Goal: Task Accomplishment & Management: Complete application form

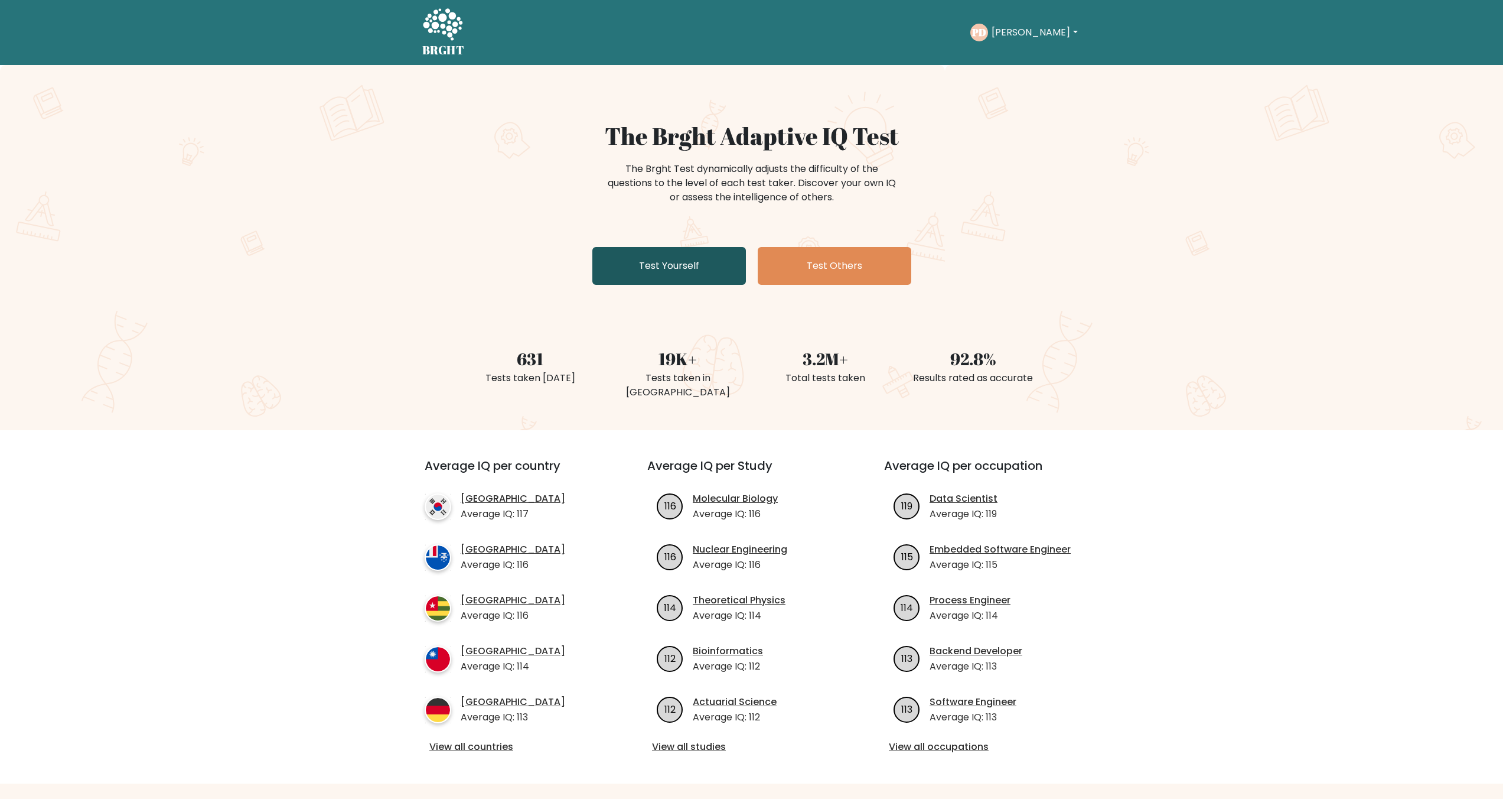
click at [707, 255] on link "Test Yourself" at bounding box center [669, 266] width 154 height 38
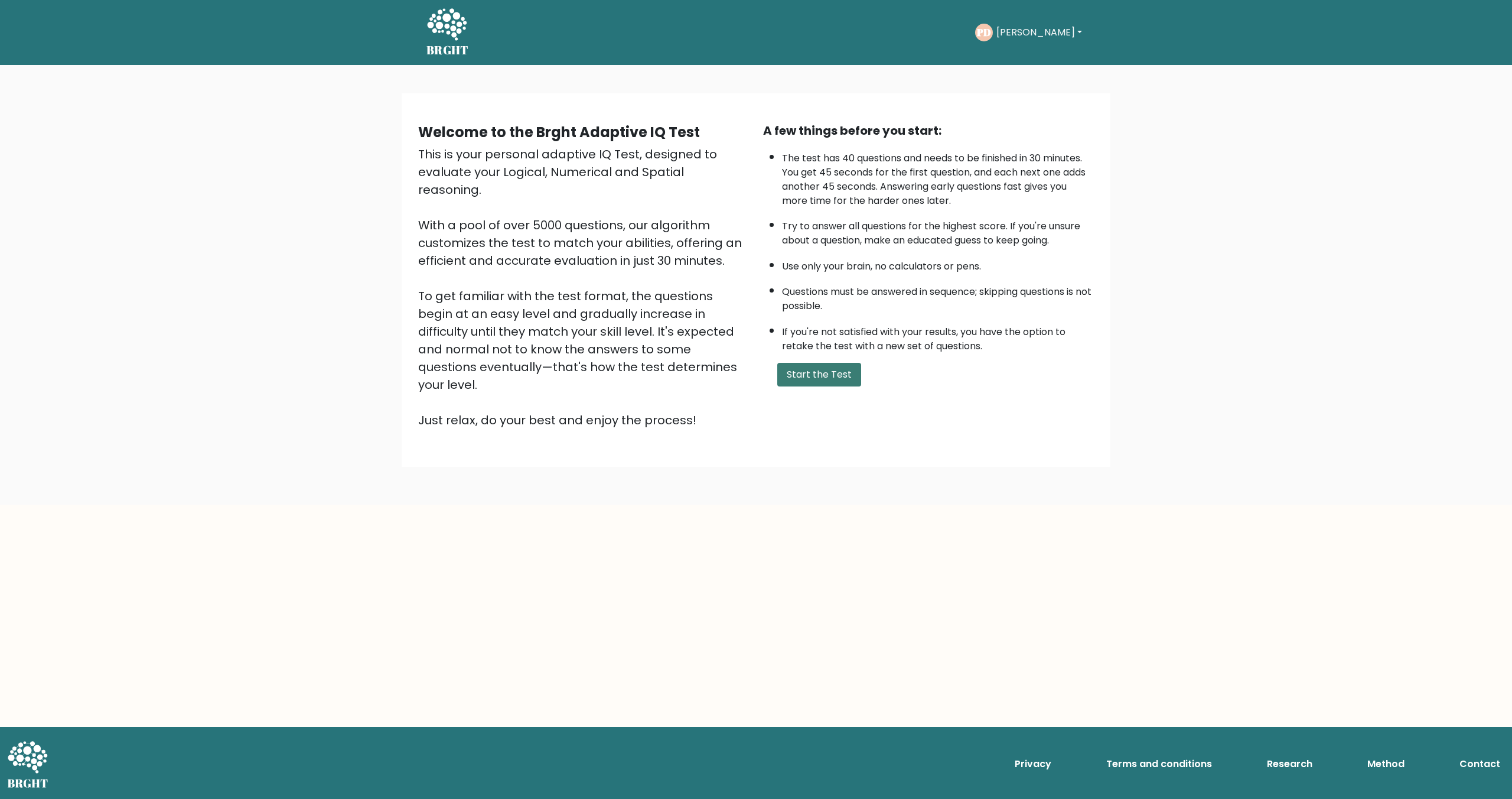
click at [802, 370] on button "Start the Test" at bounding box center [819, 375] width 84 height 24
click at [819, 377] on button "Start the Test" at bounding box center [819, 375] width 84 height 24
click at [885, 232] on li "Try to answer all questions for the highest score. If you're unsure about a que…" at bounding box center [938, 230] width 312 height 34
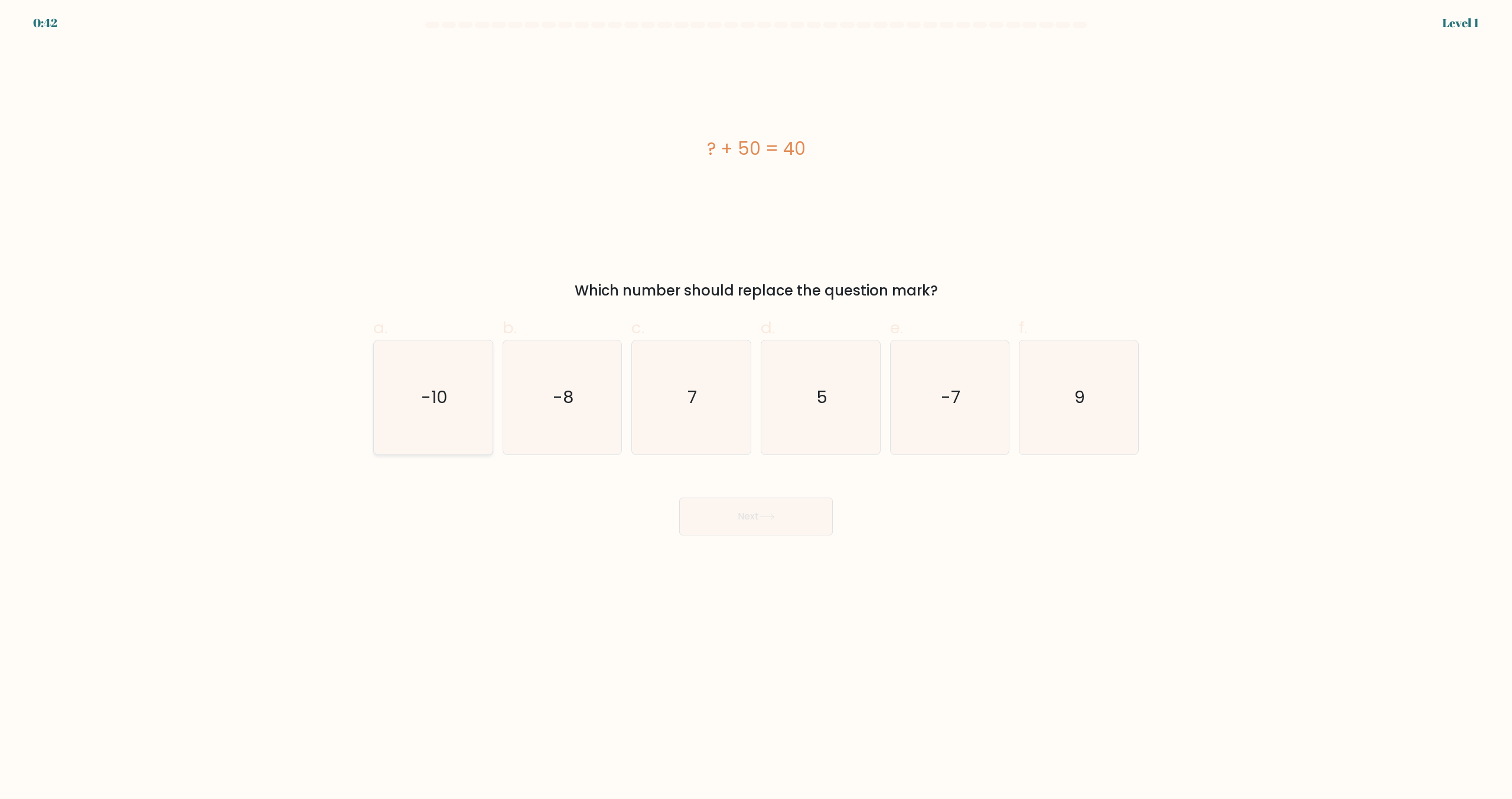
click at [418, 395] on icon "-10" at bounding box center [433, 397] width 114 height 114
click at [756, 399] on input "a. -10" at bounding box center [756, 403] width 1 height 8
radio input "true"
click at [715, 504] on button "Next" at bounding box center [756, 516] width 154 height 38
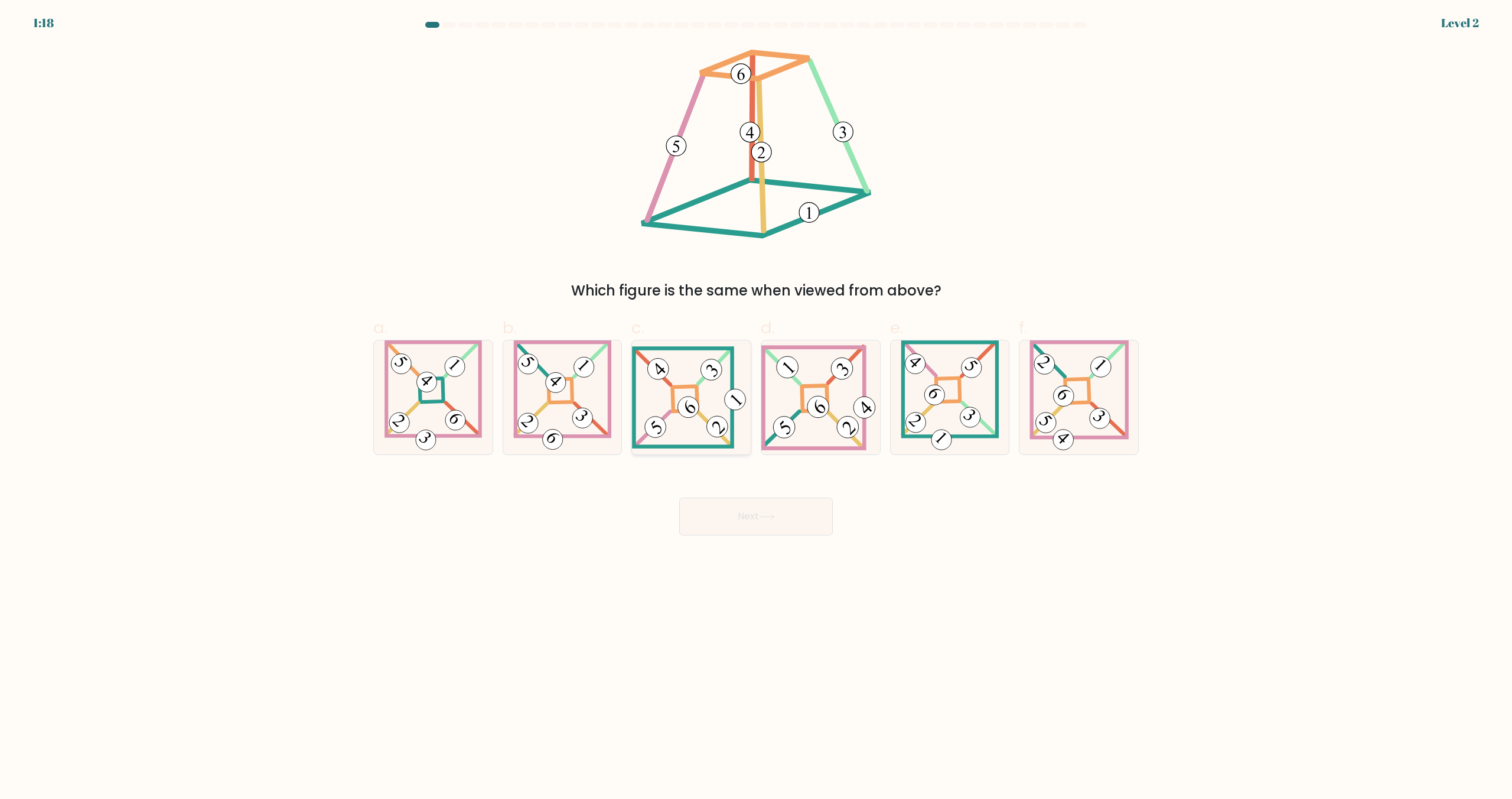
click at [682, 406] on 841 at bounding box center [689, 407] width 30 height 30
click at [756, 406] on input "c." at bounding box center [756, 403] width 1 height 8
radio input "true"
click at [728, 523] on button "Next" at bounding box center [756, 516] width 154 height 38
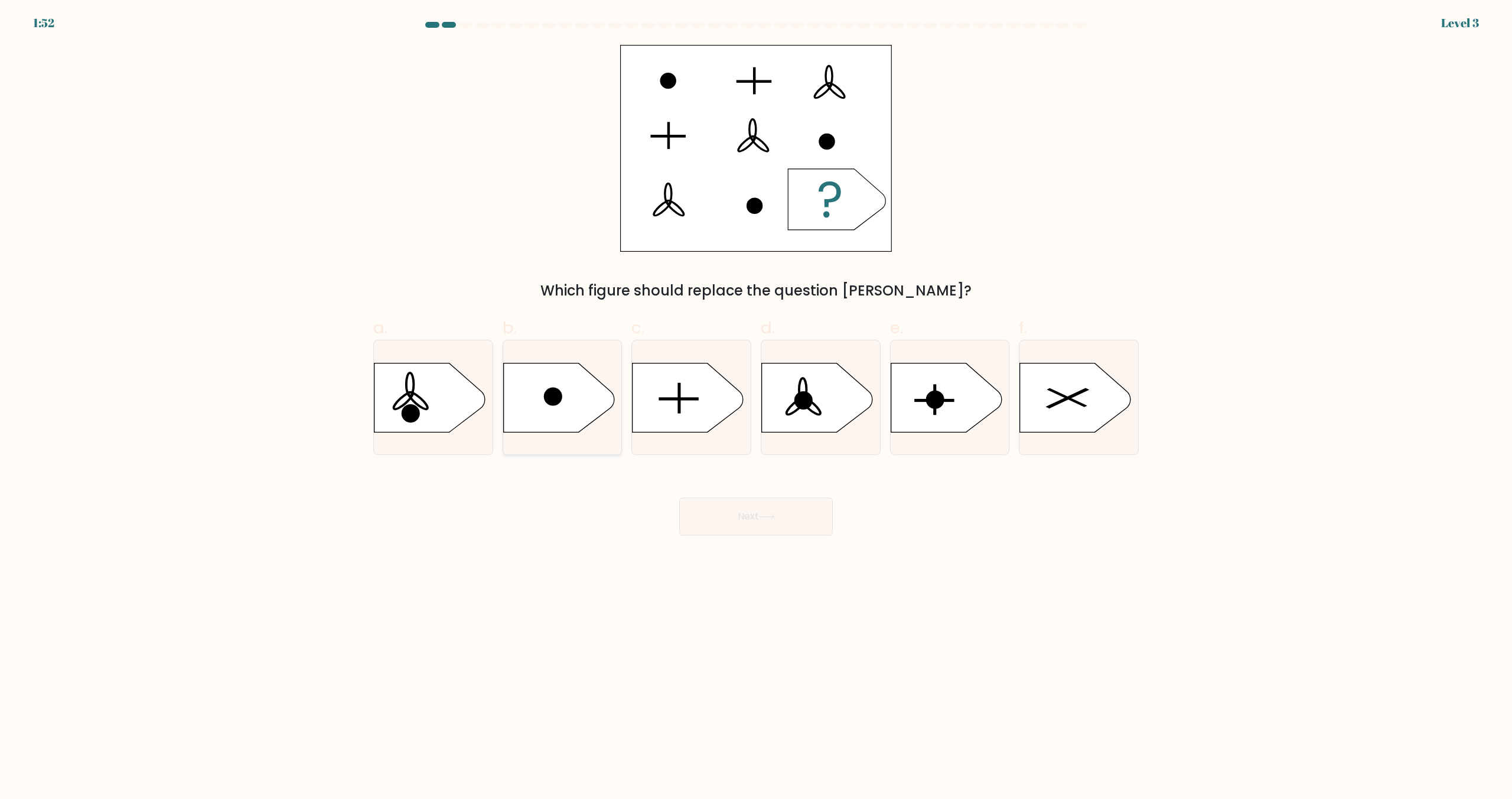
click at [561, 418] on icon at bounding box center [558, 397] width 111 height 69
click at [756, 407] on input "b." at bounding box center [756, 403] width 1 height 8
radio input "true"
click at [751, 524] on button "Next" at bounding box center [756, 516] width 154 height 38
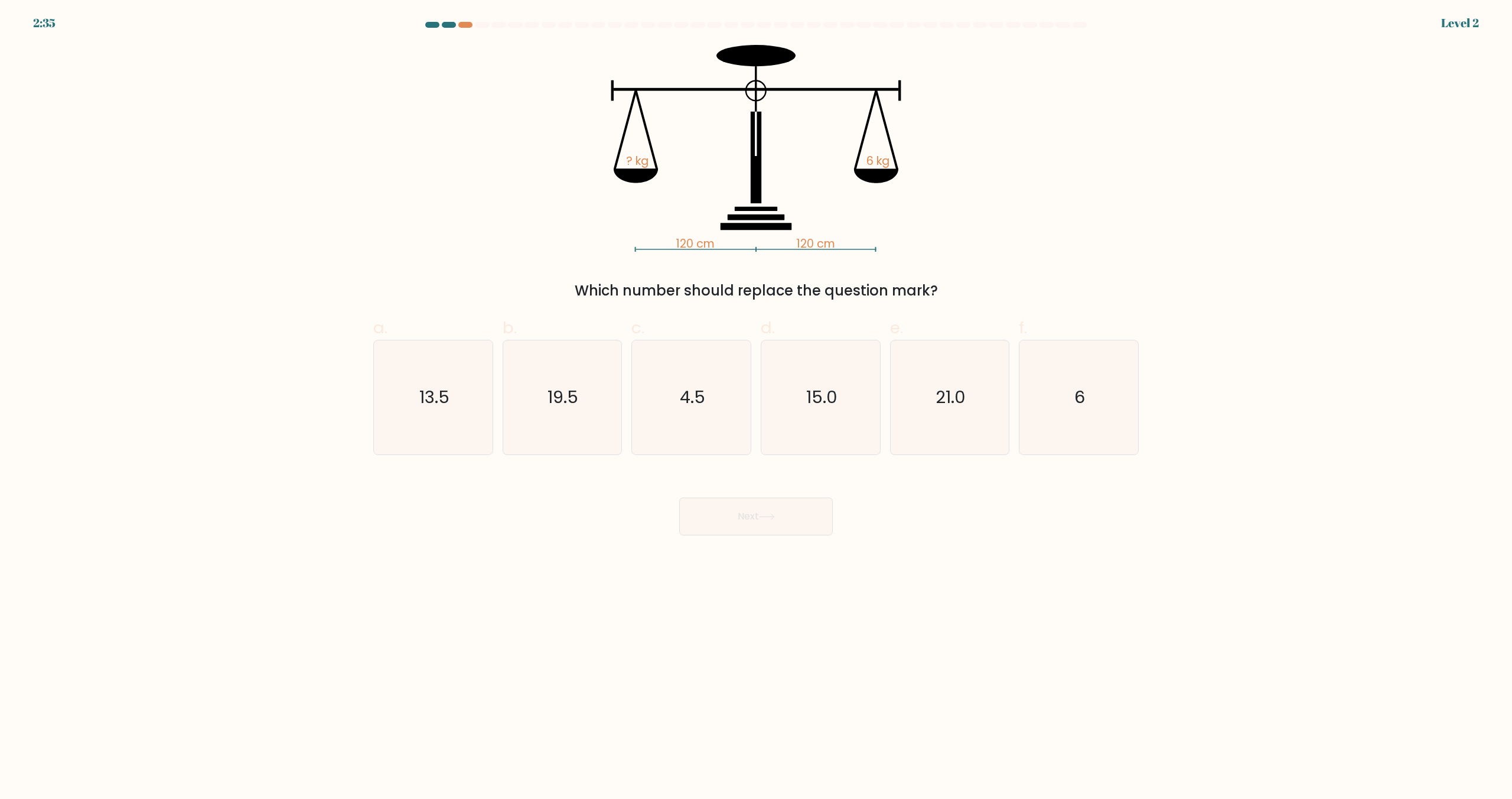
drag, startPoint x: 586, startPoint y: 472, endPoint x: 591, endPoint y: 466, distance: 7.9
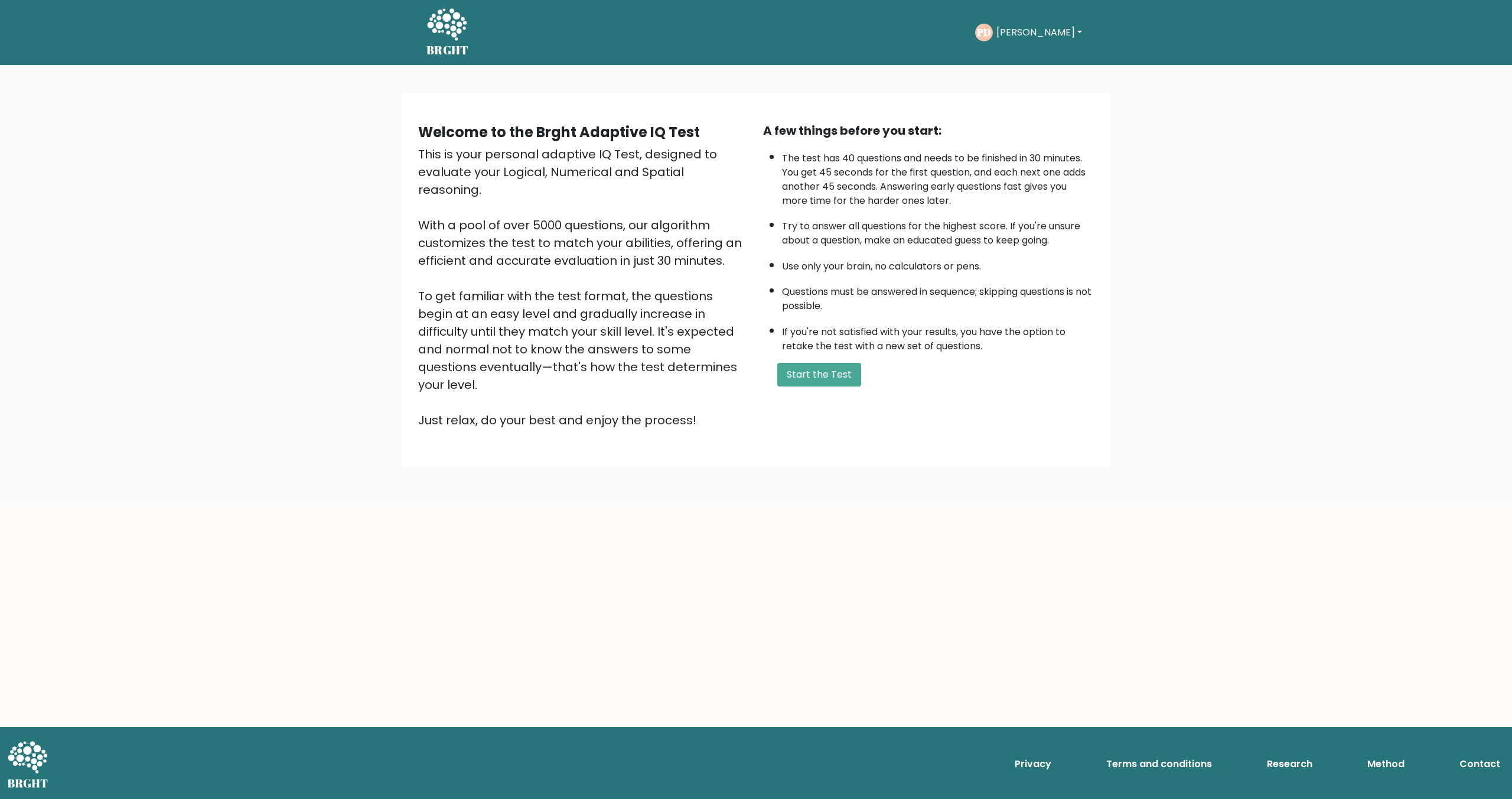
click at [460, 19] on icon at bounding box center [446, 25] width 41 height 35
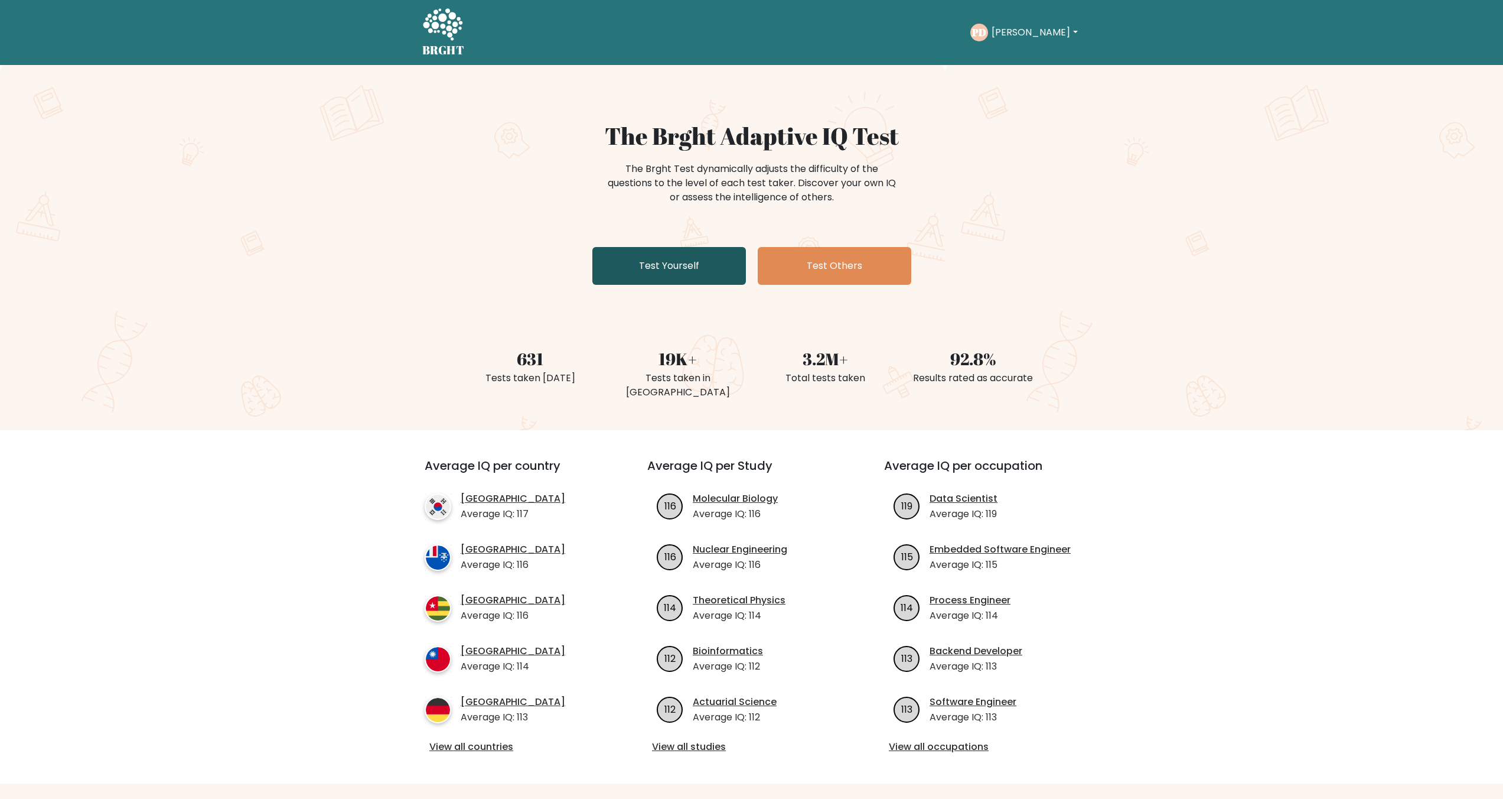
click at [699, 271] on link "Test Yourself" at bounding box center [669, 266] width 154 height 38
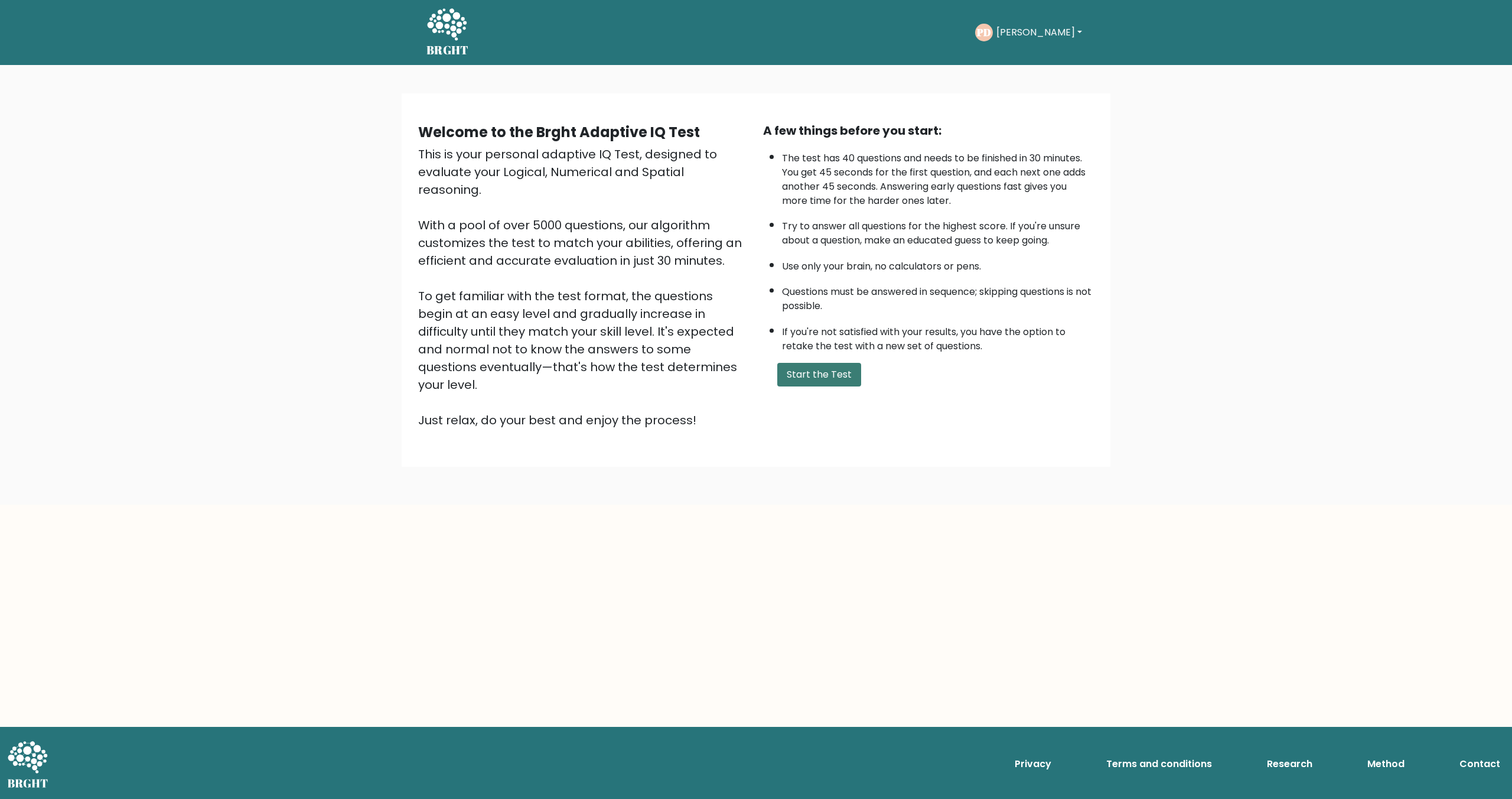
click at [842, 363] on button "Start the Test" at bounding box center [819, 375] width 84 height 24
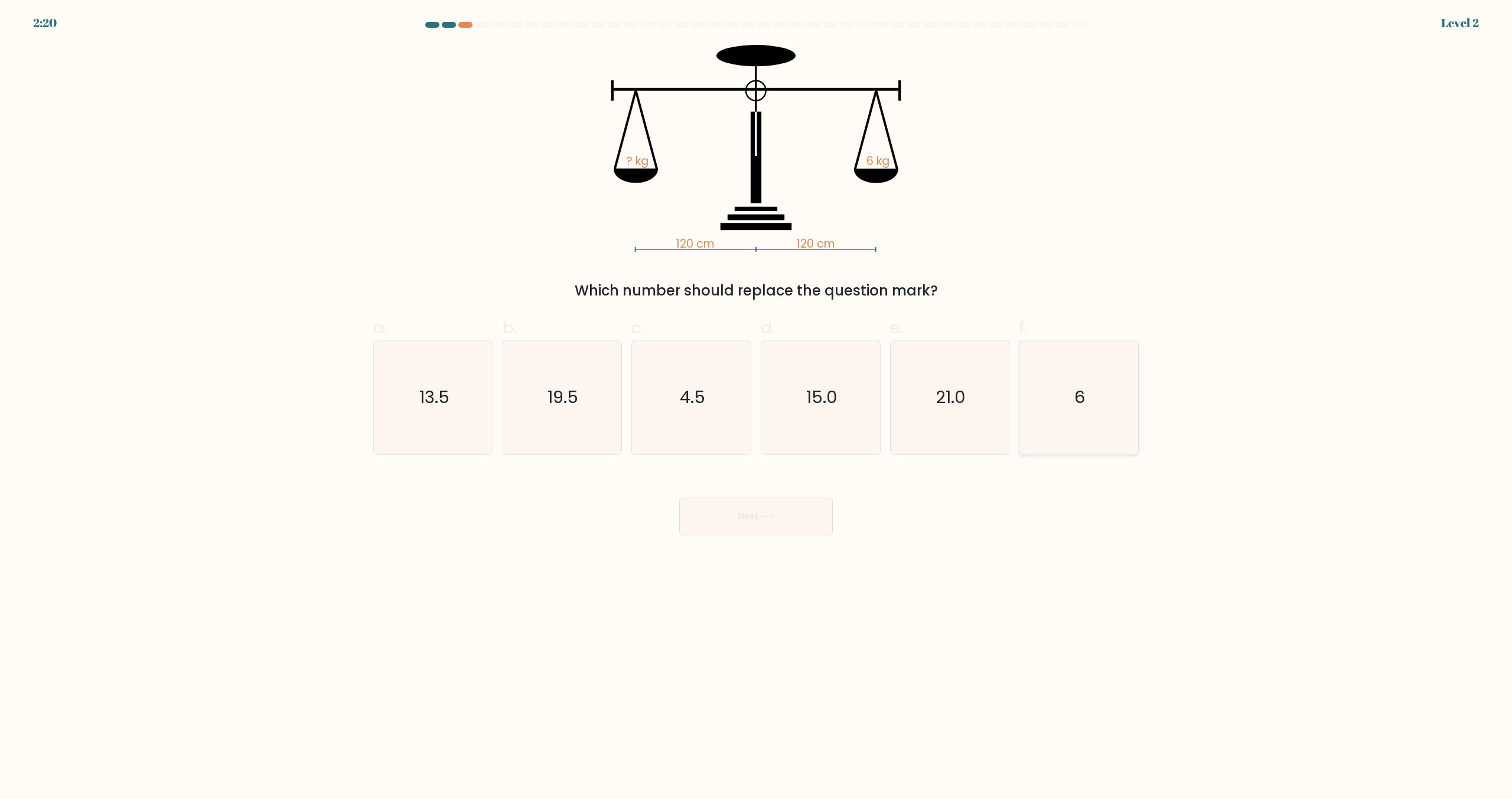
click at [1077, 406] on text "6" at bounding box center [1080, 398] width 11 height 24
click at [757, 406] on input "f. 6" at bounding box center [756, 403] width 1 height 8
radio input "true"
click at [798, 518] on button "Next" at bounding box center [756, 516] width 154 height 38
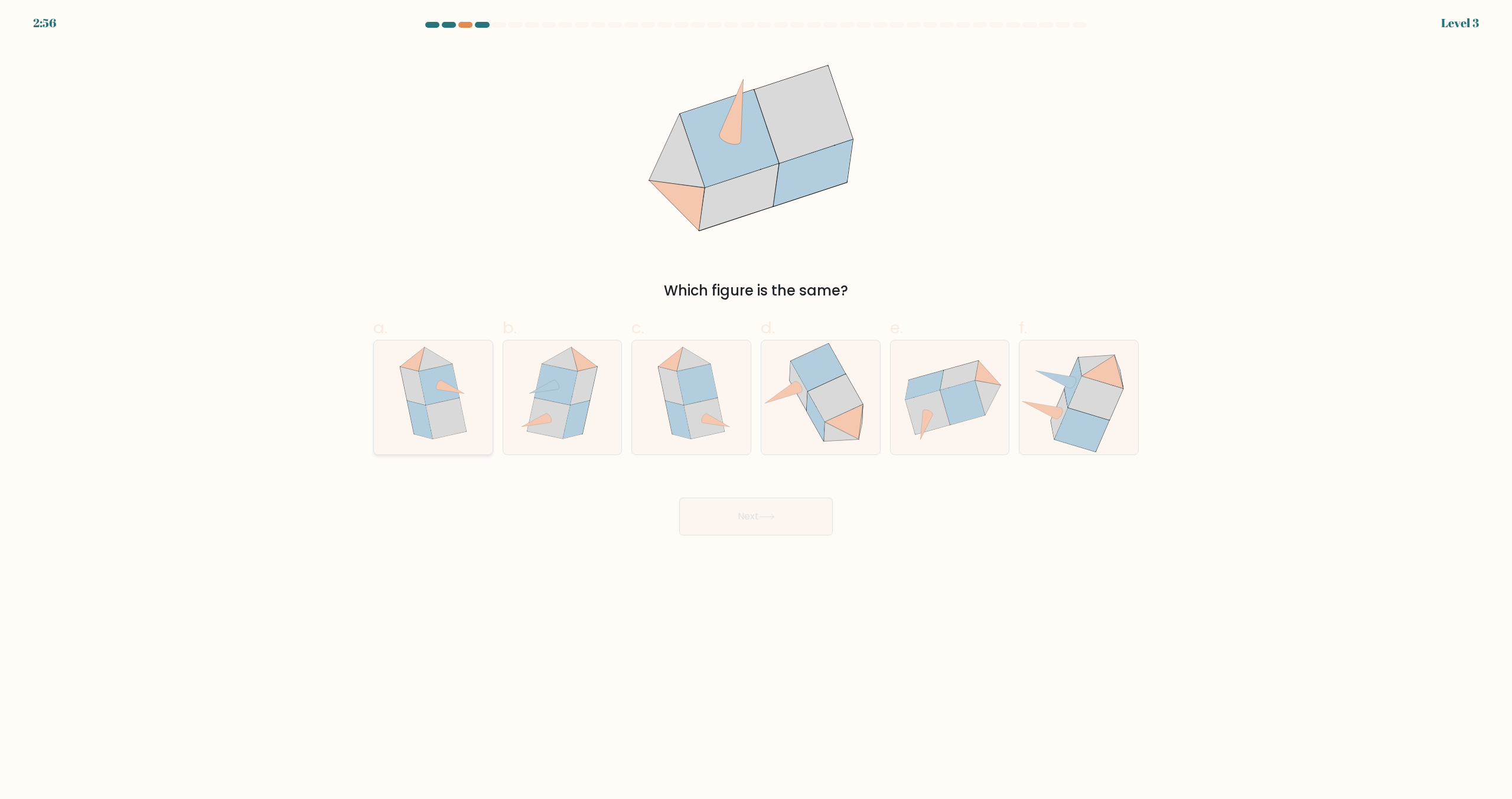
click at [451, 379] on icon at bounding box center [439, 384] width 40 height 41
click at [756, 399] on input "a." at bounding box center [756, 403] width 1 height 8
radio input "true"
click at [748, 517] on button "Next" at bounding box center [756, 516] width 154 height 38
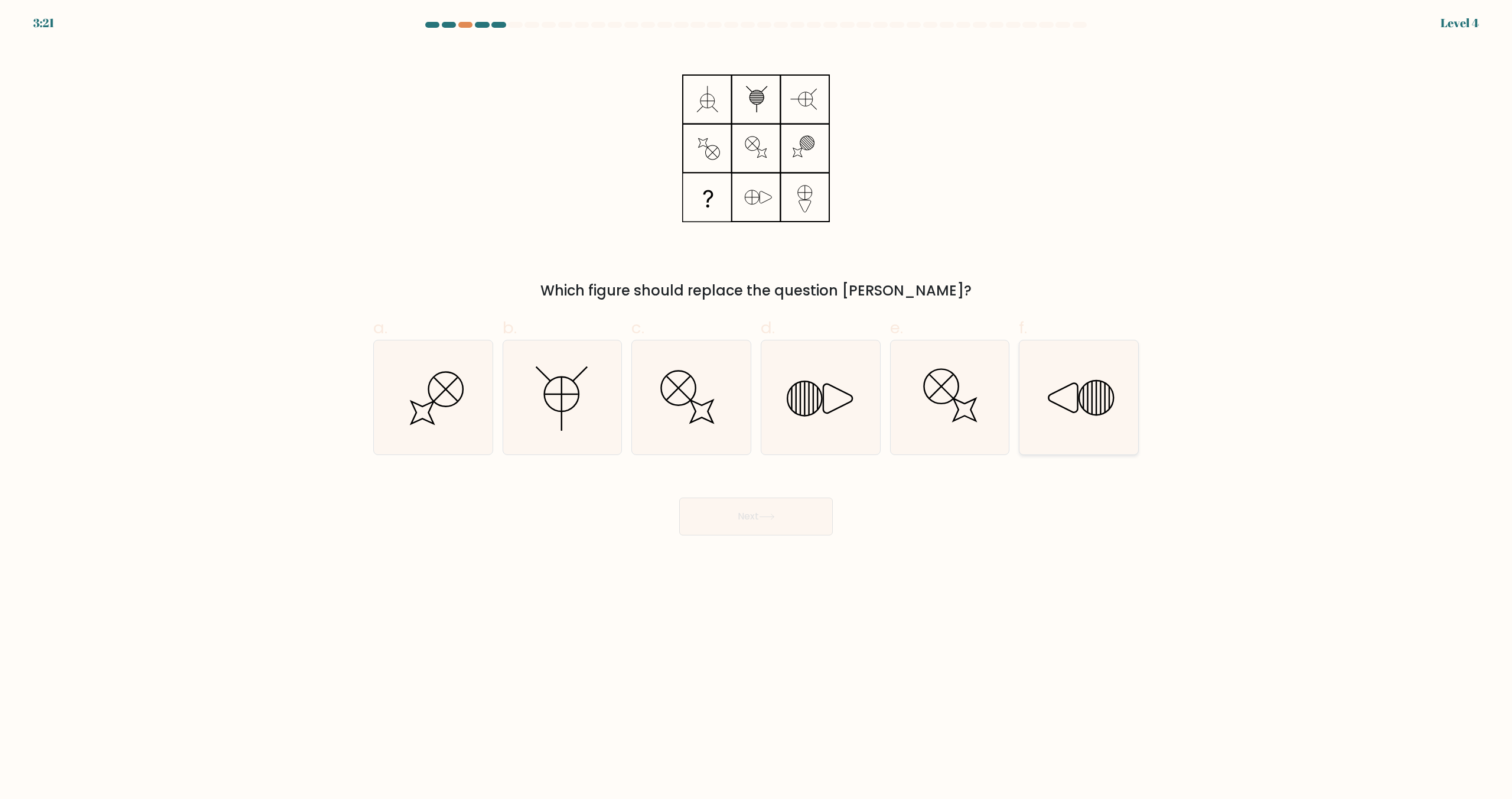
click at [1071, 426] on icon at bounding box center [1079, 397] width 114 height 114
click at [757, 407] on input "f." at bounding box center [756, 403] width 1 height 8
radio input "true"
drag, startPoint x: 802, startPoint y: 507, endPoint x: 783, endPoint y: 507, distance: 18.9
click at [802, 507] on button "Next" at bounding box center [756, 516] width 154 height 38
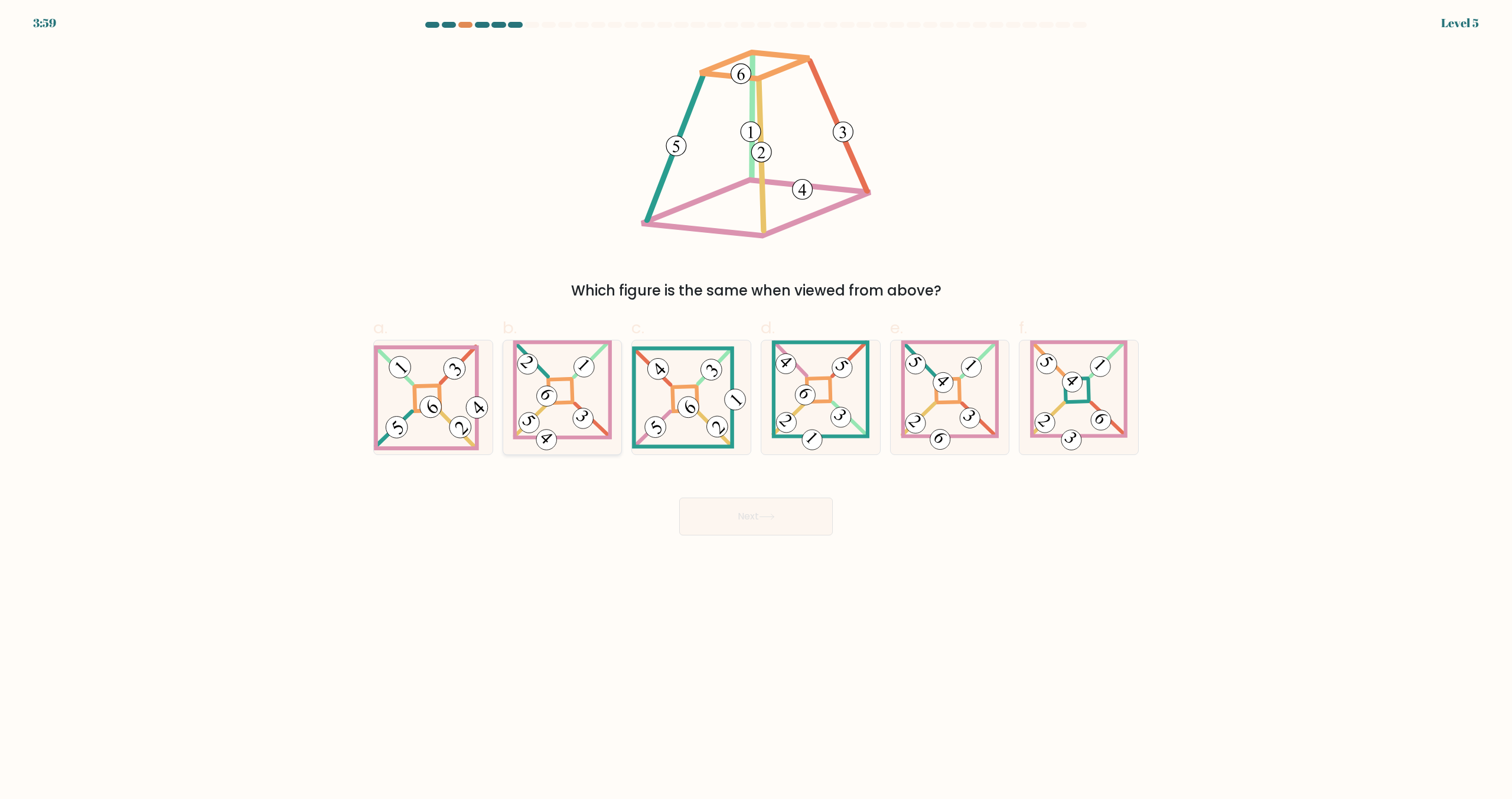
click at [579, 386] on icon at bounding box center [562, 397] width 99 height 114
click at [756, 399] on input "b." at bounding box center [756, 403] width 1 height 8
radio input "true"
click at [746, 518] on button "Next" at bounding box center [756, 516] width 154 height 38
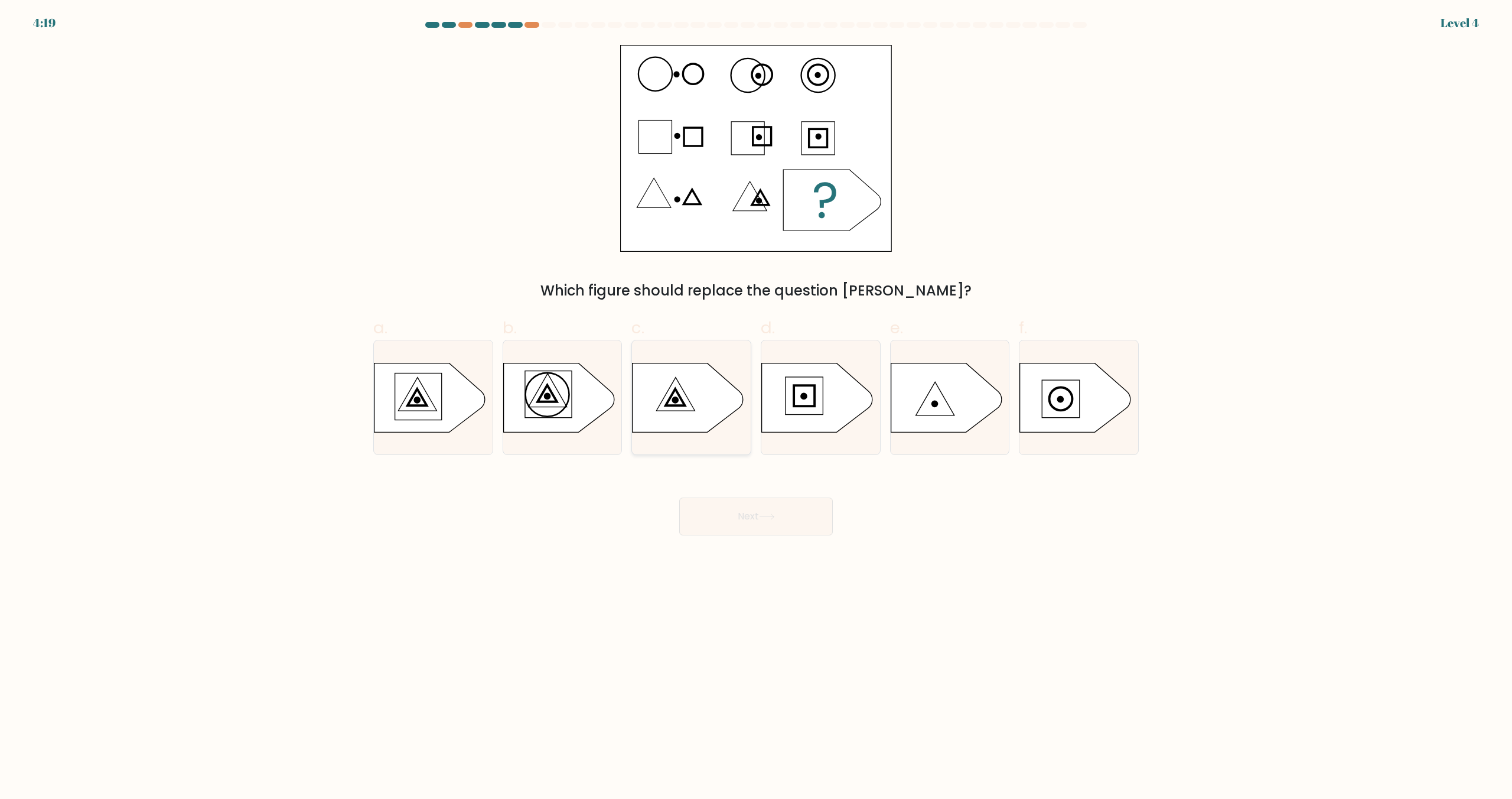
click at [685, 399] on icon at bounding box center [688, 397] width 111 height 69
click at [756, 399] on input "c." at bounding box center [756, 403] width 1 height 8
radio input "true"
click at [763, 519] on icon at bounding box center [767, 516] width 16 height 6
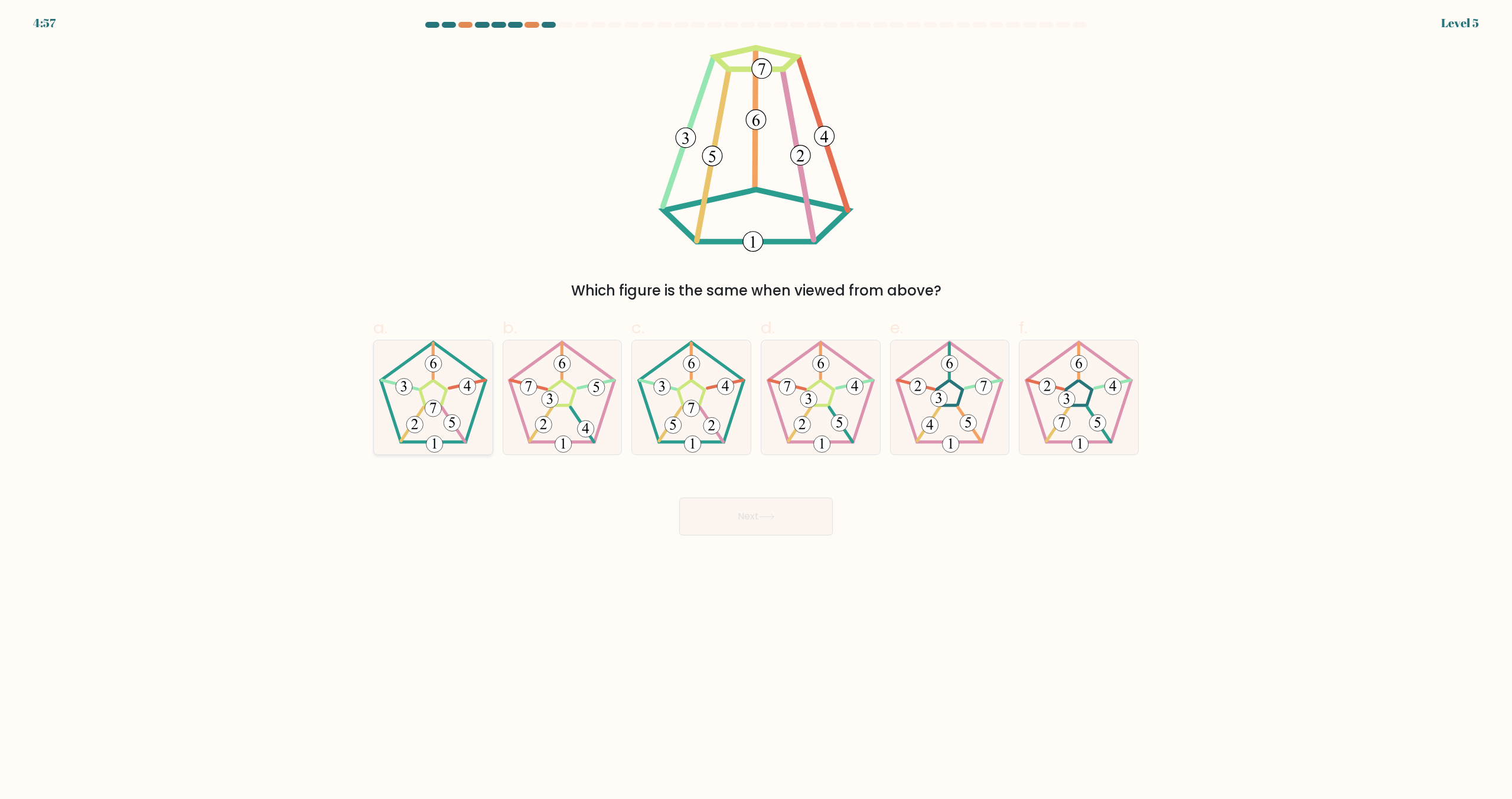
click at [457, 420] on 177 at bounding box center [452, 423] width 17 height 17
click at [756, 407] on input "a." at bounding box center [756, 403] width 1 height 8
radio input "true"
click at [718, 511] on button "Next" at bounding box center [756, 516] width 154 height 38
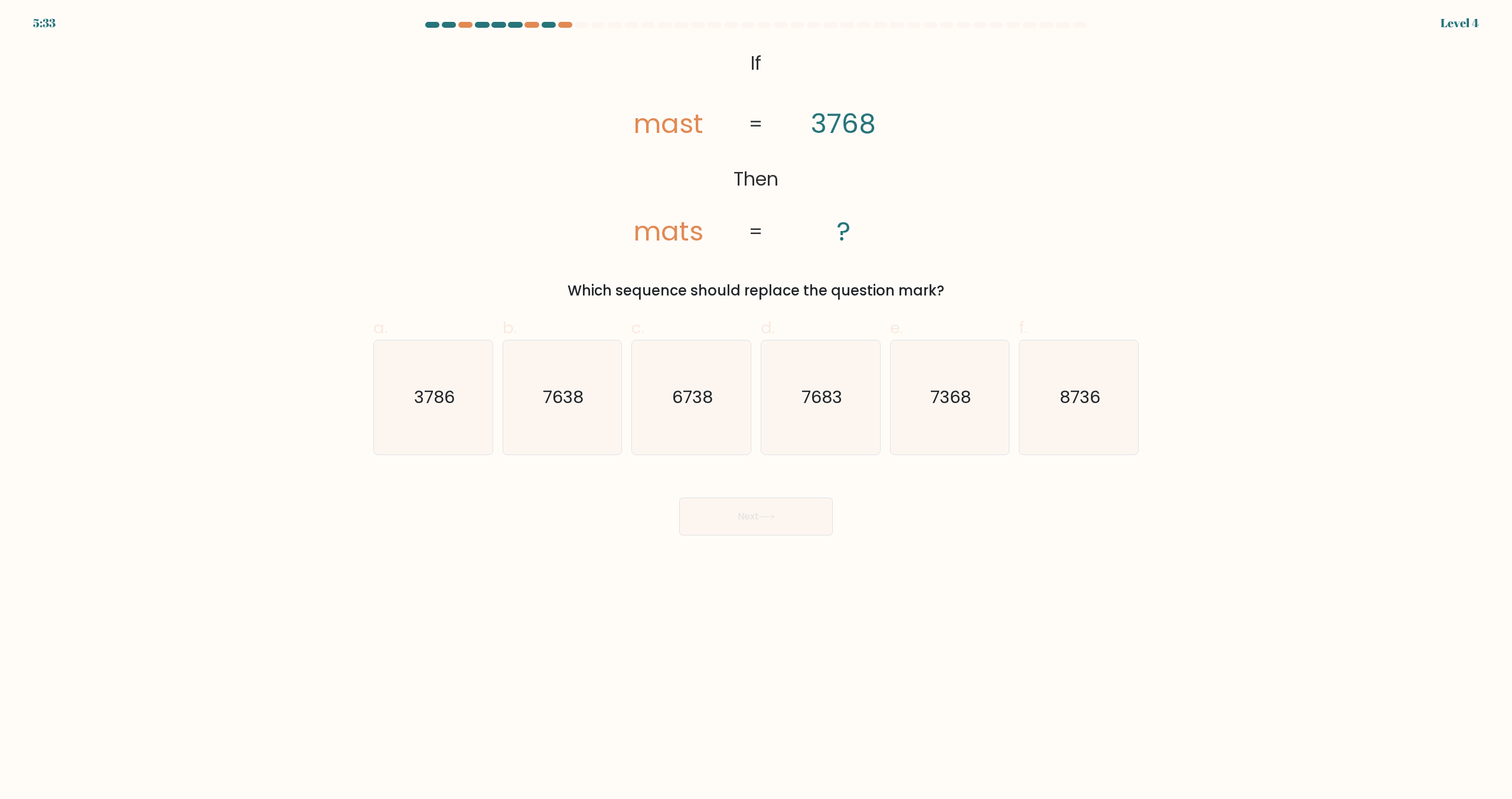
drag, startPoint x: 444, startPoint y: 418, endPoint x: 564, endPoint y: 459, distance: 126.8
click at [444, 418] on icon "3786" at bounding box center [433, 397] width 114 height 114
click at [756, 407] on input "a. 3786" at bounding box center [756, 403] width 1 height 8
radio input "true"
drag, startPoint x: 748, startPoint y: 520, endPoint x: 709, endPoint y: 514, distance: 39.3
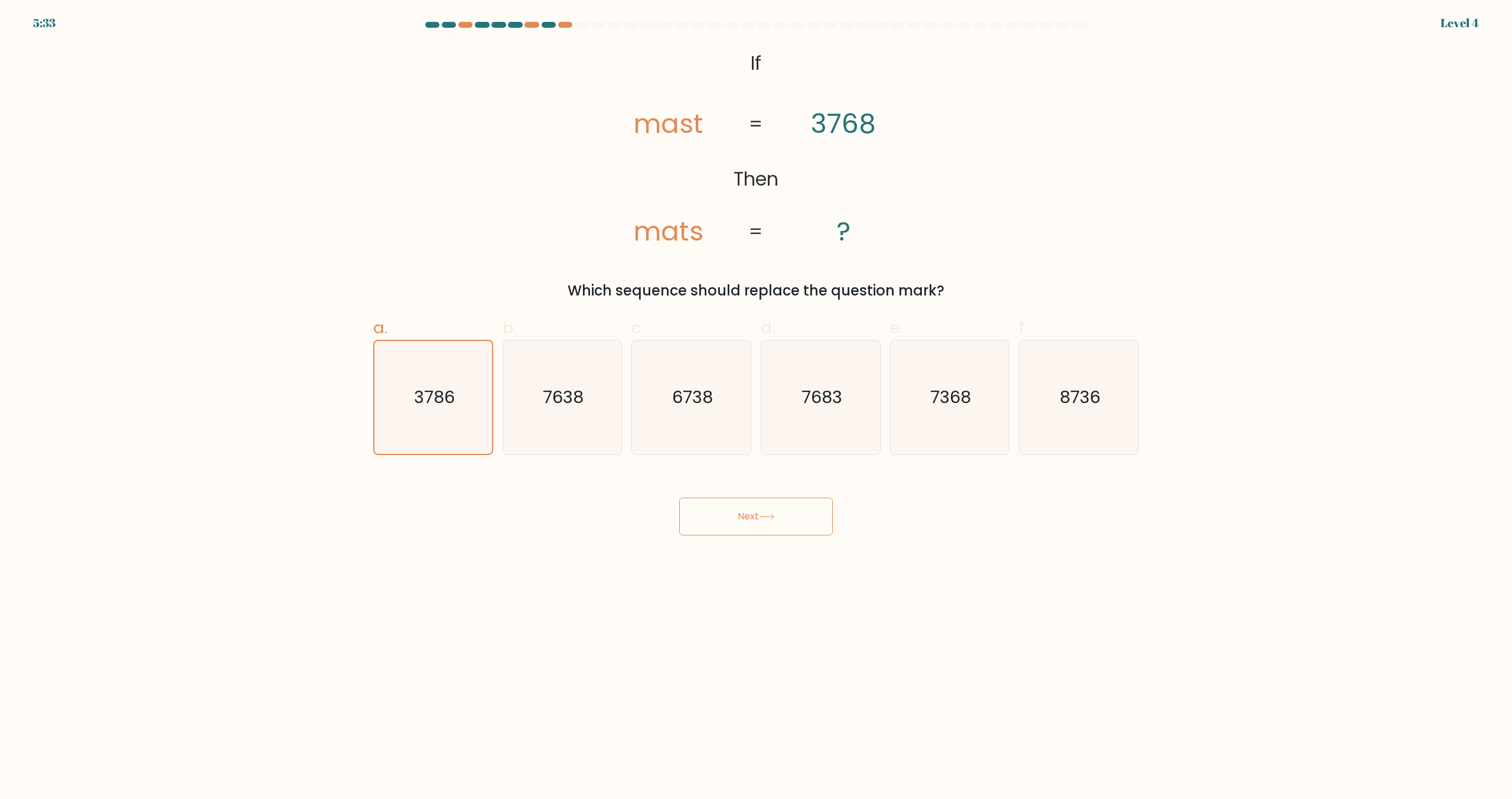
click at [748, 520] on button "Next" at bounding box center [756, 516] width 154 height 38
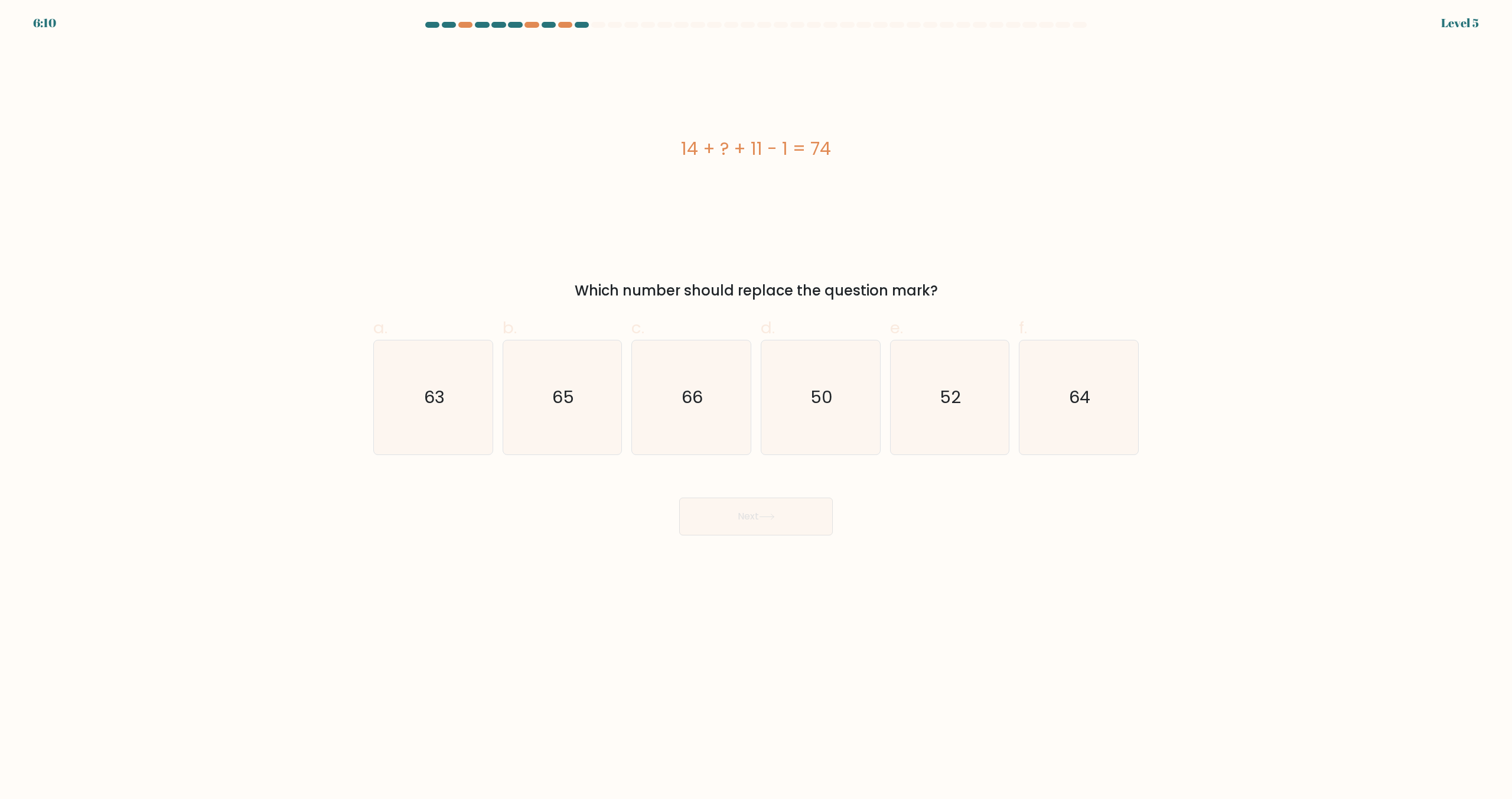
drag, startPoint x: 869, startPoint y: 429, endPoint x: 830, endPoint y: 465, distance: 53.1
click at [868, 429] on icon "50" at bounding box center [821, 397] width 114 height 114
click at [757, 407] on input "d. 50" at bounding box center [756, 403] width 1 height 8
radio input "true"
click at [757, 540] on body "6:10 Level 5 a." at bounding box center [756, 399] width 1512 height 799
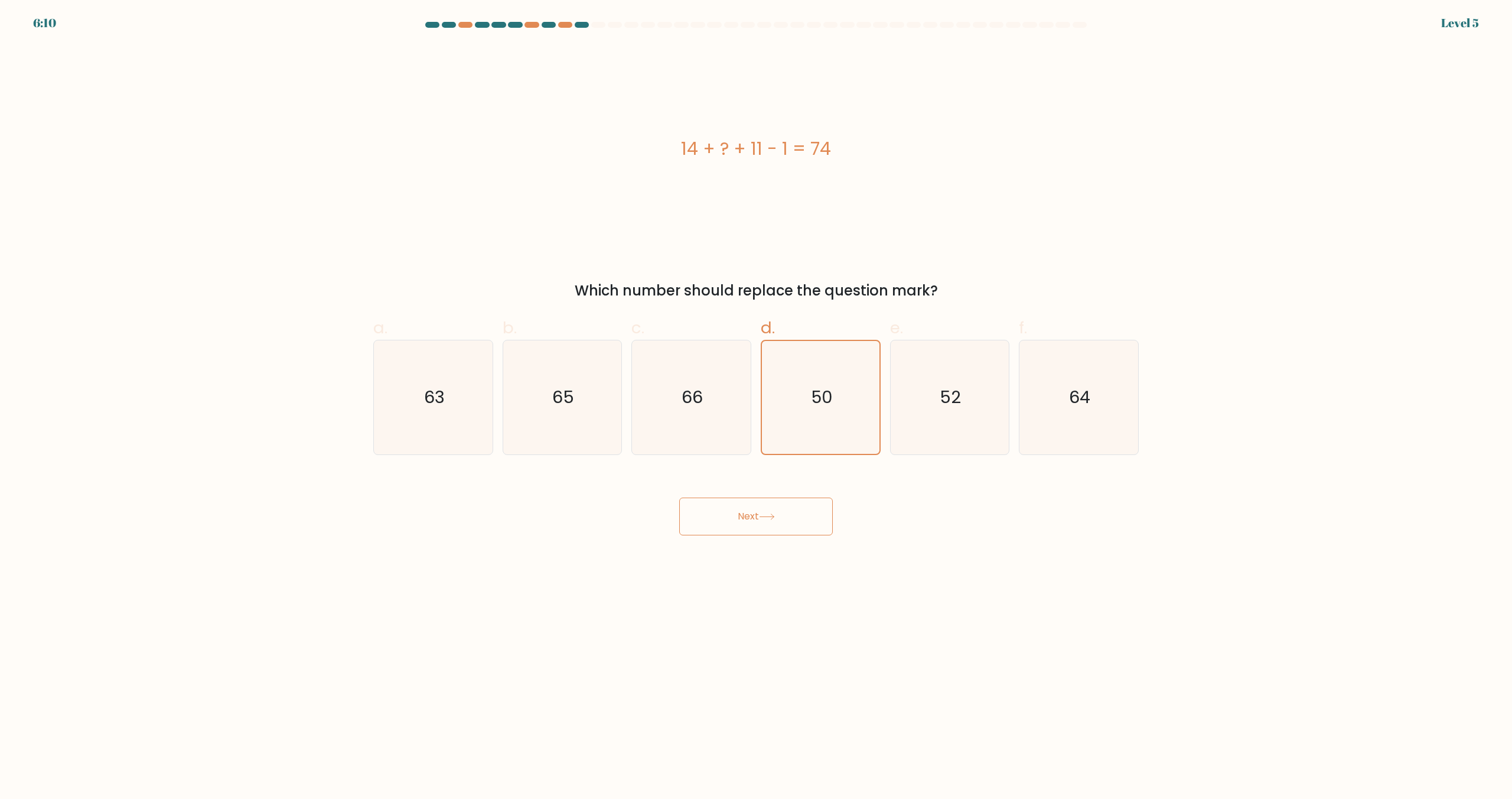
click at [768, 514] on icon at bounding box center [767, 516] width 16 height 6
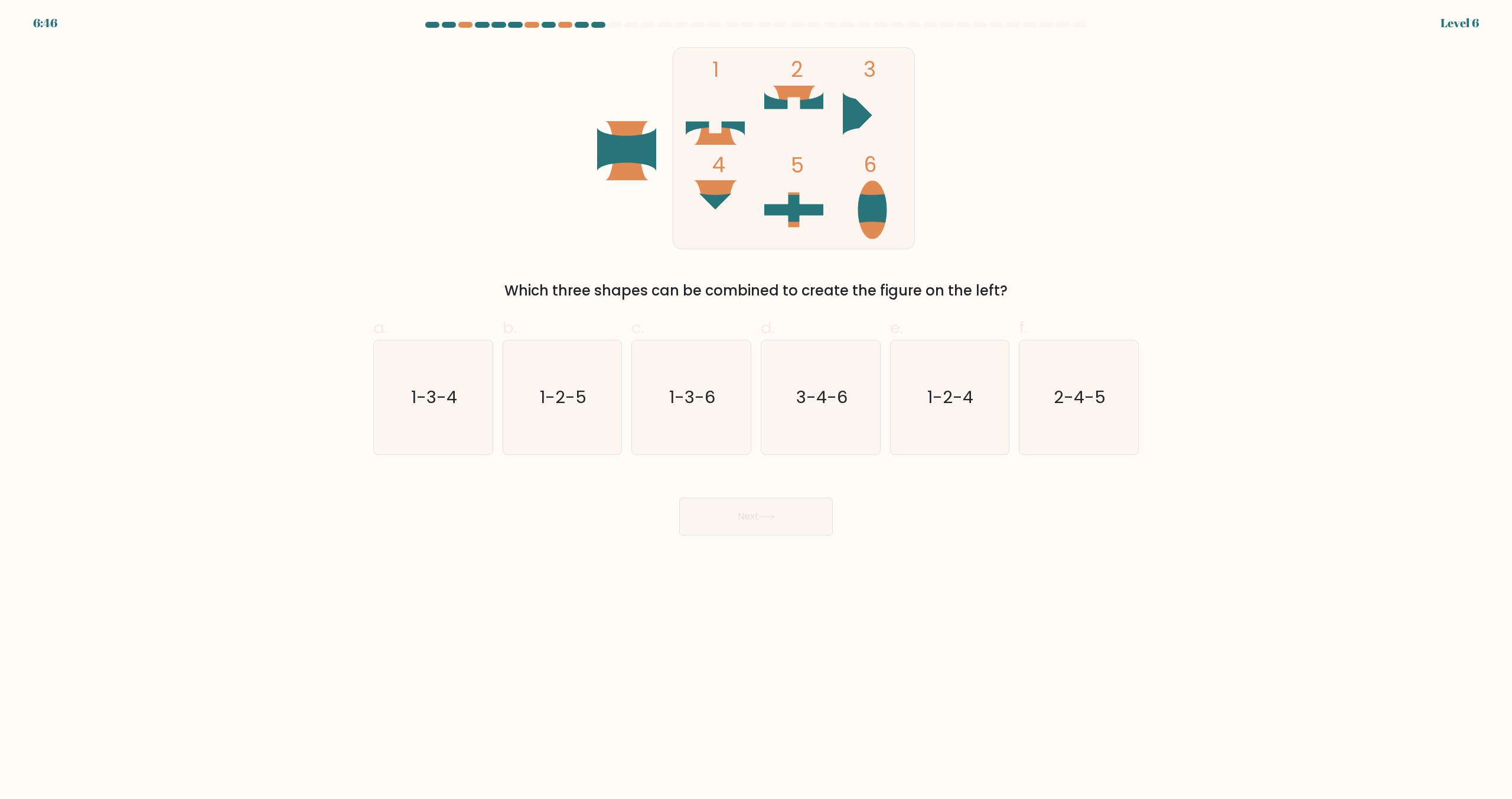
drag, startPoint x: 555, startPoint y: 425, endPoint x: 649, endPoint y: 471, distance: 105.1
click at [555, 425] on icon "1-2-5" at bounding box center [562, 397] width 114 height 114
click at [756, 407] on input "b. 1-2-5" at bounding box center [756, 403] width 1 height 8
radio input "true"
click at [724, 504] on button "Next" at bounding box center [756, 516] width 154 height 38
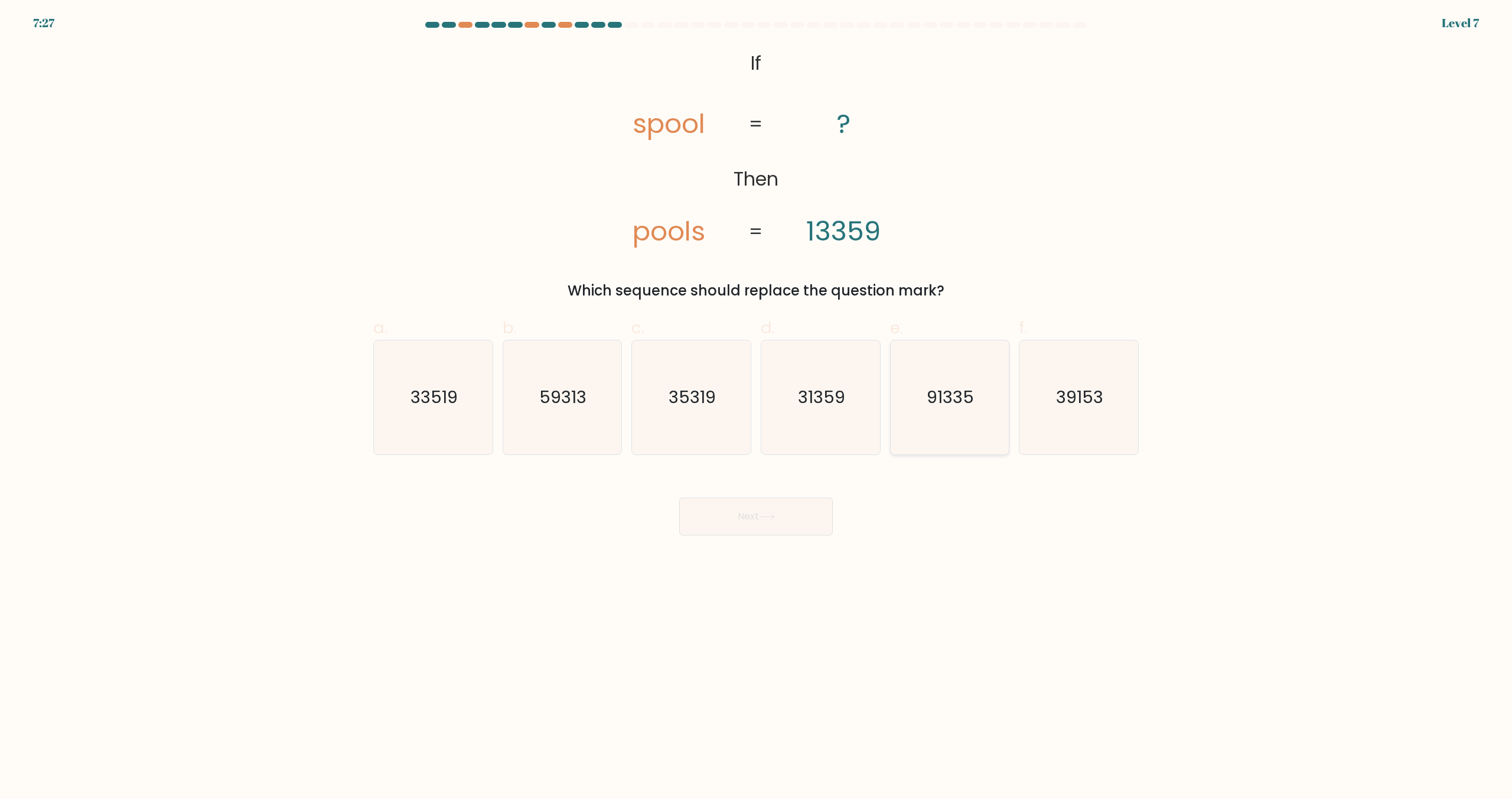
click at [955, 428] on icon "91335" at bounding box center [950, 397] width 114 height 114
click at [757, 407] on input "e. 91335" at bounding box center [756, 403] width 1 height 8
radio input "true"
click at [696, 408] on text "35319" at bounding box center [692, 398] width 47 height 24
click at [756, 407] on input "c. 35319" at bounding box center [756, 403] width 1 height 8
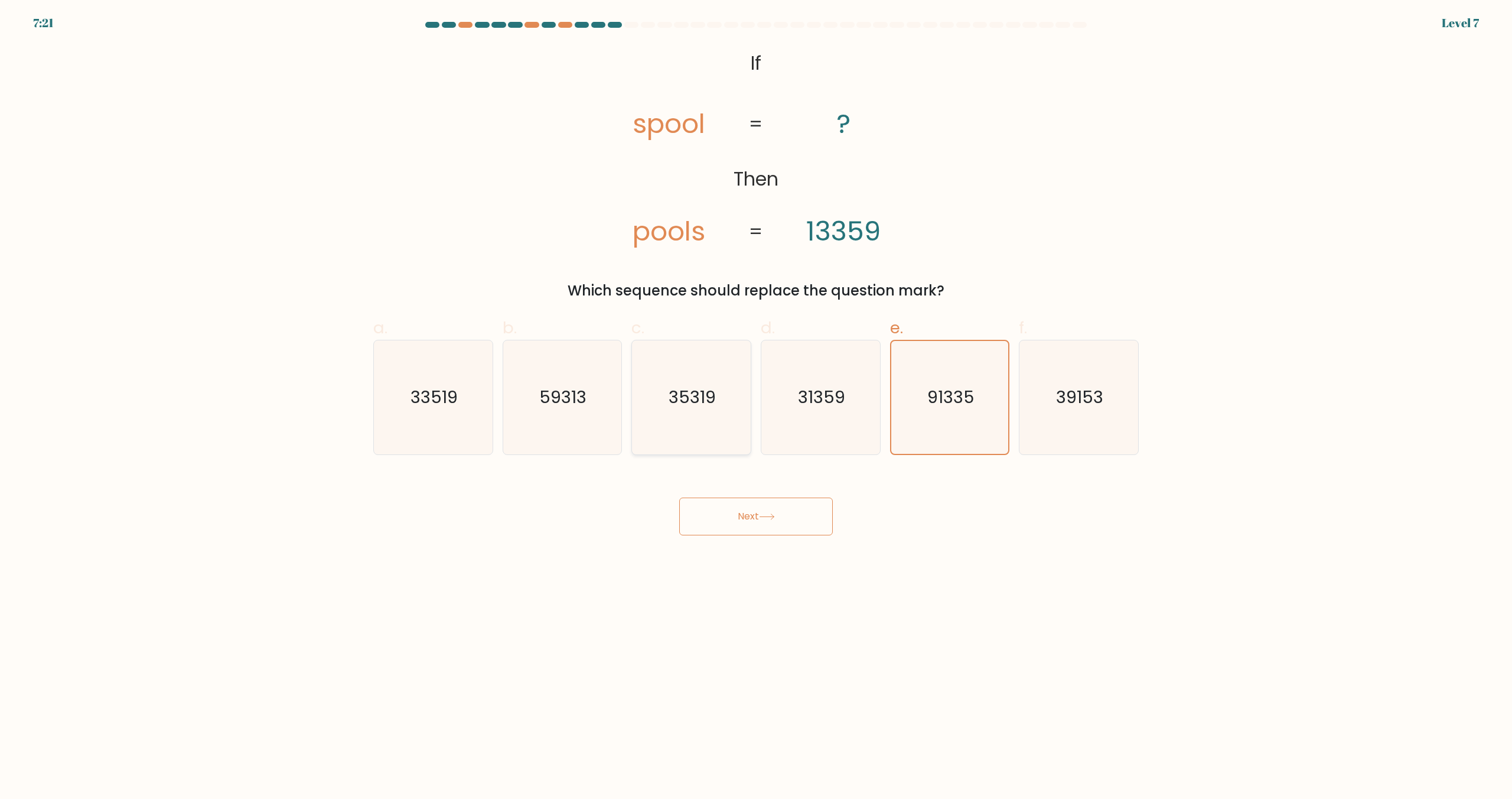
radio input "true"
click at [819, 421] on icon "31359" at bounding box center [821, 397] width 114 height 114
click at [757, 407] on input "d. 31359" at bounding box center [756, 403] width 1 height 8
radio input "true"
click at [918, 431] on icon "91335" at bounding box center [950, 397] width 114 height 114
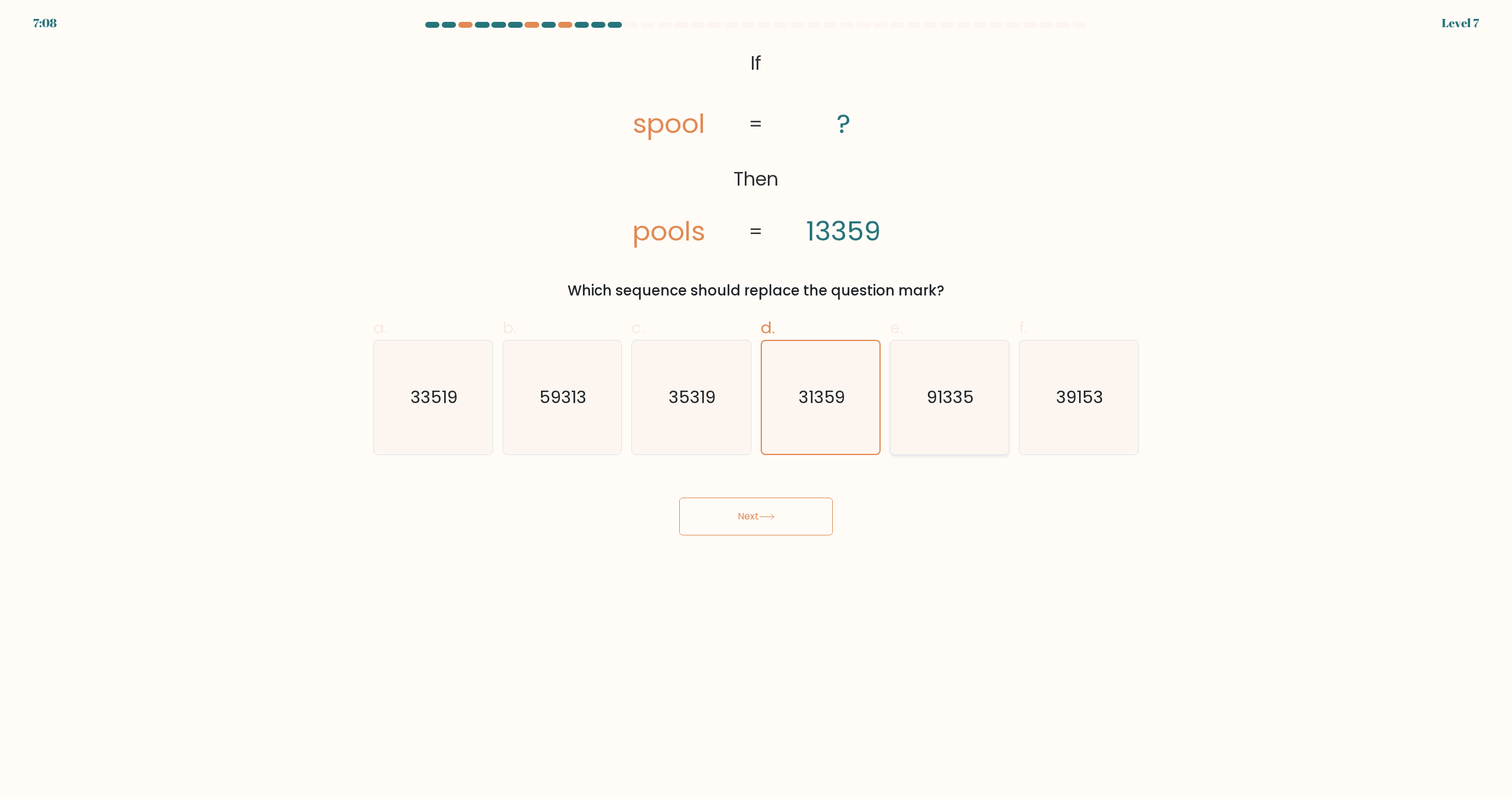
click at [757, 407] on input "e. 91335" at bounding box center [756, 403] width 1 height 8
radio input "true"
click at [794, 514] on button "Next" at bounding box center [756, 516] width 154 height 38
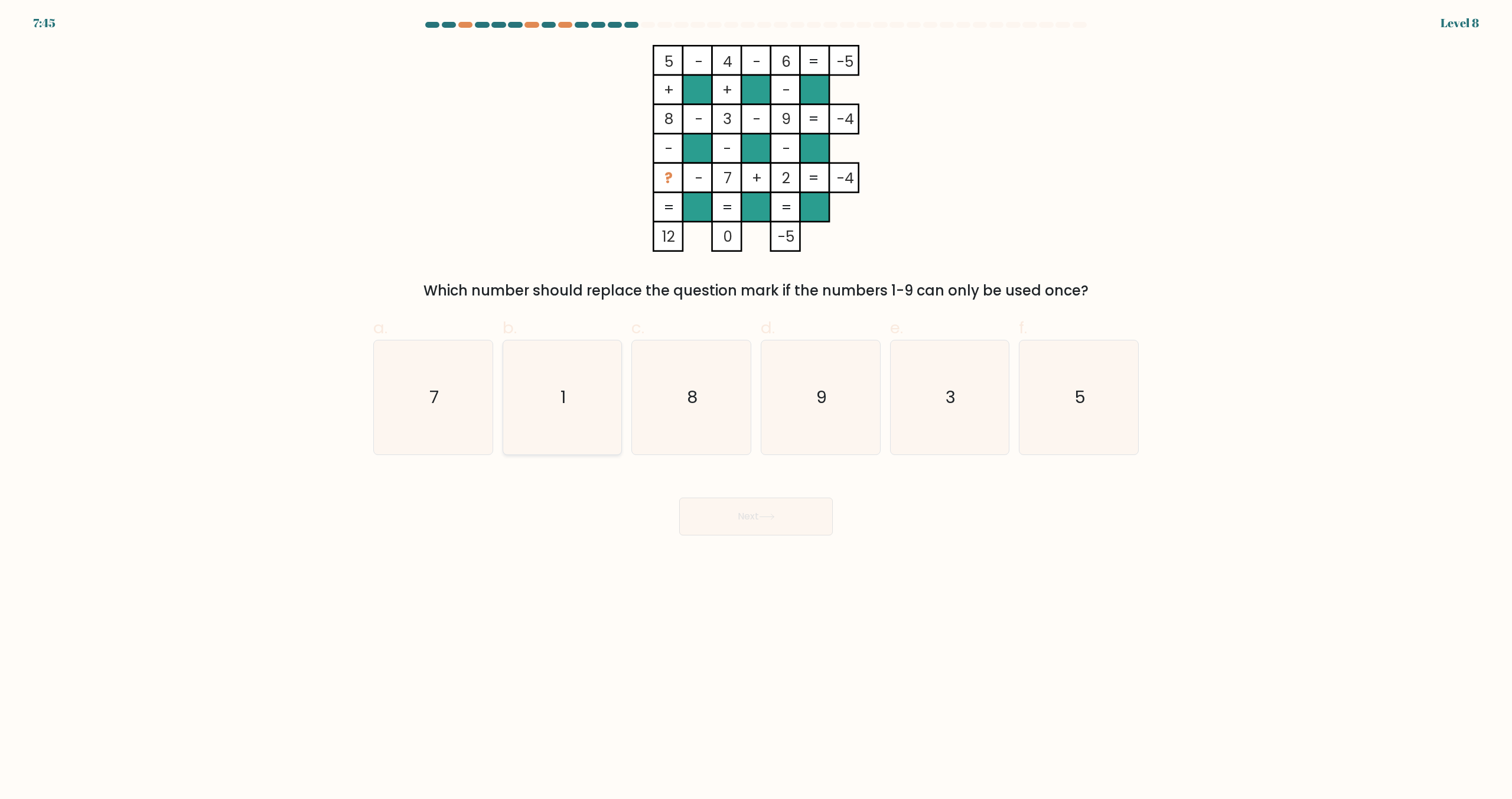
click at [595, 423] on icon "1" at bounding box center [562, 397] width 114 height 114
click at [756, 407] on input "b. 1" at bounding box center [756, 403] width 1 height 8
radio input "true"
click at [708, 514] on button "Next" at bounding box center [756, 516] width 154 height 38
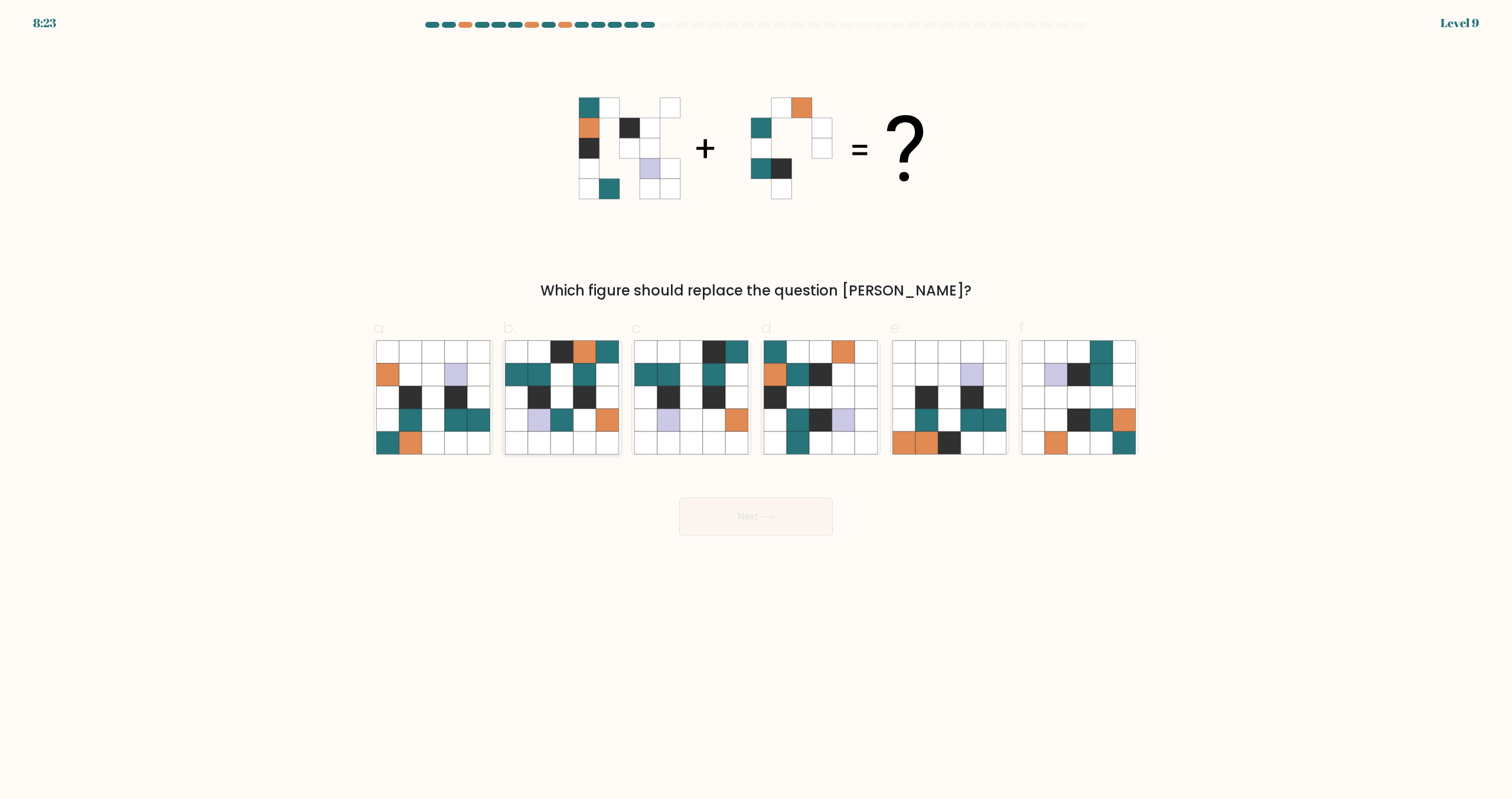
click at [583, 374] on icon at bounding box center [585, 374] width 22 height 22
click at [756, 399] on input "b." at bounding box center [756, 403] width 1 height 8
radio input "true"
click at [951, 428] on icon at bounding box center [950, 420] width 22 height 22
click at [757, 407] on input "e." at bounding box center [756, 403] width 1 height 8
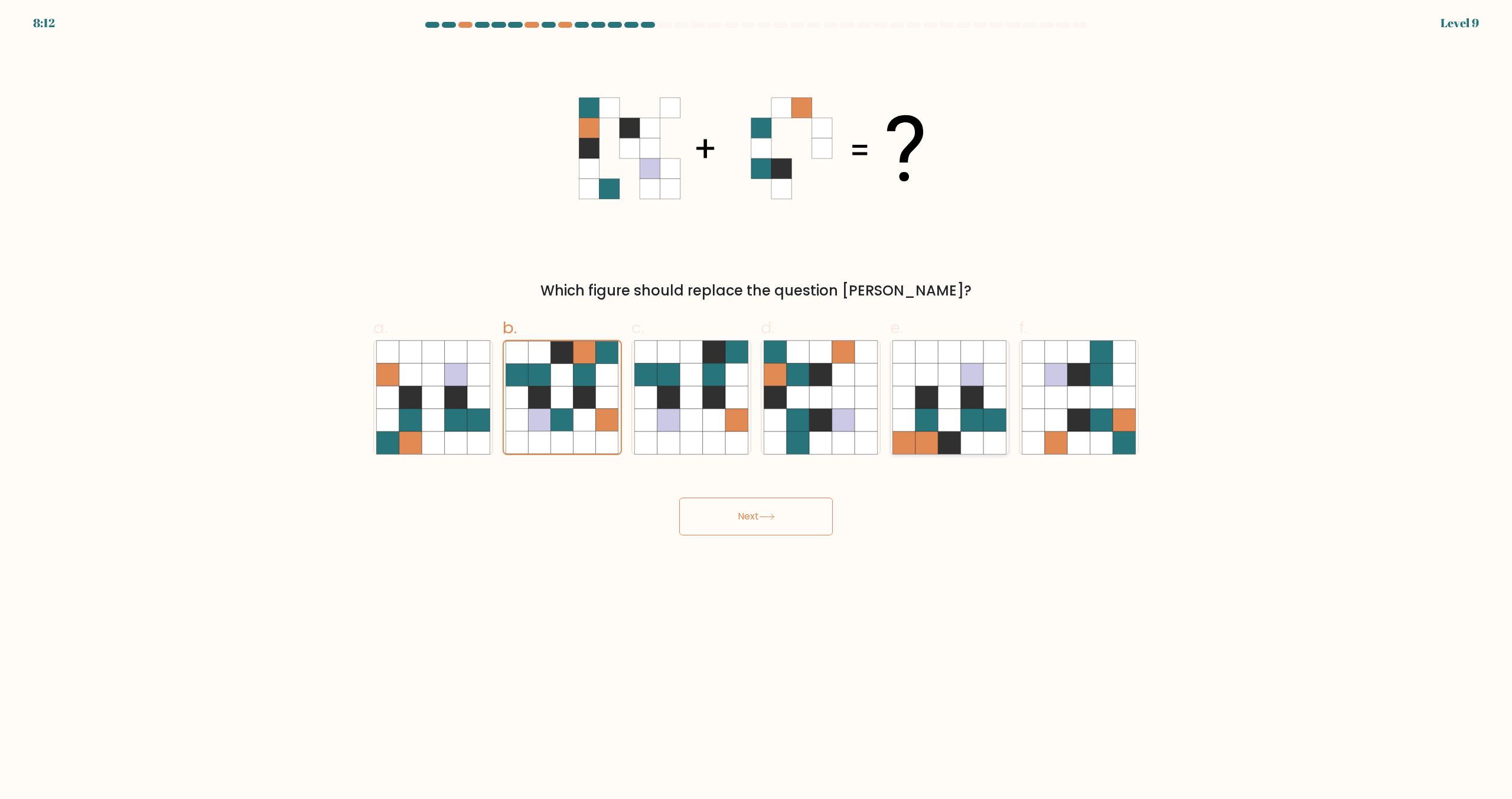
radio input "true"
click at [782, 531] on button "Next" at bounding box center [756, 516] width 154 height 38
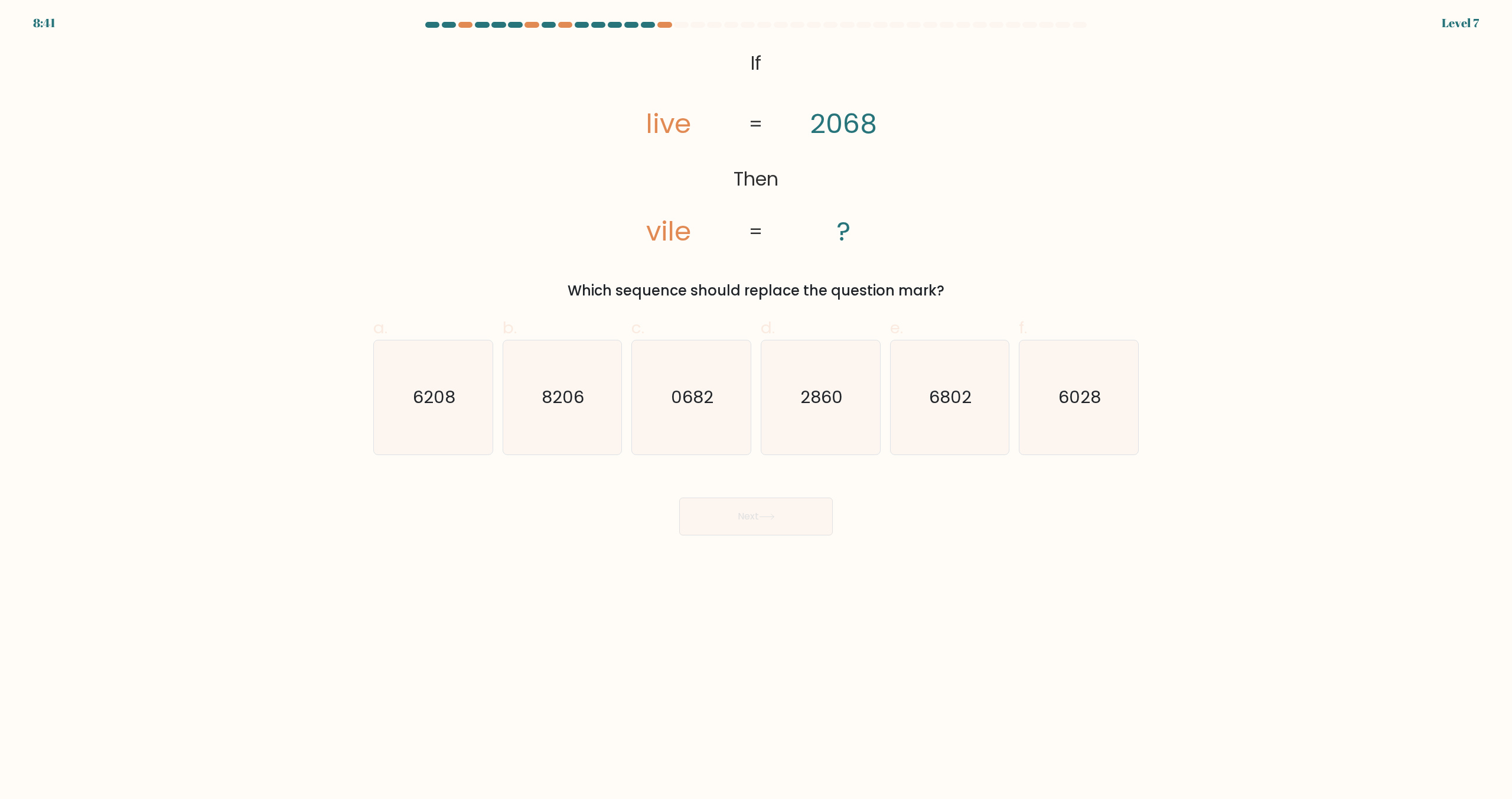
drag, startPoint x: 1067, startPoint y: 425, endPoint x: 945, endPoint y: 482, distance: 134.2
click at [1066, 426] on icon "6028" at bounding box center [1079, 397] width 114 height 114
click at [757, 407] on input "f. 6028" at bounding box center [756, 403] width 1 height 8
radio input "true"
click at [818, 510] on button "Next" at bounding box center [756, 516] width 154 height 38
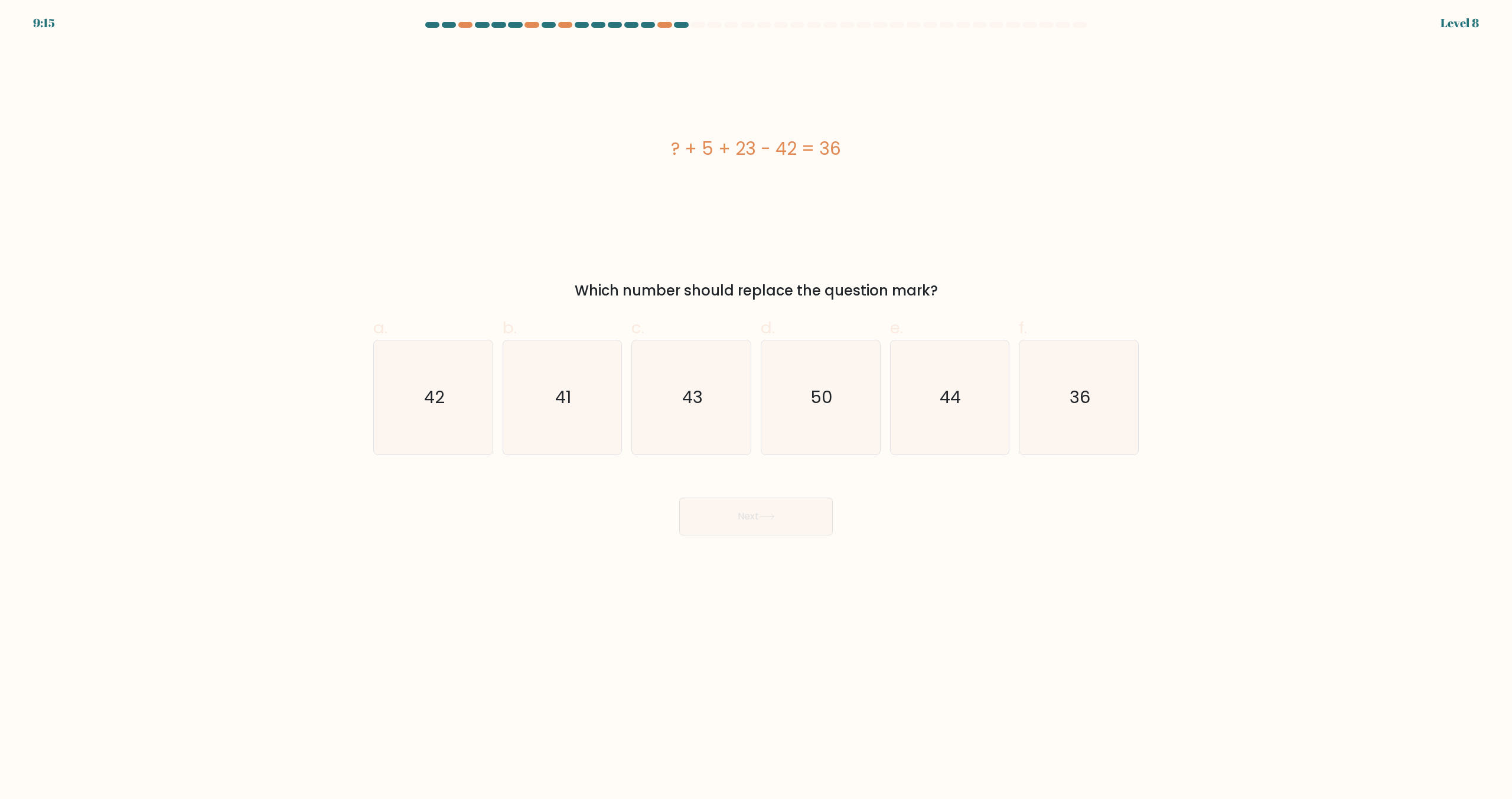
drag, startPoint x: 793, startPoint y: 451, endPoint x: 774, endPoint y: 487, distance: 40.9
click at [792, 451] on icon "50" at bounding box center [821, 397] width 114 height 114
click at [757, 407] on input "d. 50" at bounding box center [756, 403] width 1 height 8
radio input "true"
click at [766, 504] on button "Next" at bounding box center [756, 516] width 154 height 38
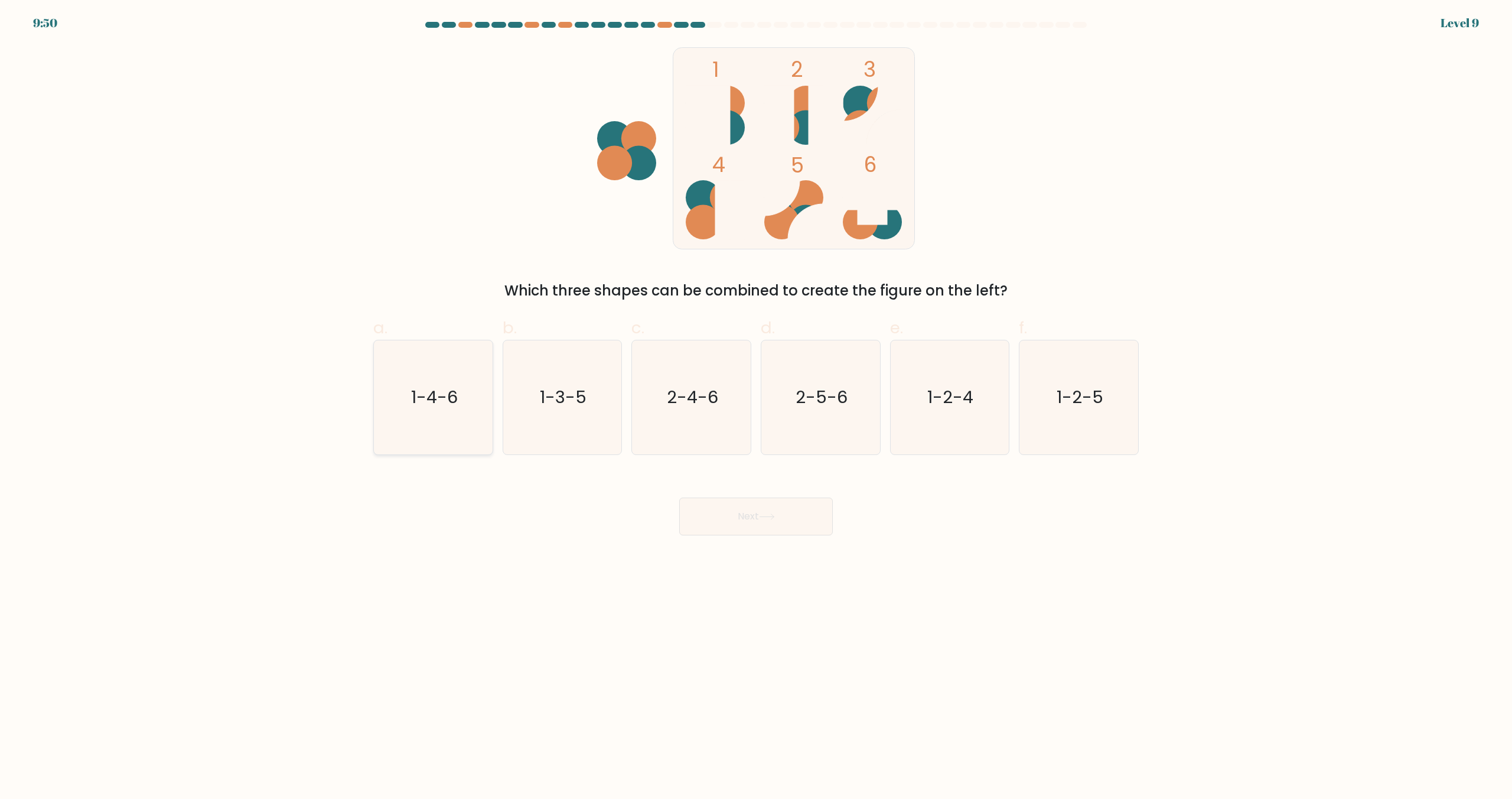
click at [458, 433] on icon "1-4-6" at bounding box center [433, 397] width 114 height 114
click at [756, 407] on input "a. 1-4-6" at bounding box center [756, 403] width 1 height 8
radio input "true"
drag, startPoint x: 952, startPoint y: 437, endPoint x: 926, endPoint y: 458, distance: 33.2
click at [950, 438] on icon "1-2-4" at bounding box center [950, 397] width 114 height 114
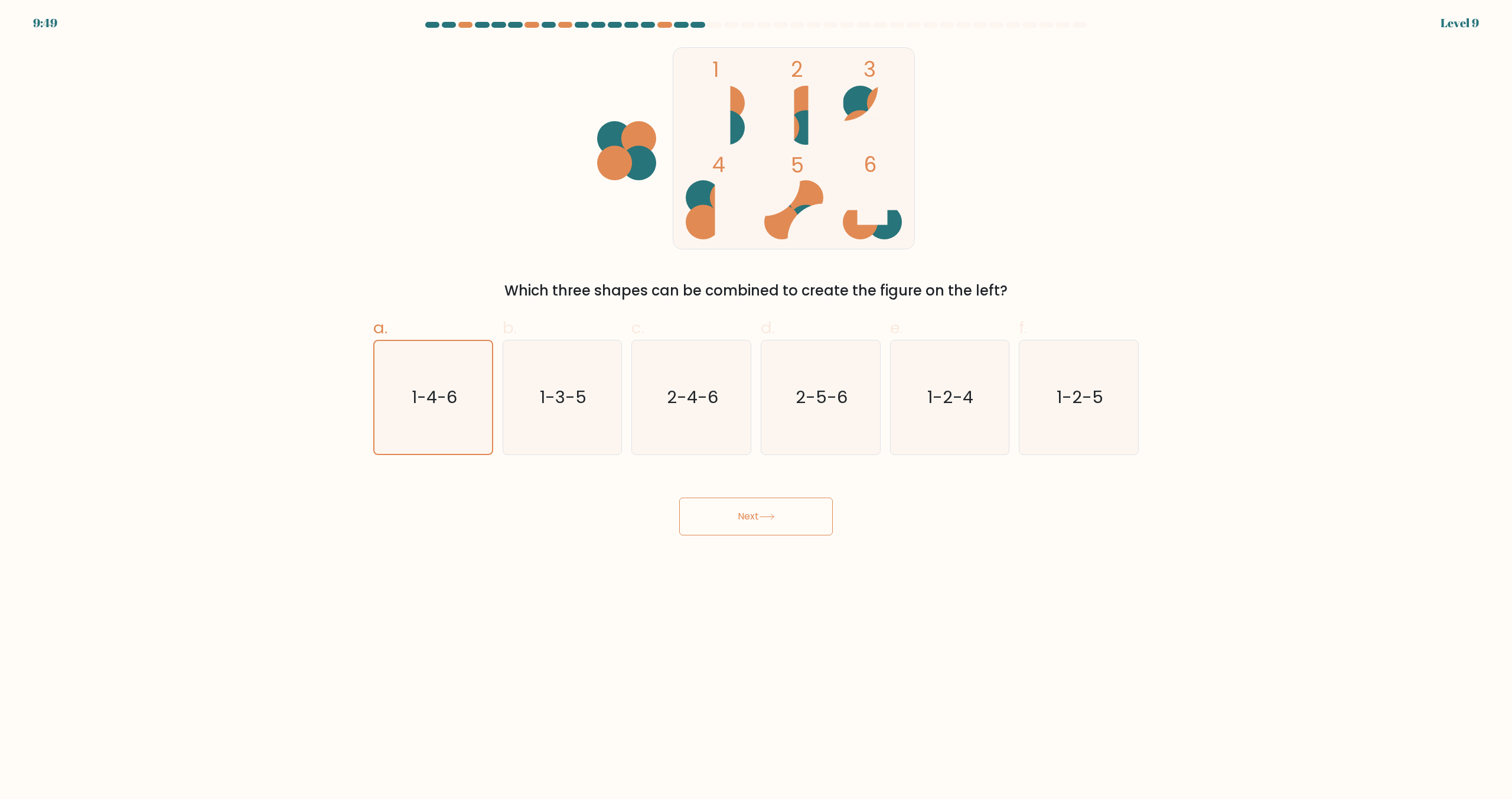
click at [757, 407] on input "e. 1-2-4" at bounding box center [756, 403] width 1 height 8
radio input "true"
click at [782, 518] on button "Next" at bounding box center [756, 516] width 154 height 38
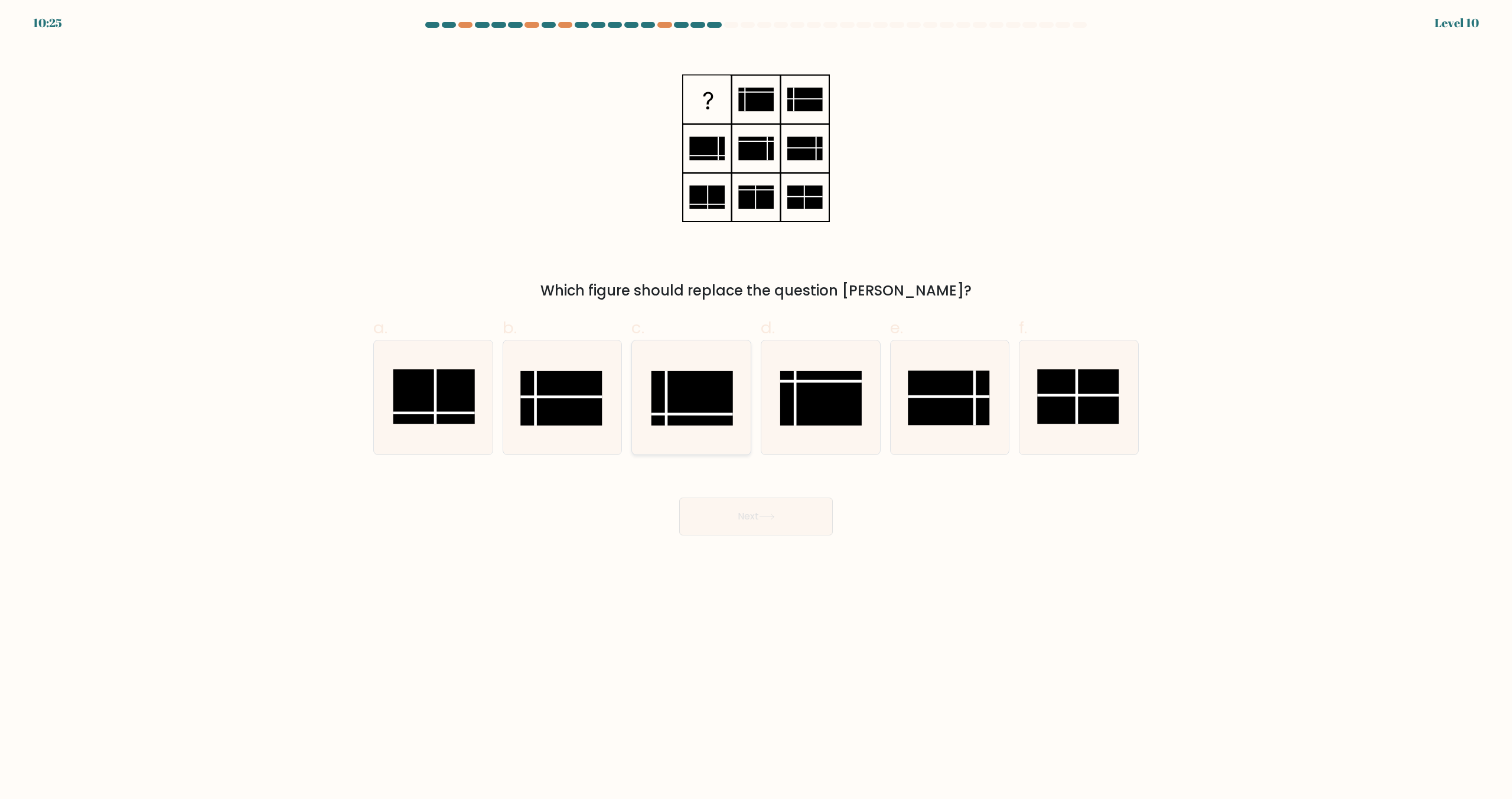
click at [696, 396] on rect at bounding box center [693, 398] width 82 height 54
click at [756, 399] on input "c." at bounding box center [756, 403] width 1 height 8
radio input "true"
click at [781, 517] on button "Next" at bounding box center [756, 516] width 154 height 38
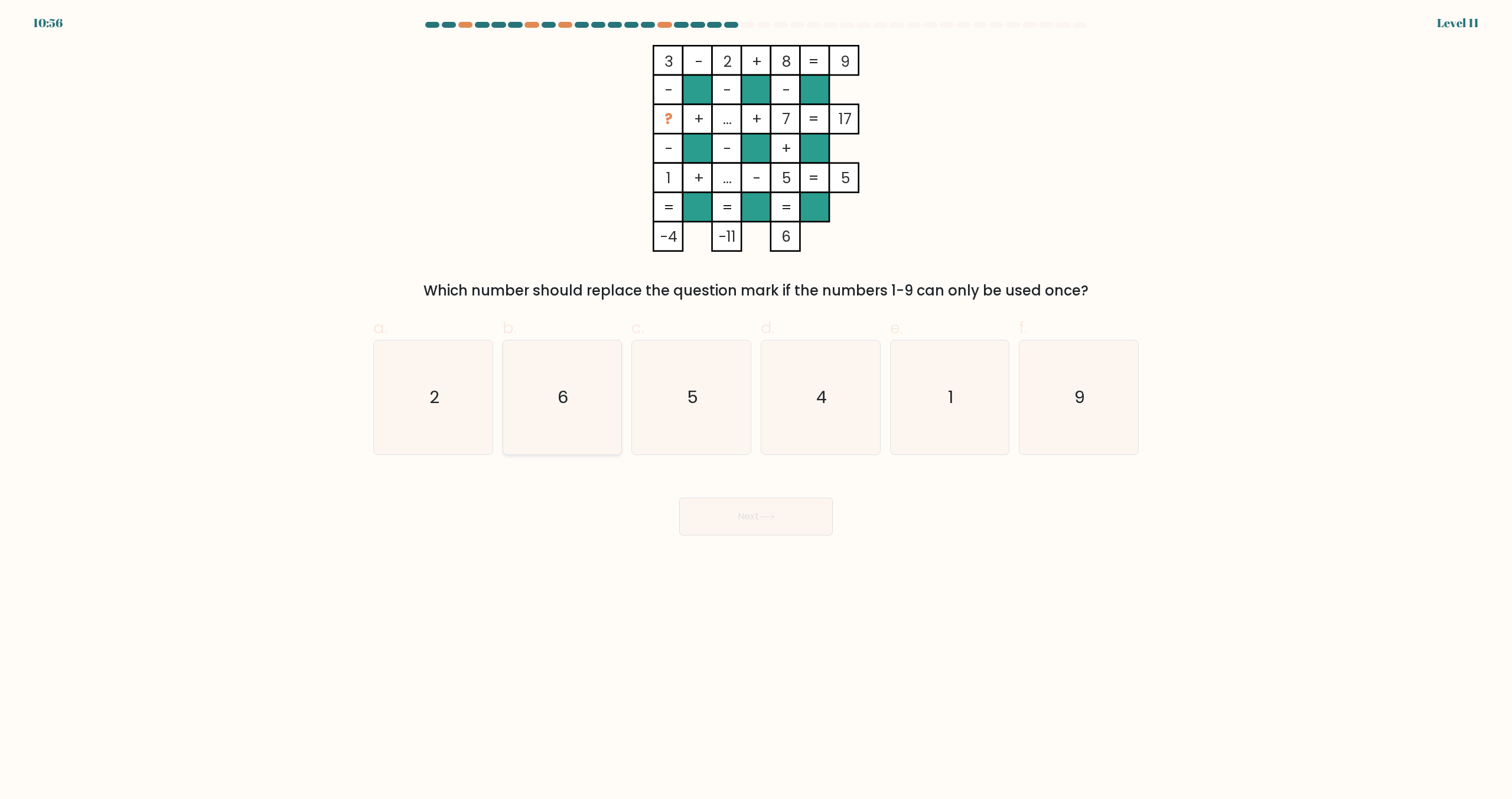
click at [588, 415] on icon "6" at bounding box center [562, 397] width 114 height 114
click at [756, 407] on input "b. 6" at bounding box center [756, 403] width 1 height 8
radio input "true"
click at [736, 509] on button "Next" at bounding box center [756, 516] width 154 height 38
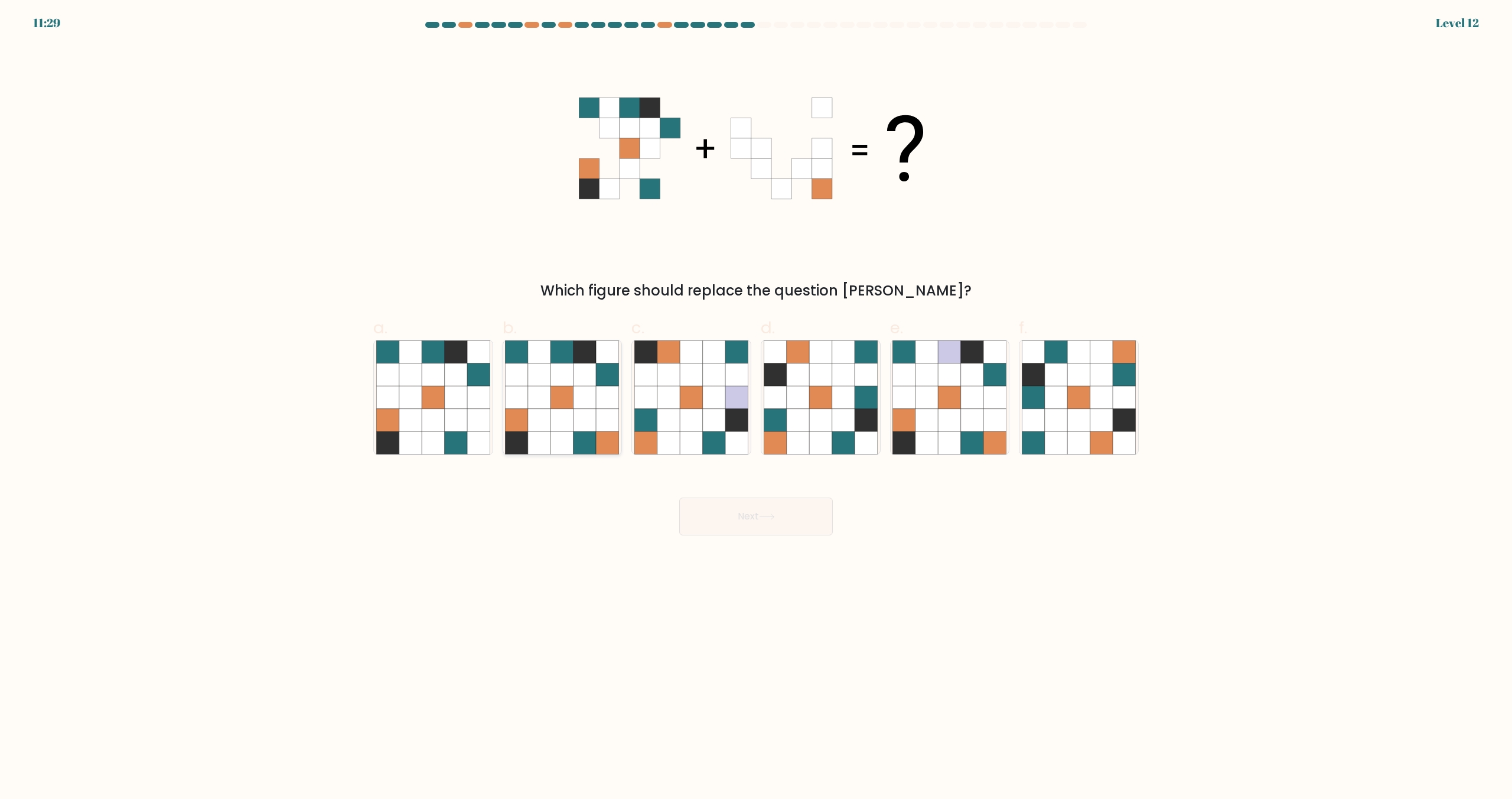
click at [608, 427] on icon at bounding box center [608, 420] width 22 height 22
click at [756, 407] on input "b." at bounding box center [756, 403] width 1 height 8
radio input "true"
click at [749, 519] on button "Next" at bounding box center [756, 516] width 154 height 38
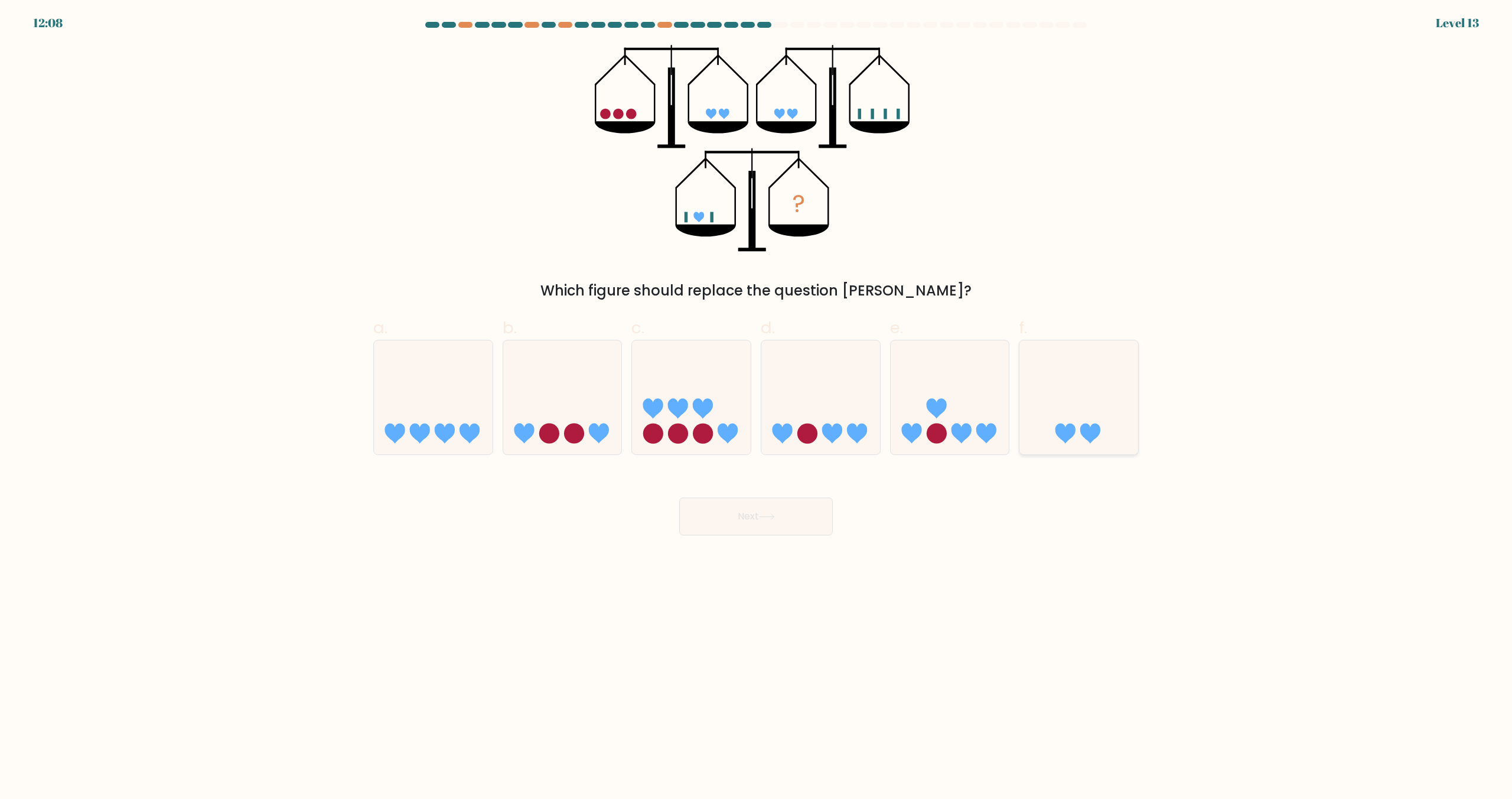
click at [1054, 402] on icon at bounding box center [1079, 398] width 119 height 98
click at [757, 402] on input "f." at bounding box center [756, 403] width 1 height 8
radio input "true"
click at [827, 510] on button "Next" at bounding box center [756, 516] width 154 height 38
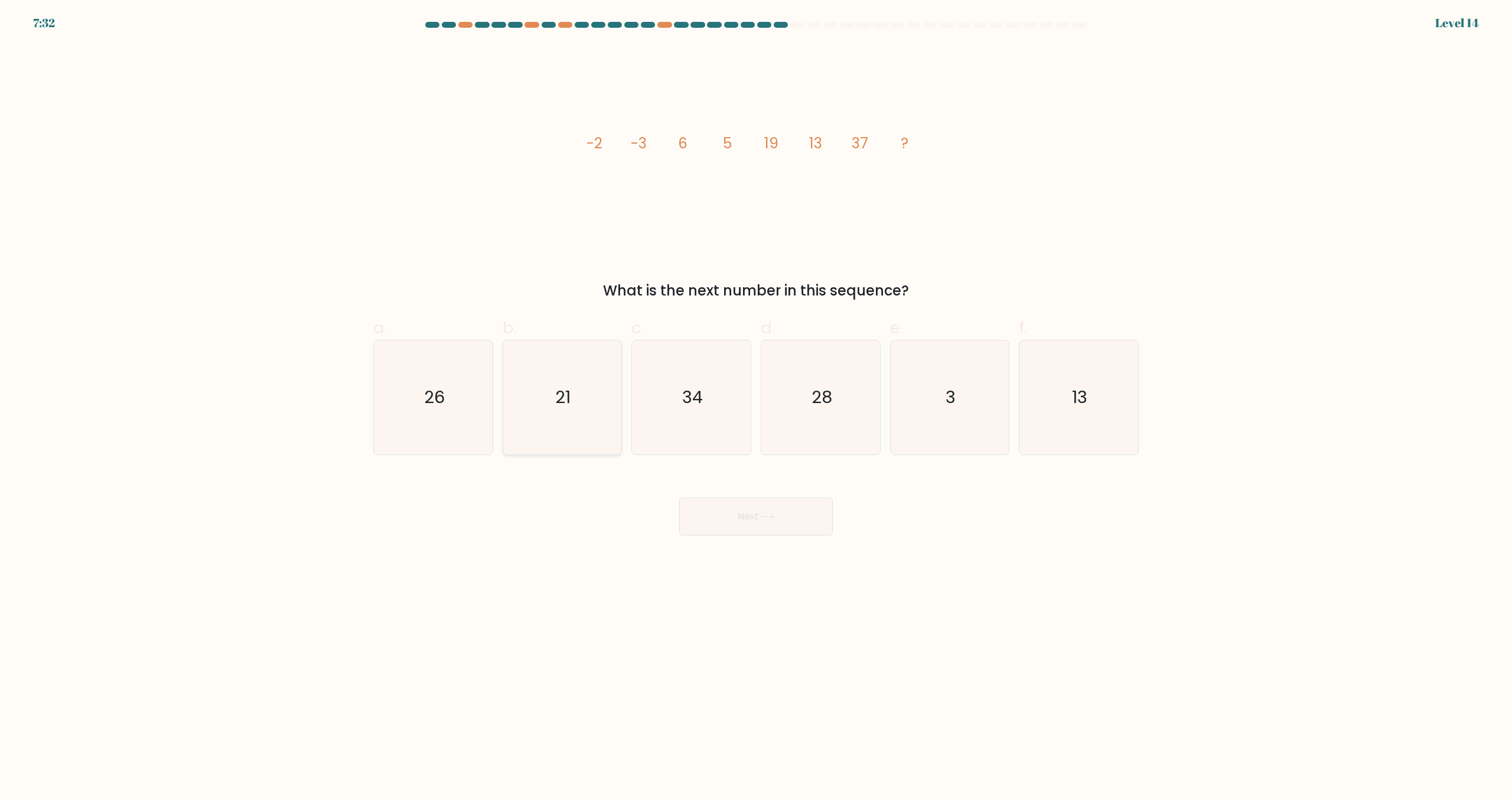
click at [572, 386] on icon "21" at bounding box center [562, 397] width 114 height 114
click at [756, 399] on input "b. 21" at bounding box center [756, 403] width 1 height 8
radio input "true"
click at [741, 496] on div "Next" at bounding box center [756, 502] width 780 height 66
click at [712, 517] on button "Next" at bounding box center [756, 516] width 154 height 38
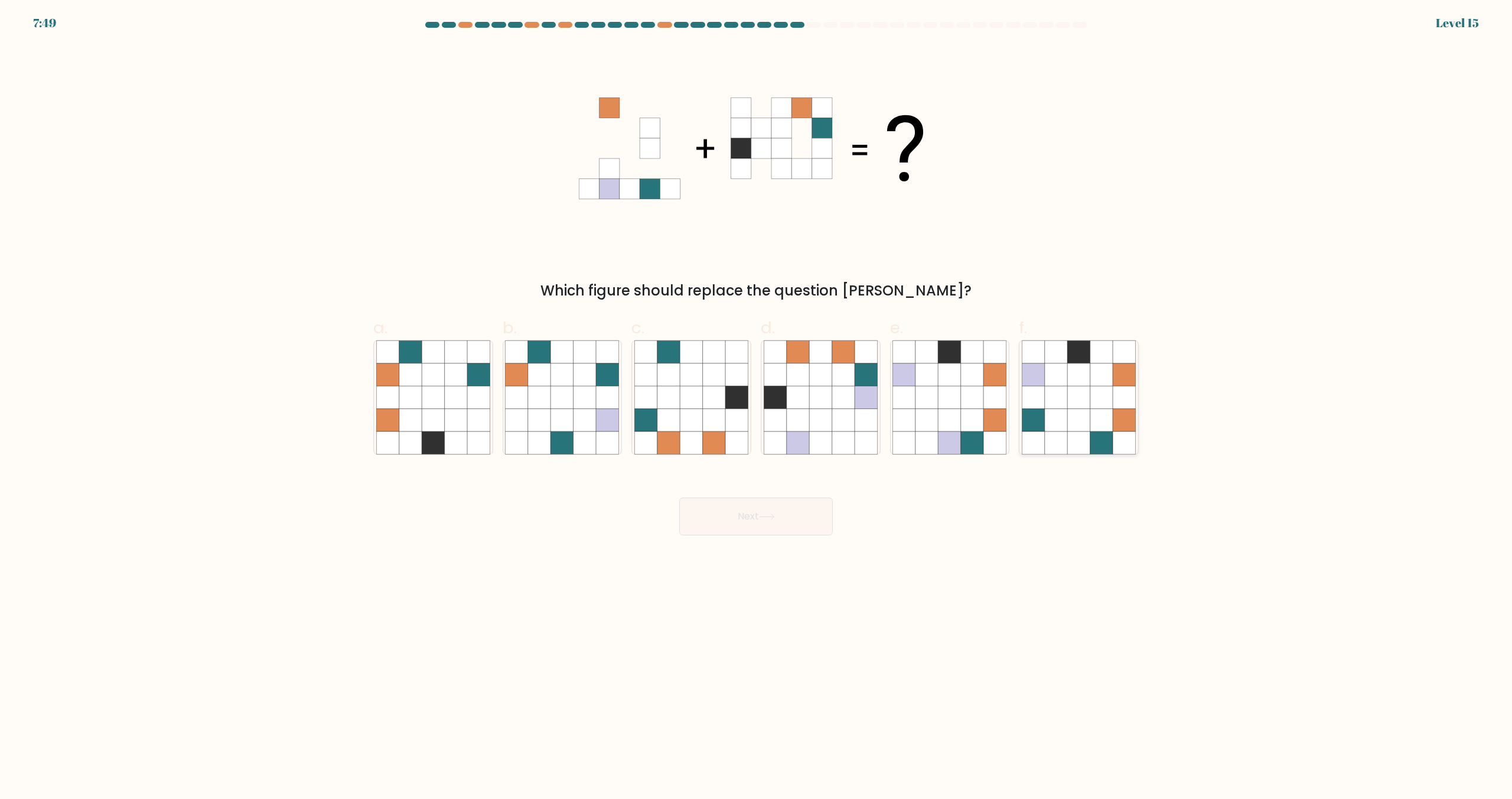
click at [1125, 419] on icon at bounding box center [1124, 420] width 22 height 22
click at [757, 407] on input "f." at bounding box center [756, 403] width 1 height 8
radio input "true"
click at [745, 504] on button "Next" at bounding box center [756, 516] width 154 height 38
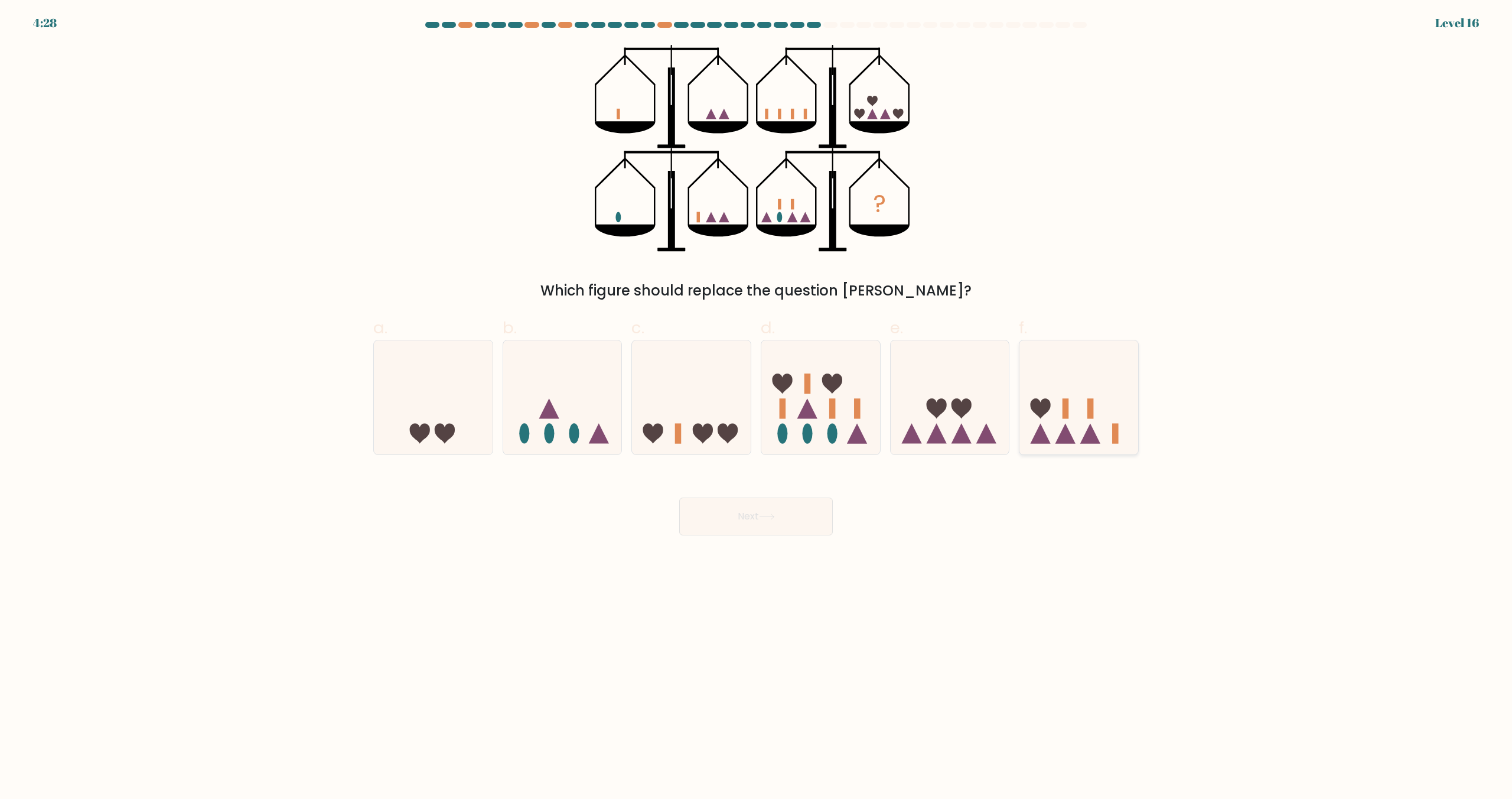
click at [1082, 413] on icon at bounding box center [1079, 398] width 119 height 98
click at [757, 407] on input "f." at bounding box center [756, 403] width 1 height 8
radio input "true"
click at [822, 520] on button "Next" at bounding box center [756, 516] width 154 height 38
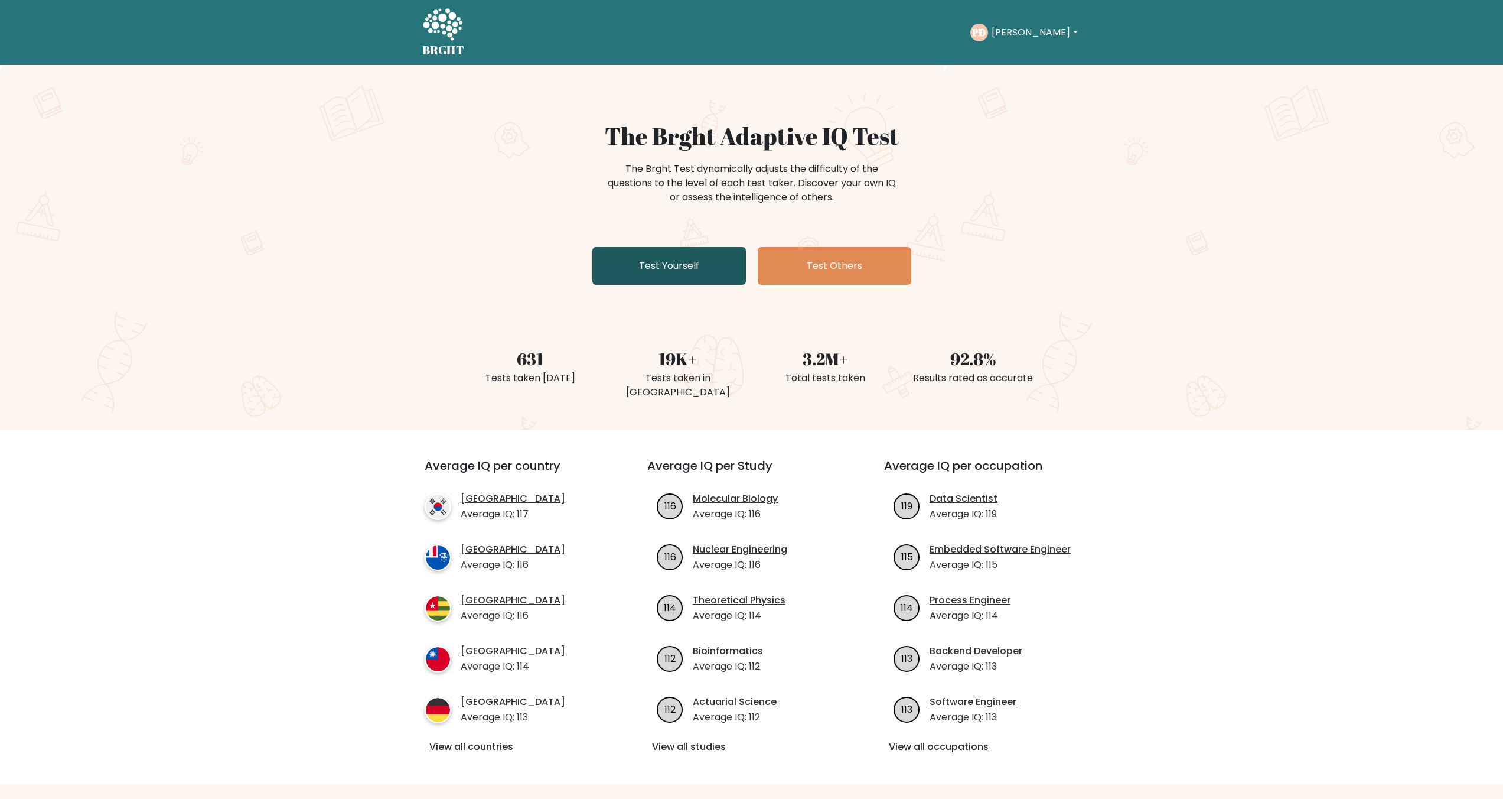
click at [682, 271] on link "Test Yourself" at bounding box center [669, 266] width 154 height 38
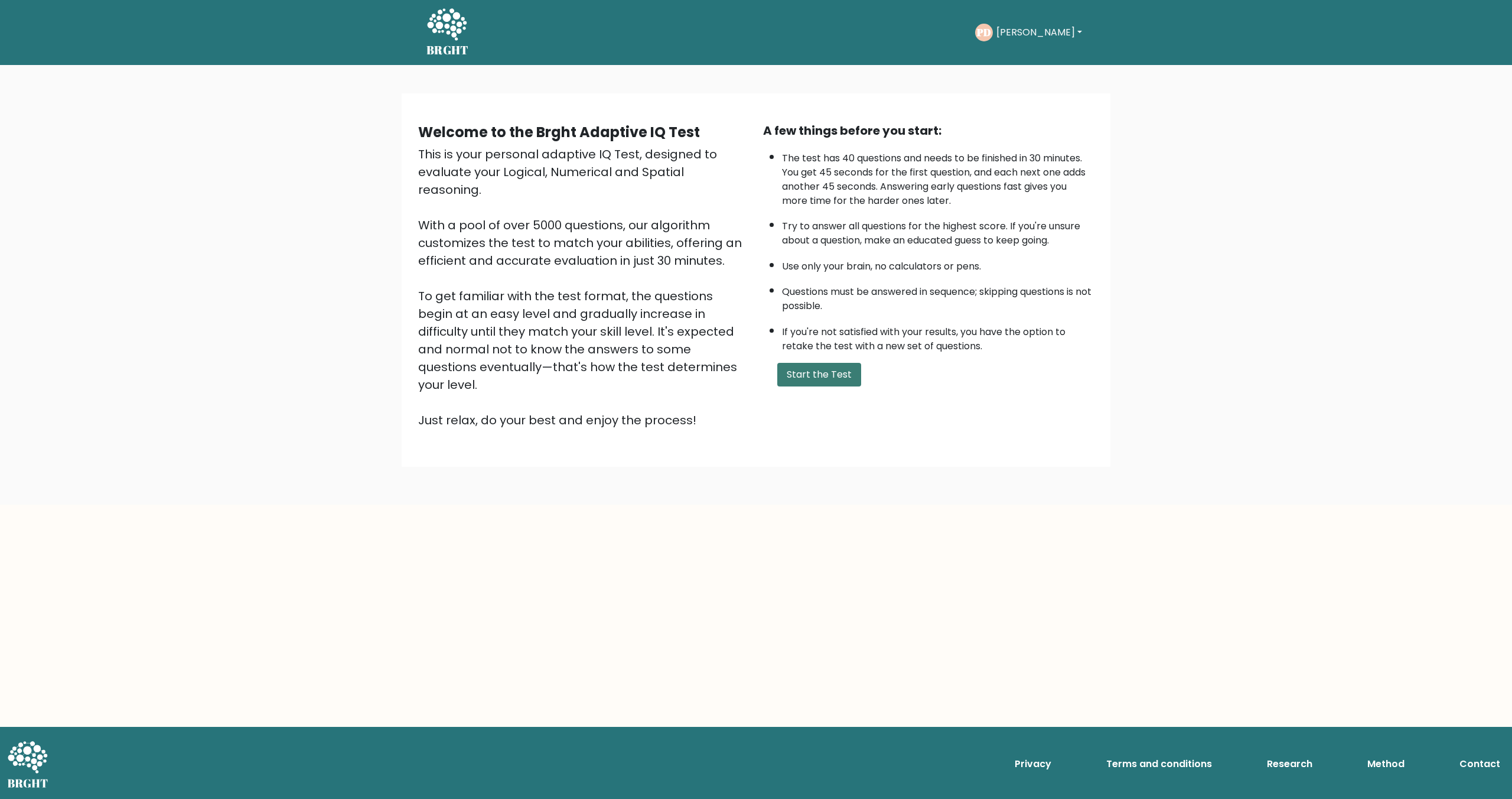
click at [825, 369] on button "Start the Test" at bounding box center [819, 375] width 84 height 24
click at [1021, 31] on button "[PERSON_NAME]" at bounding box center [1039, 32] width 93 height 15
click at [1018, 64] on link "Dashboard" at bounding box center [1022, 63] width 93 height 19
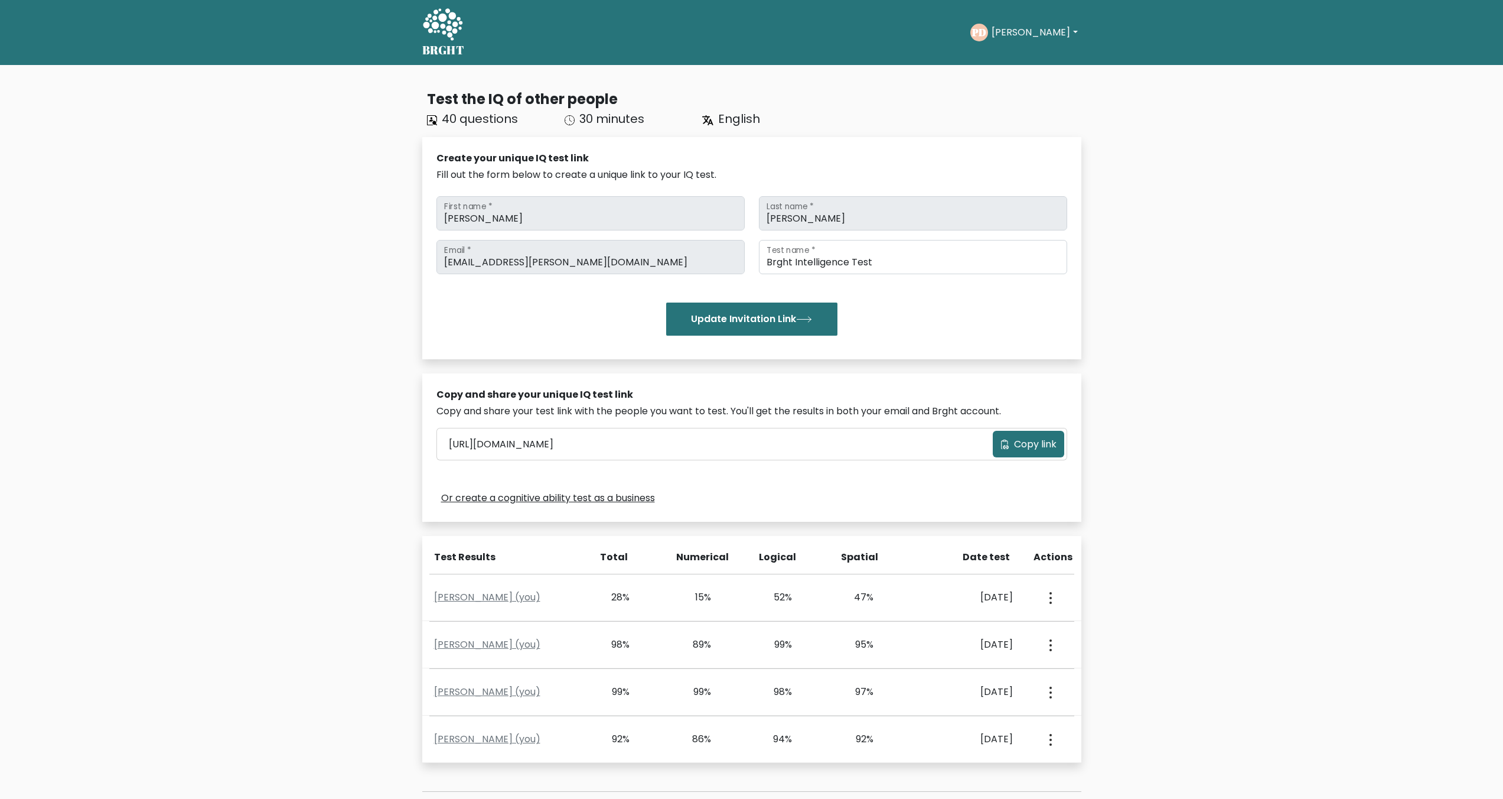
scroll to position [150, 0]
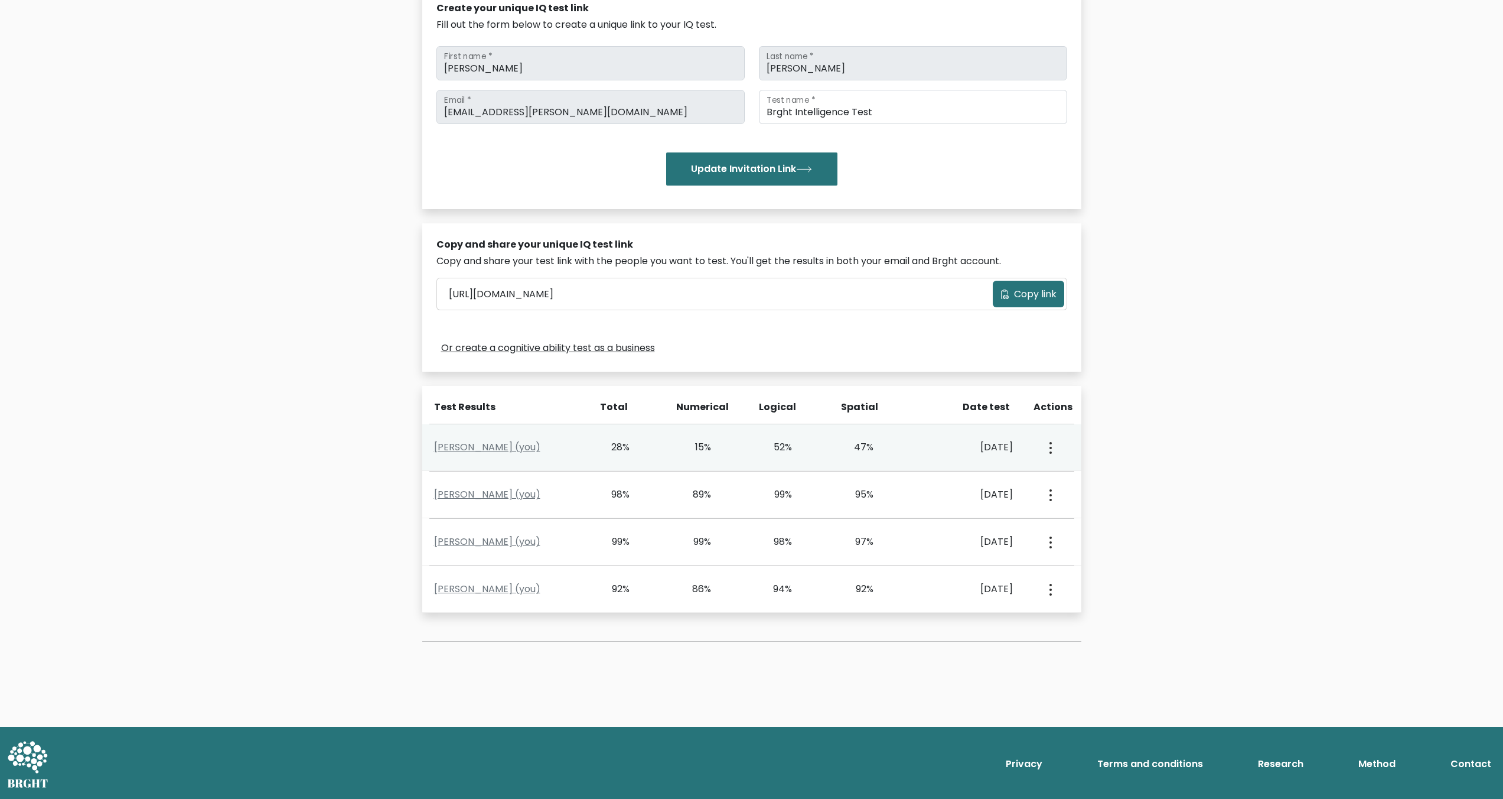
click at [1050, 450] on icon "button" at bounding box center [1051, 448] width 2 height 12
click at [1066, 447] on div "View Profile" at bounding box center [1050, 447] width 40 height 37
click at [1047, 452] on button "button" at bounding box center [1049, 447] width 9 height 37
click at [1059, 479] on link "View Profile" at bounding box center [1092, 481] width 93 height 19
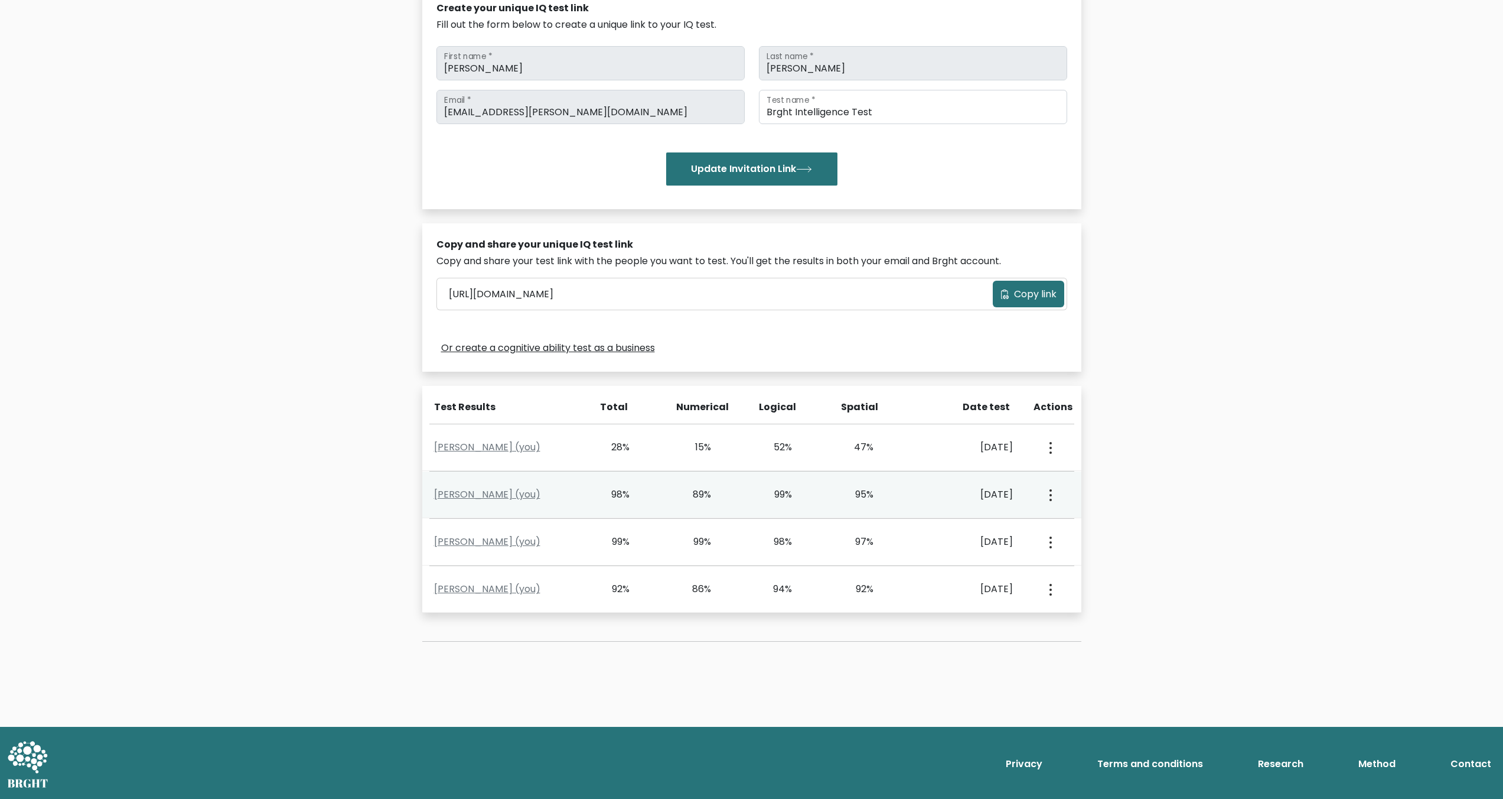
click at [1045, 498] on button "button" at bounding box center [1049, 494] width 9 height 37
click at [1056, 515] on ul "View Profile" at bounding box center [1092, 529] width 95 height 30
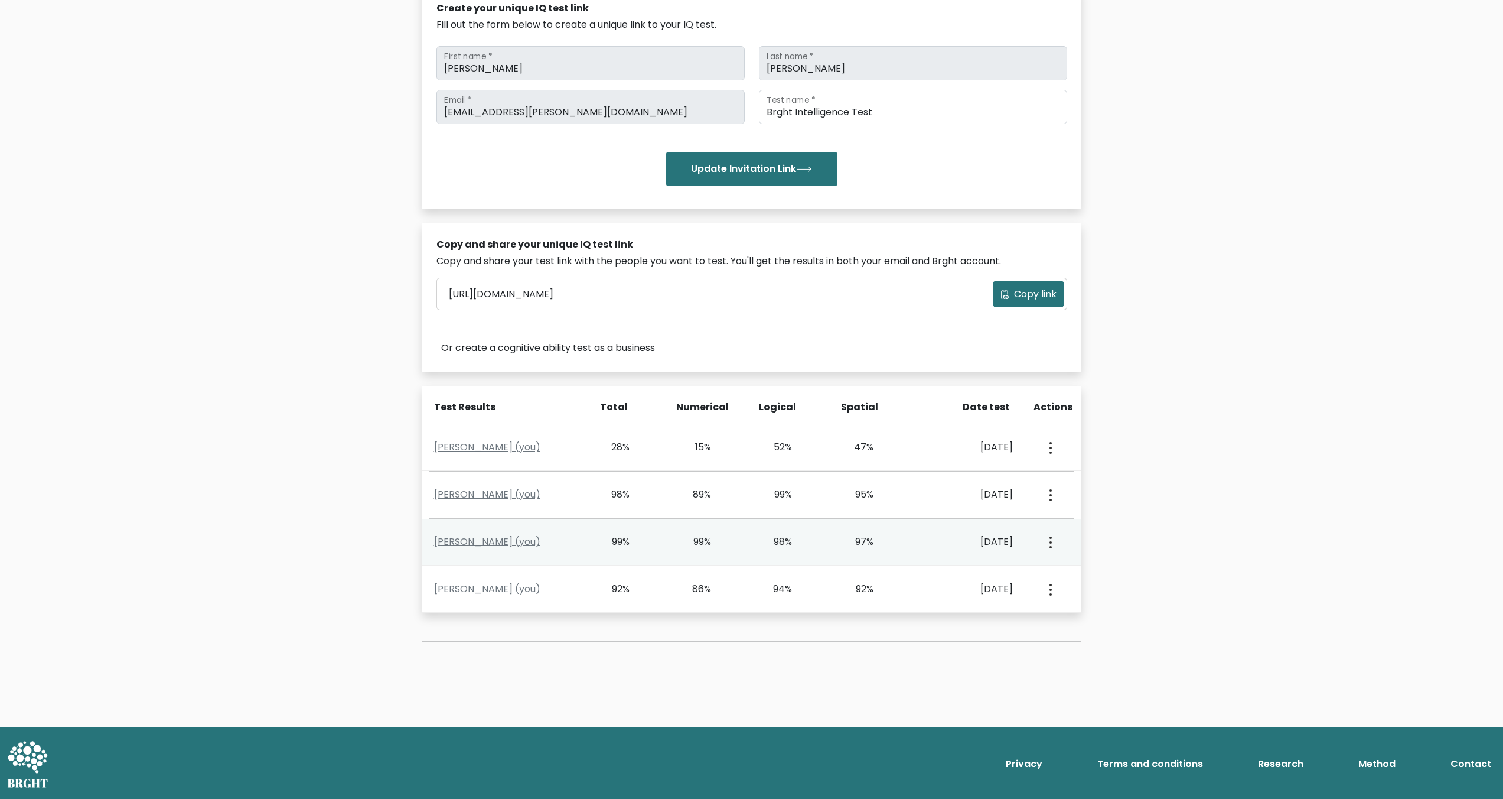
click at [1060, 527] on div "View Profile" at bounding box center [1050, 541] width 40 height 37
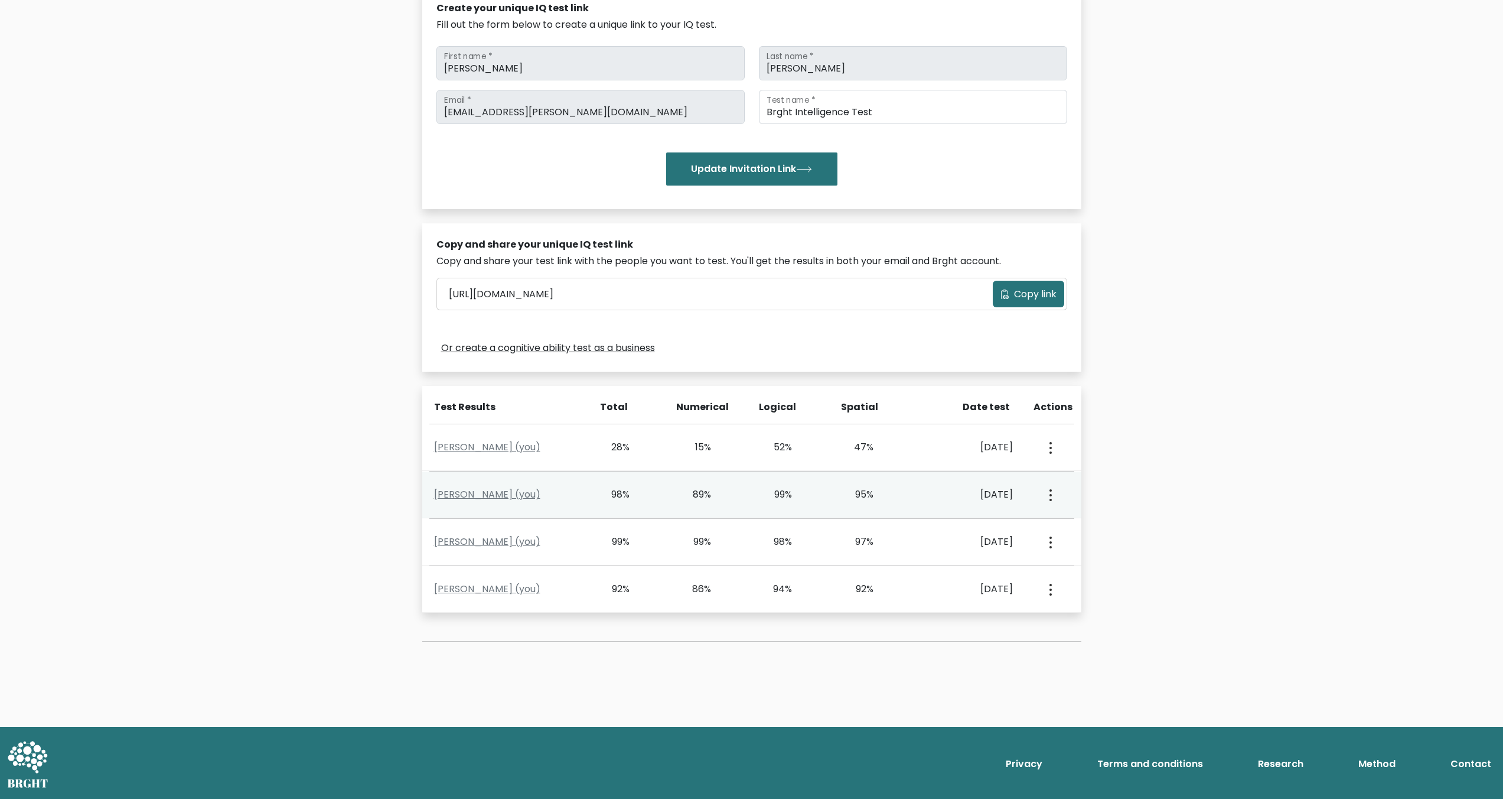
click at [1047, 493] on button "button" at bounding box center [1049, 494] width 9 height 37
click at [1066, 526] on link "View Profile" at bounding box center [1092, 528] width 93 height 19
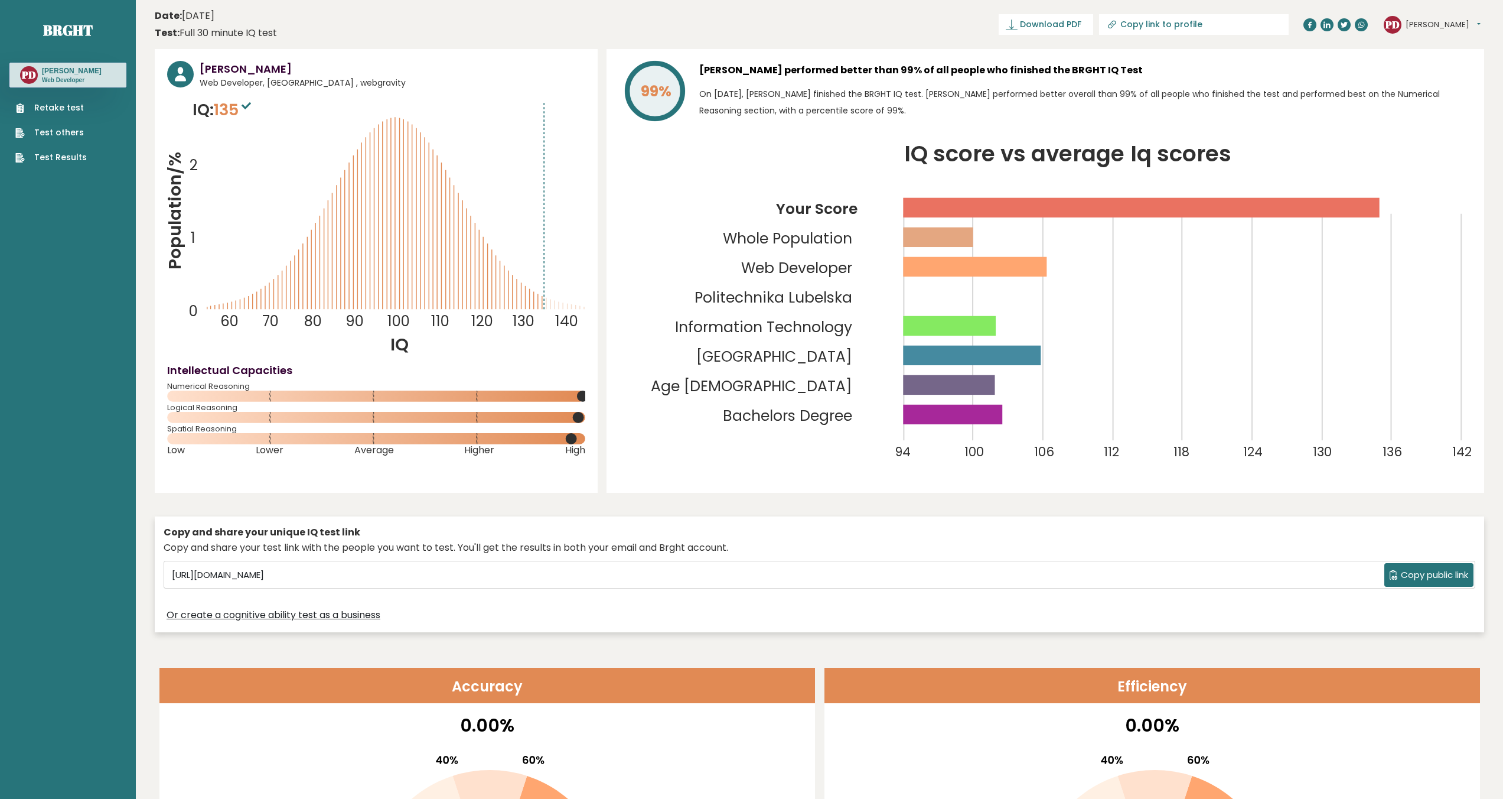
click at [61, 137] on link "Test others" at bounding box center [50, 132] width 71 height 12
click at [76, 165] on nav "Brght PD [PERSON_NAME] Web Developer Retake test Test others Test Results" at bounding box center [67, 83] width 117 height 167
click at [79, 159] on link "Test Results" at bounding box center [50, 157] width 71 height 12
click at [79, 76] on p "Web Developer" at bounding box center [72, 80] width 60 height 8
click at [89, 104] on ul "Retake test Test others Test Results" at bounding box center [50, 133] width 83 height 62
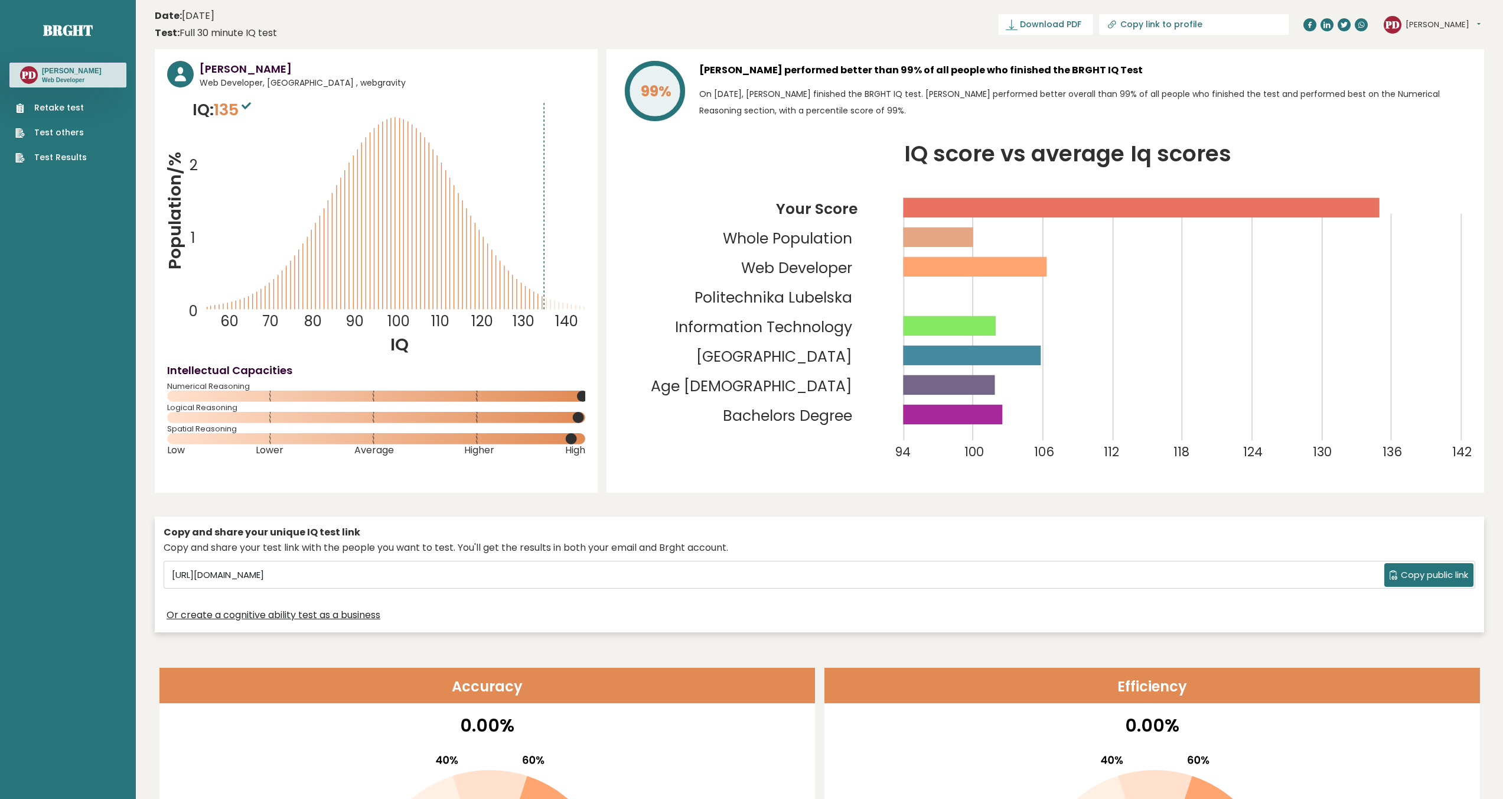
click at [77, 107] on link "Retake test" at bounding box center [50, 108] width 71 height 12
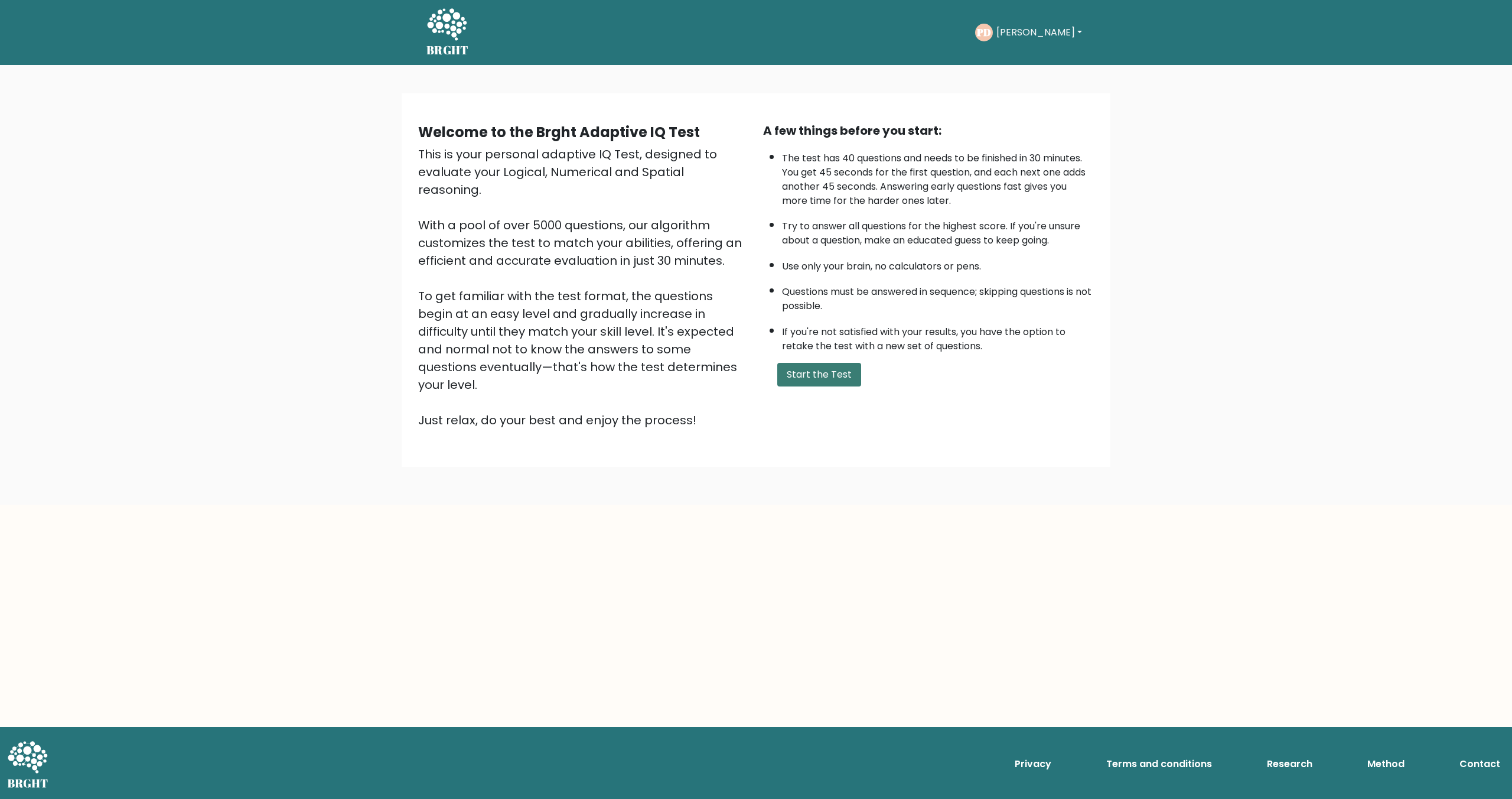
drag, startPoint x: 854, startPoint y: 359, endPoint x: 845, endPoint y: 367, distance: 12.5
click at [854, 360] on div "A few things before you start: The test has 40 questions and needs to be finish…" at bounding box center [928, 275] width 345 height 307
click at [830, 379] on button "Start the Test" at bounding box center [819, 375] width 84 height 24
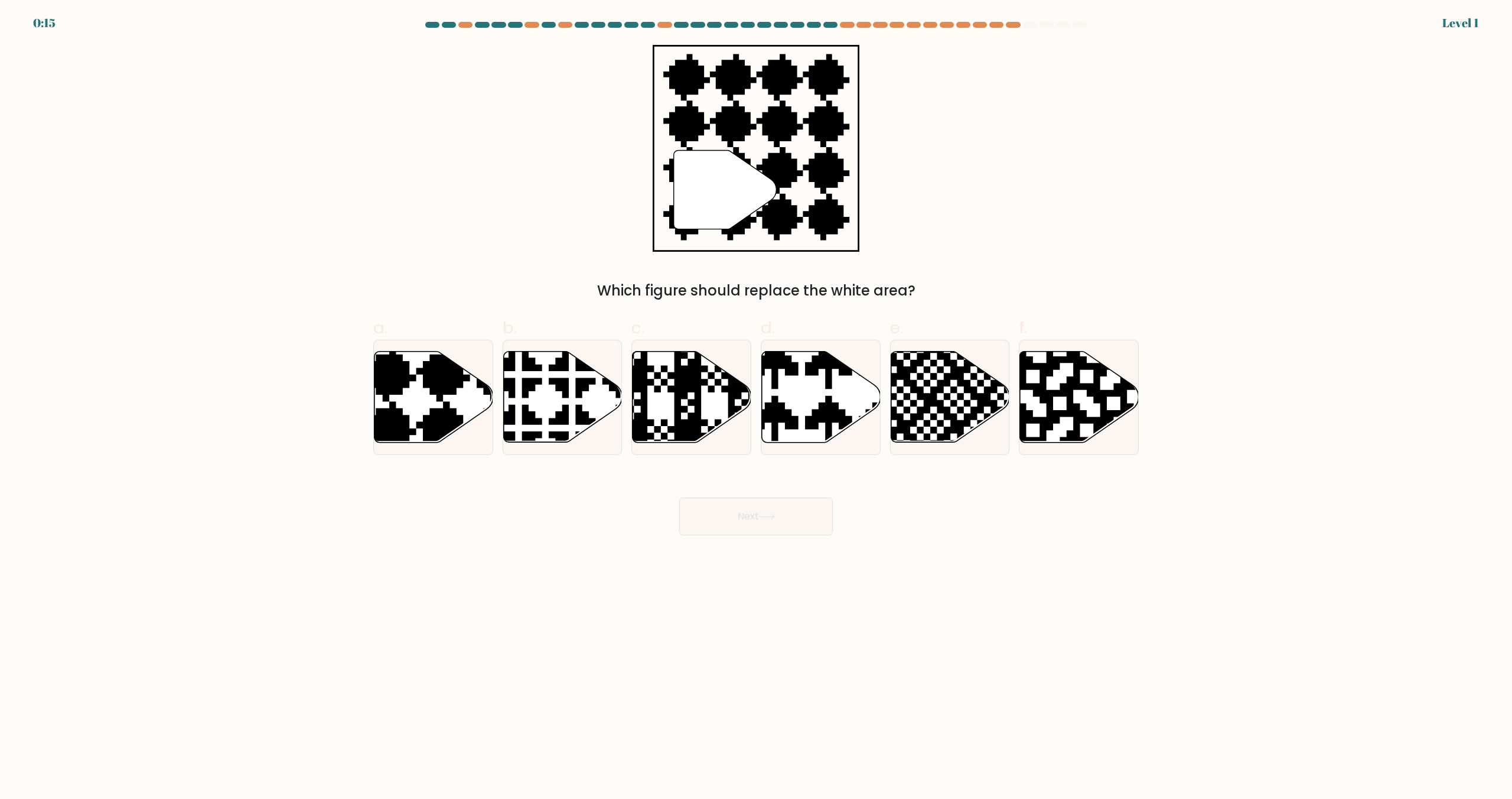
drag, startPoint x: 490, startPoint y: 112, endPoint x: 481, endPoint y: 109, distance: 9.5
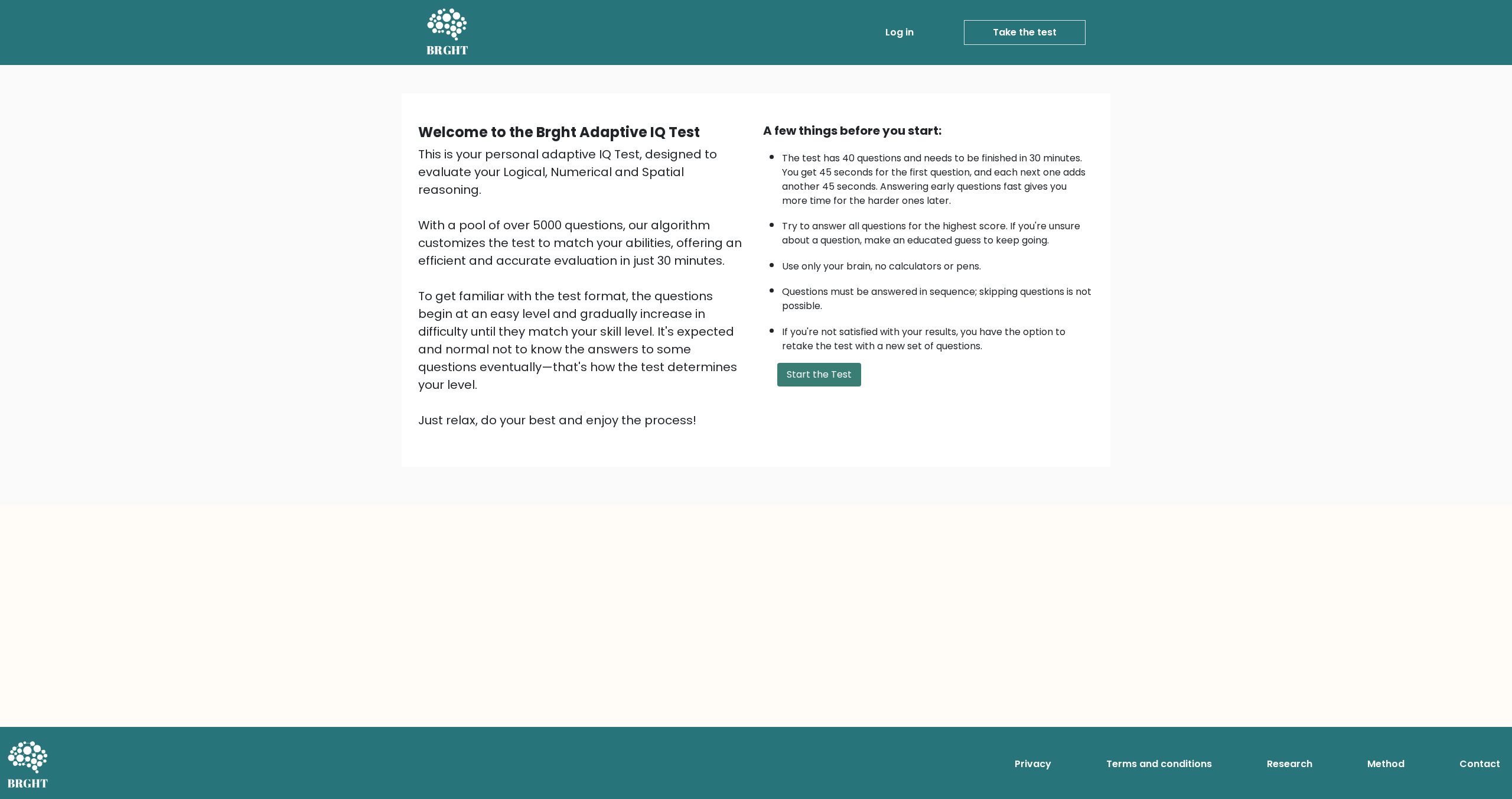
click at [829, 372] on button "Start the Test" at bounding box center [819, 375] width 84 height 24
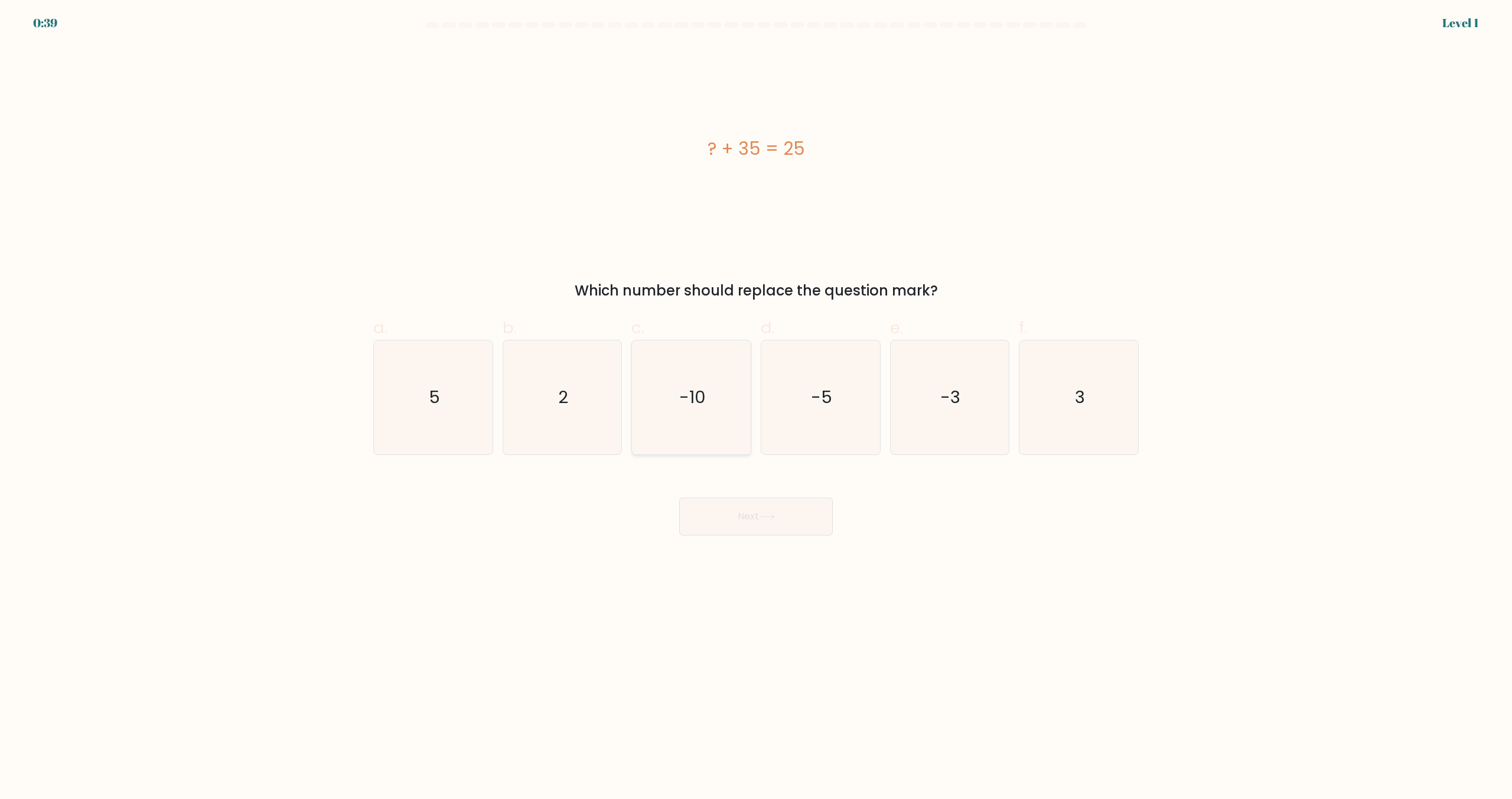
click at [714, 380] on icon "-10" at bounding box center [691, 397] width 114 height 114
click at [756, 399] on input "c. -10" at bounding box center [756, 403] width 1 height 8
radio input "true"
click at [732, 514] on button "Next" at bounding box center [756, 516] width 154 height 38
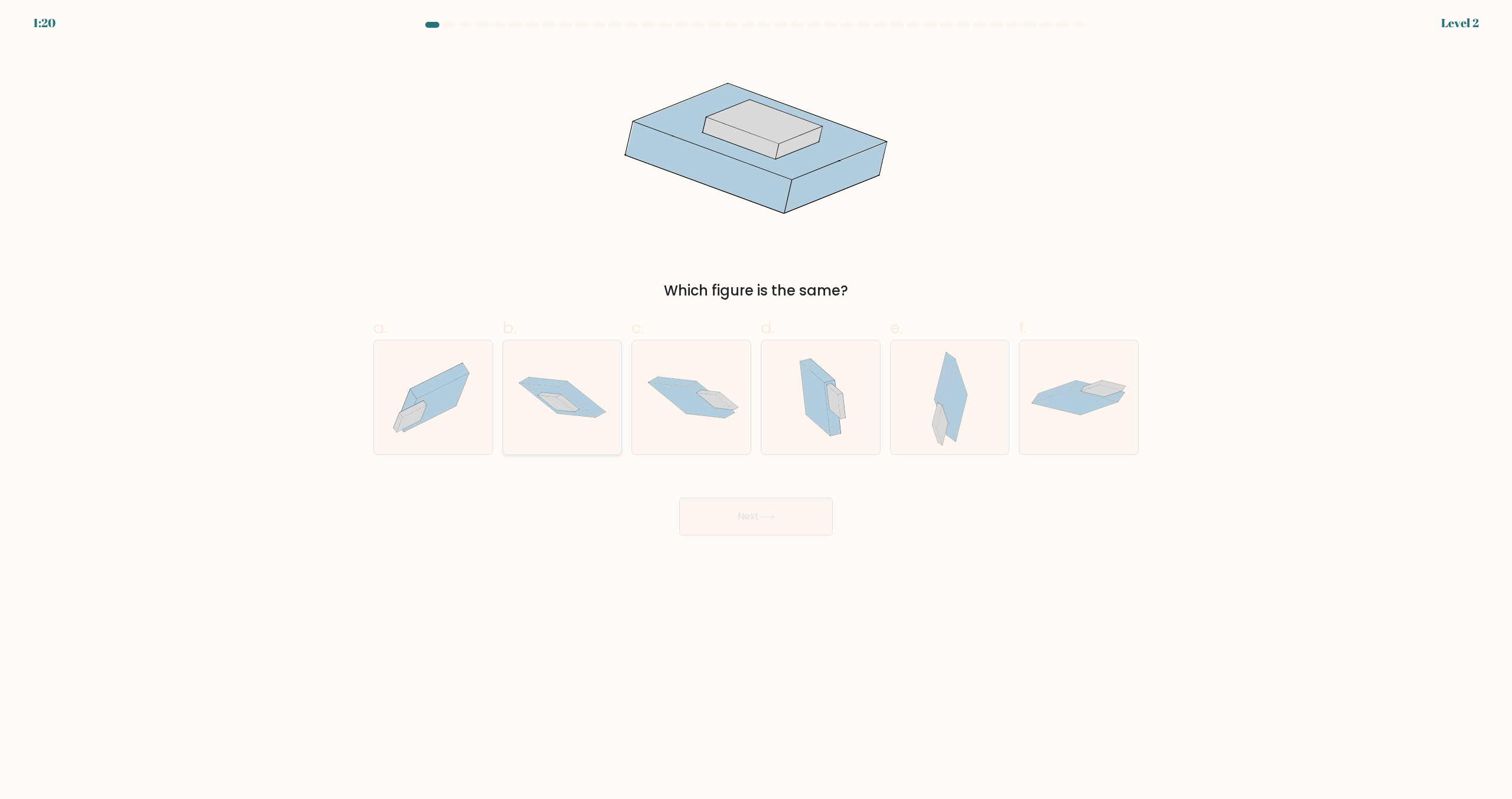
click at [585, 394] on icon at bounding box center [562, 397] width 119 height 79
click at [756, 399] on input "b." at bounding box center [756, 403] width 1 height 8
radio input "true"
click at [786, 512] on button "Next" at bounding box center [756, 516] width 154 height 38
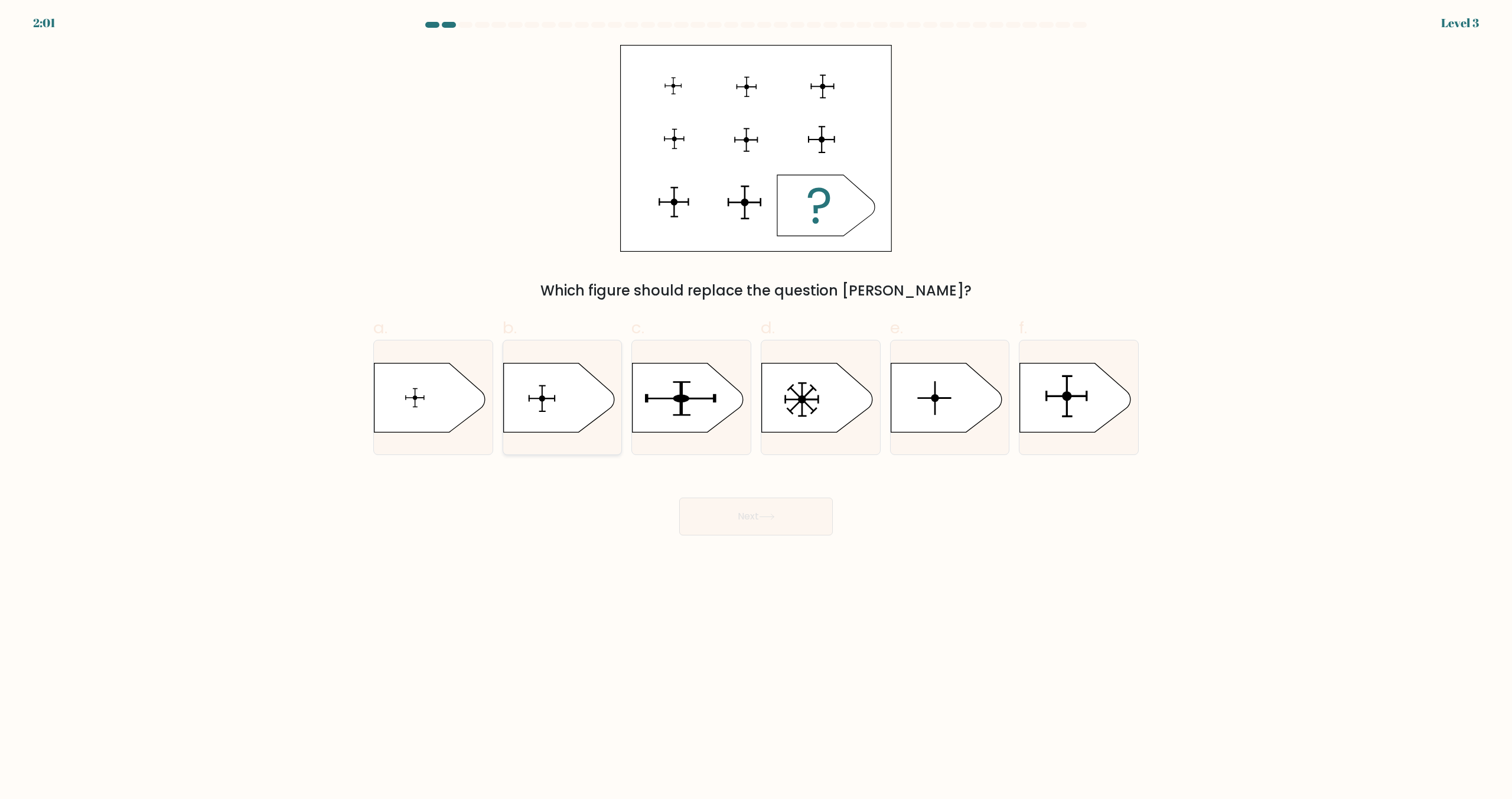
click at [560, 406] on icon at bounding box center [558, 397] width 111 height 69
click at [756, 406] on input "b." at bounding box center [756, 403] width 1 height 8
radio input "true"
click at [1073, 426] on icon at bounding box center [1075, 397] width 111 height 69
click at [757, 407] on input "f." at bounding box center [756, 403] width 1 height 8
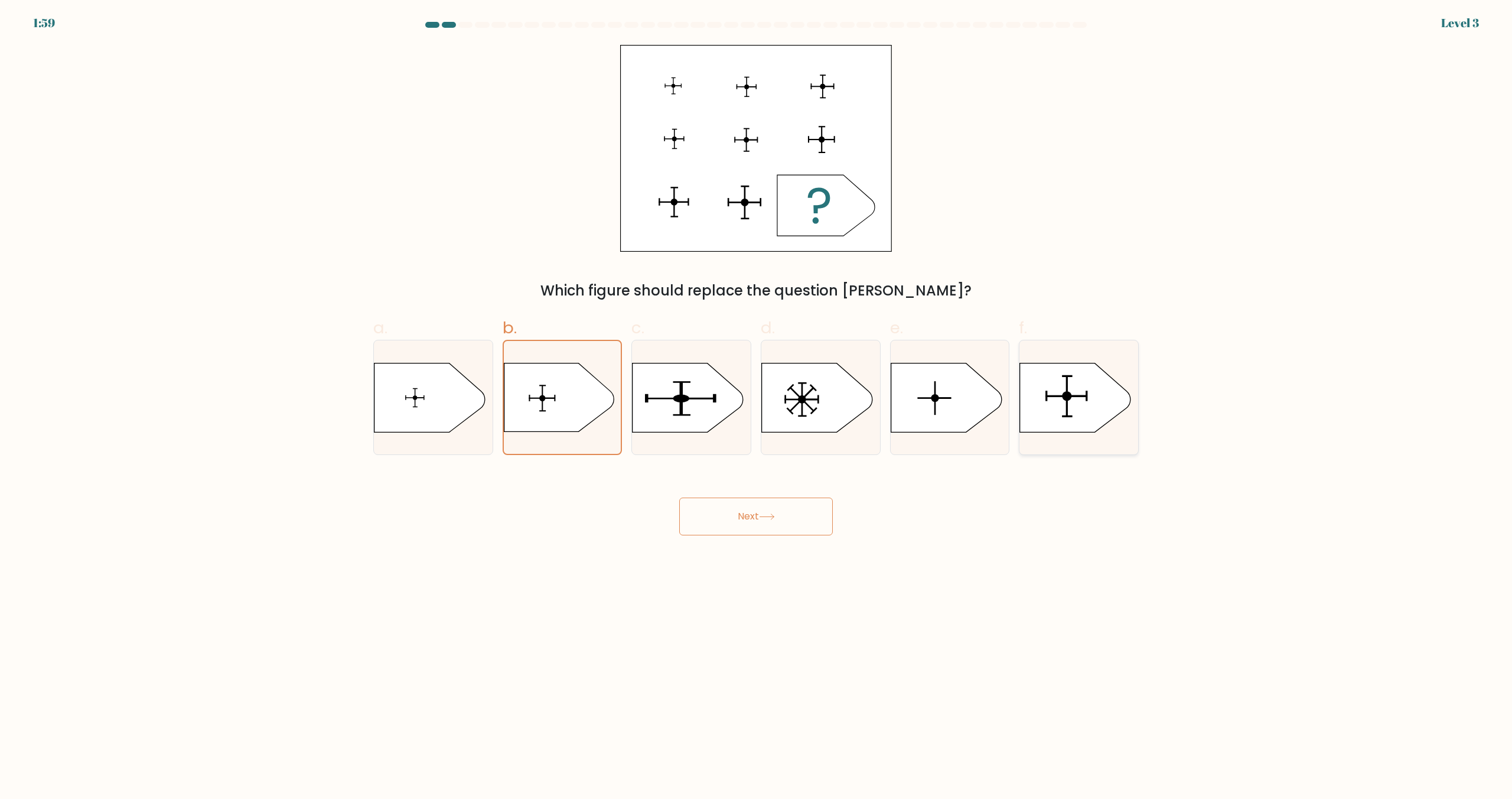
radio input "true"
click at [737, 510] on button "Next" at bounding box center [756, 516] width 154 height 38
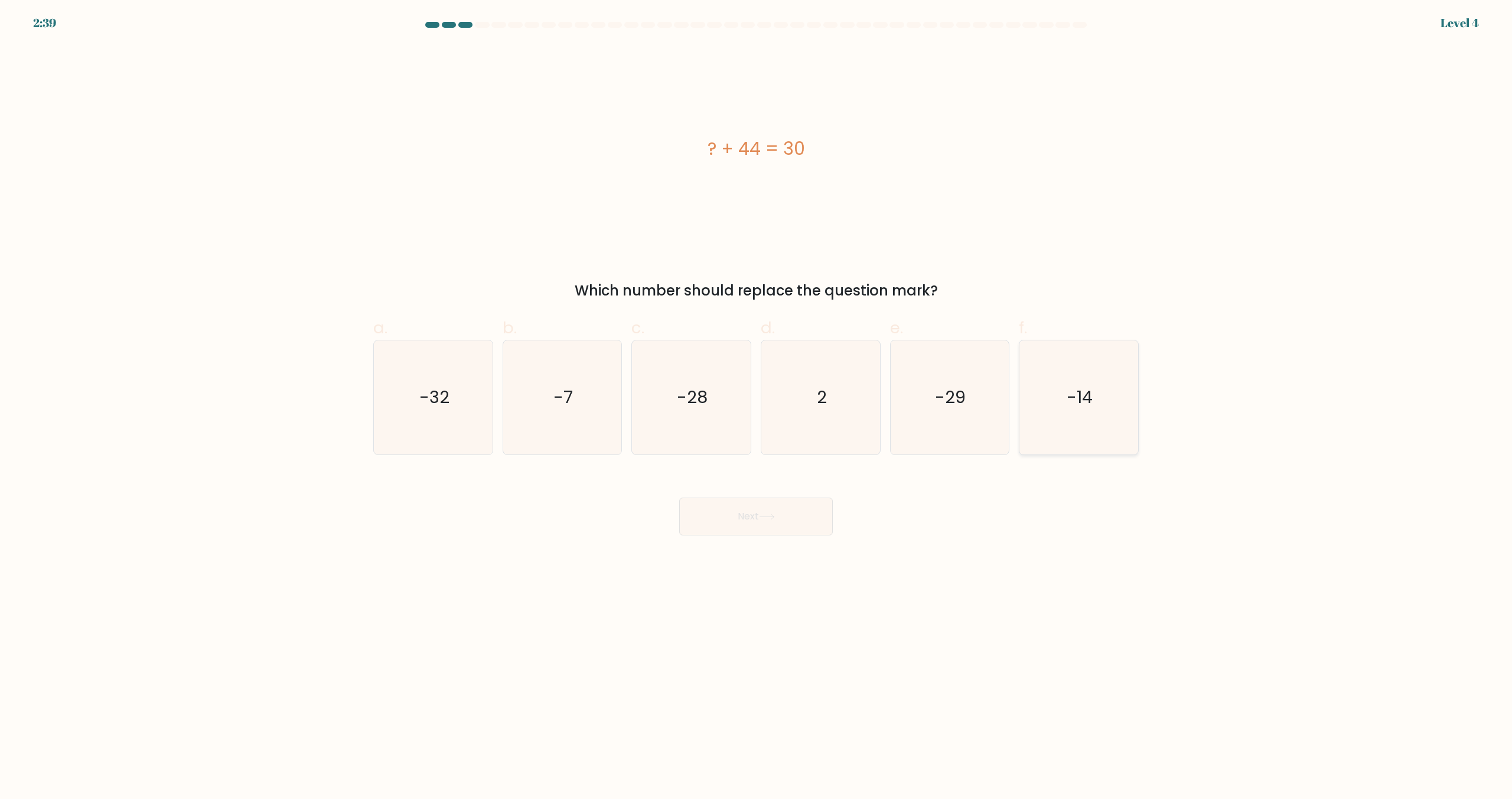
click at [1094, 402] on icon "-14" at bounding box center [1079, 397] width 114 height 114
click at [757, 402] on input "f. -14" at bounding box center [756, 403] width 1 height 8
radio input "true"
click at [747, 517] on button "Next" at bounding box center [756, 516] width 154 height 38
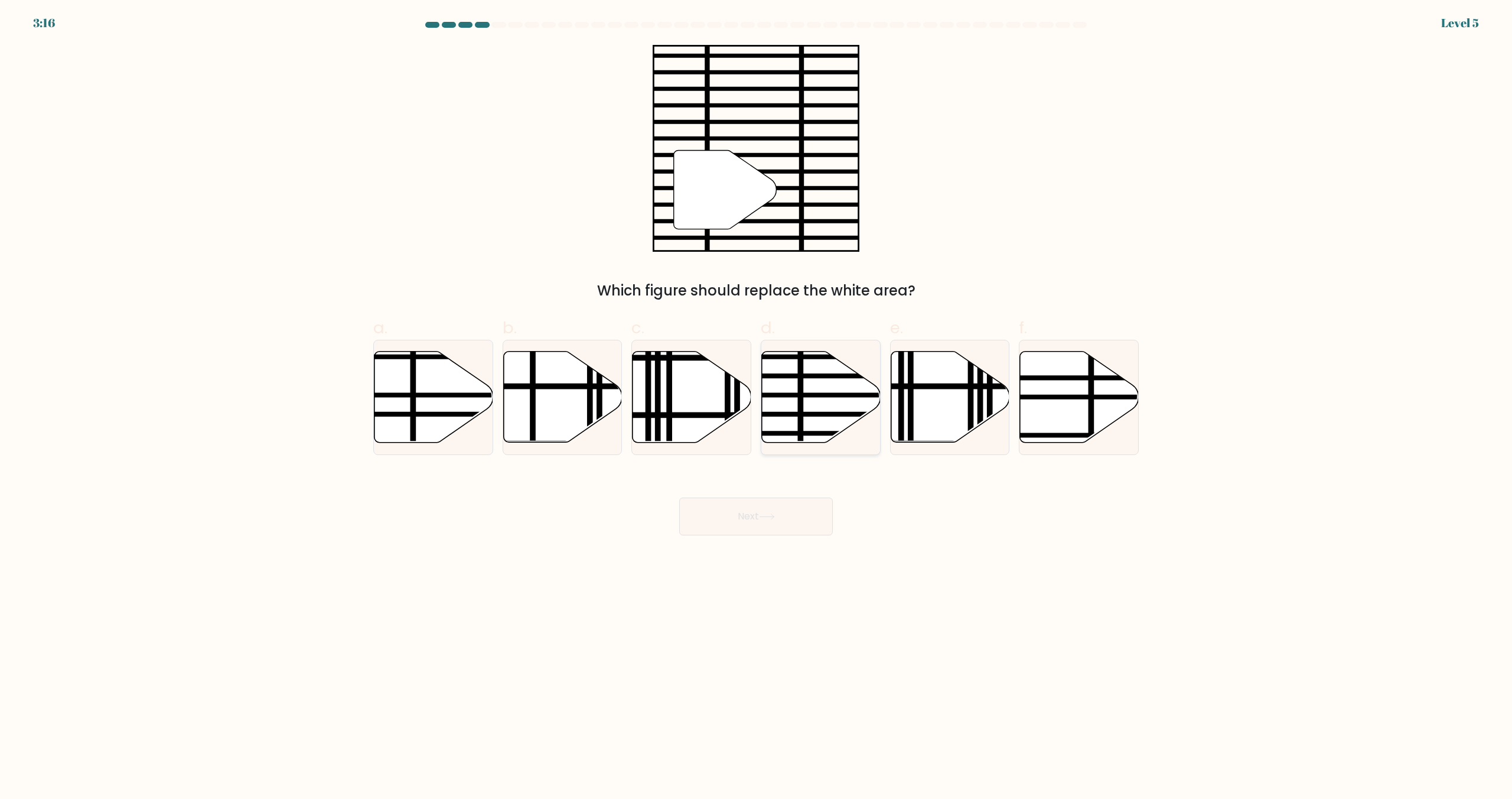
click at [820, 400] on icon at bounding box center [821, 396] width 119 height 91
click at [757, 400] on input "d." at bounding box center [756, 403] width 1 height 8
radio input "true"
click at [771, 525] on button "Next" at bounding box center [756, 516] width 154 height 38
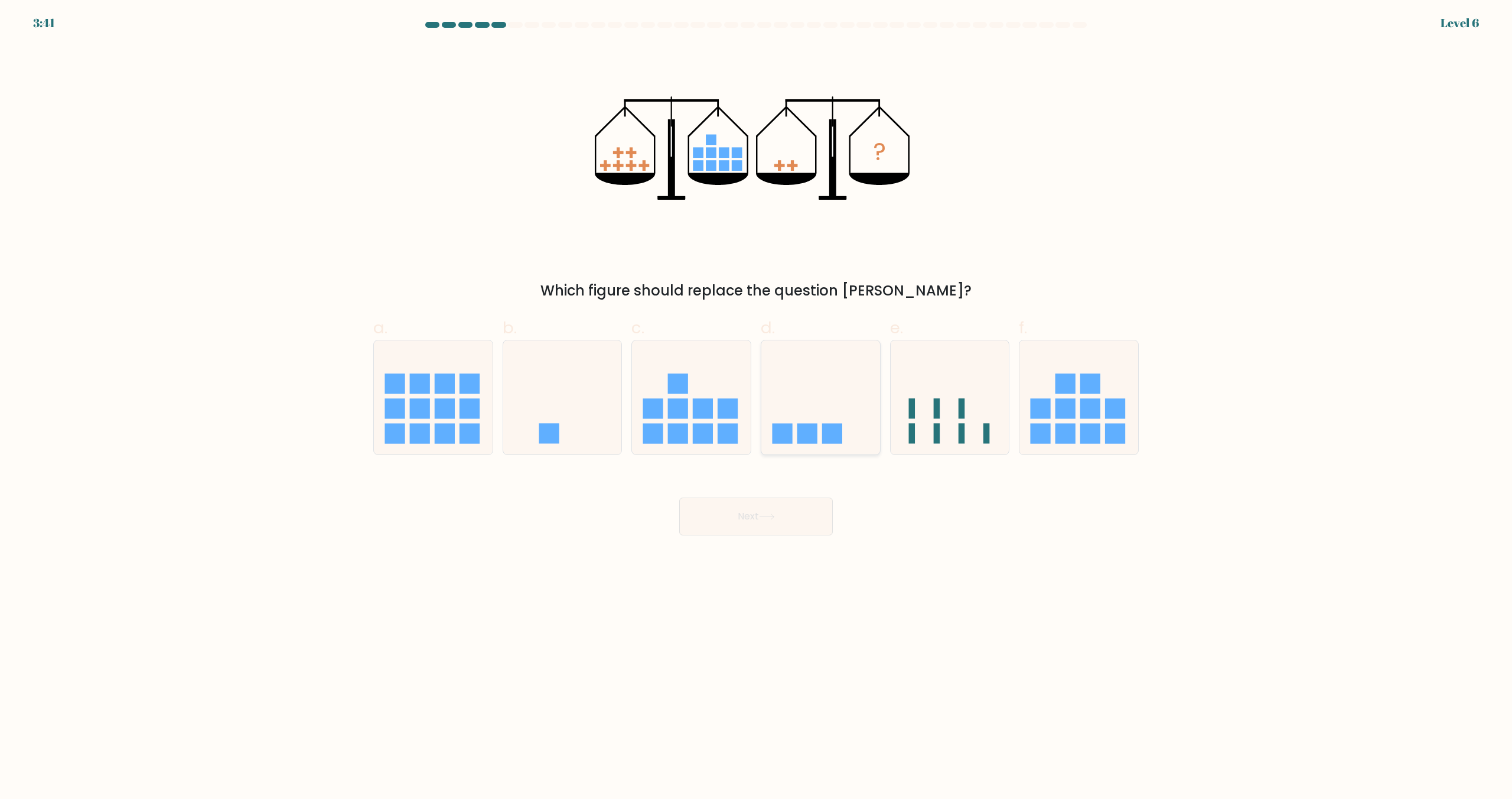
click at [798, 435] on rect at bounding box center [807, 433] width 20 height 20
click at [757, 407] on input "d." at bounding box center [756, 403] width 1 height 8
radio input "true"
click at [774, 527] on button "Next" at bounding box center [756, 516] width 154 height 38
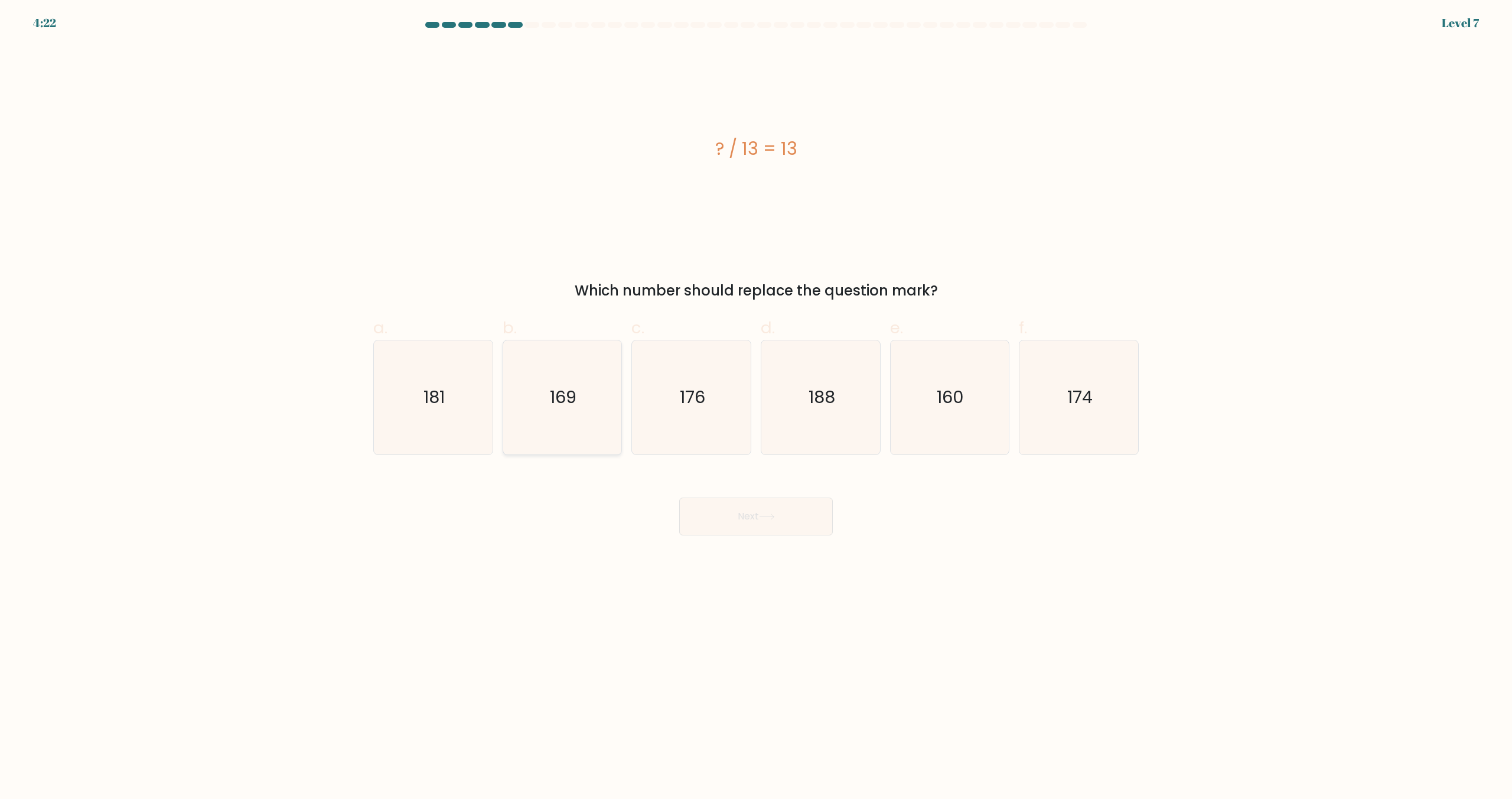
click at [600, 418] on icon "169" at bounding box center [562, 397] width 114 height 114
click at [756, 407] on input "b. 169" at bounding box center [756, 403] width 1 height 8
radio input "true"
click at [724, 513] on button "Next" at bounding box center [756, 516] width 154 height 38
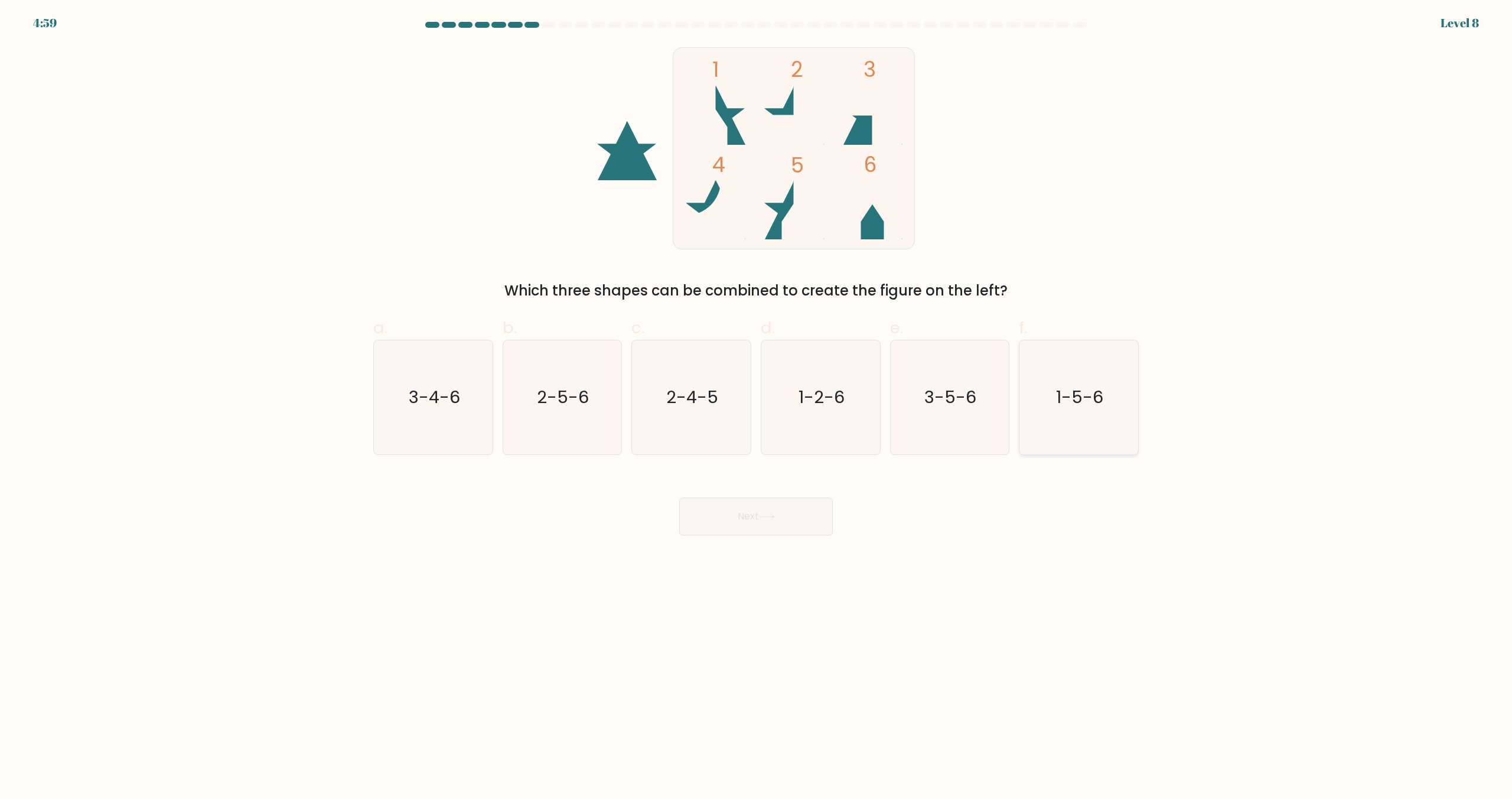
click at [1046, 408] on icon "1-5-6" at bounding box center [1079, 397] width 114 height 114
click at [757, 407] on input "f. 1-5-6" at bounding box center [756, 403] width 1 height 8
radio input "true"
click at [770, 528] on button "Next" at bounding box center [756, 516] width 154 height 38
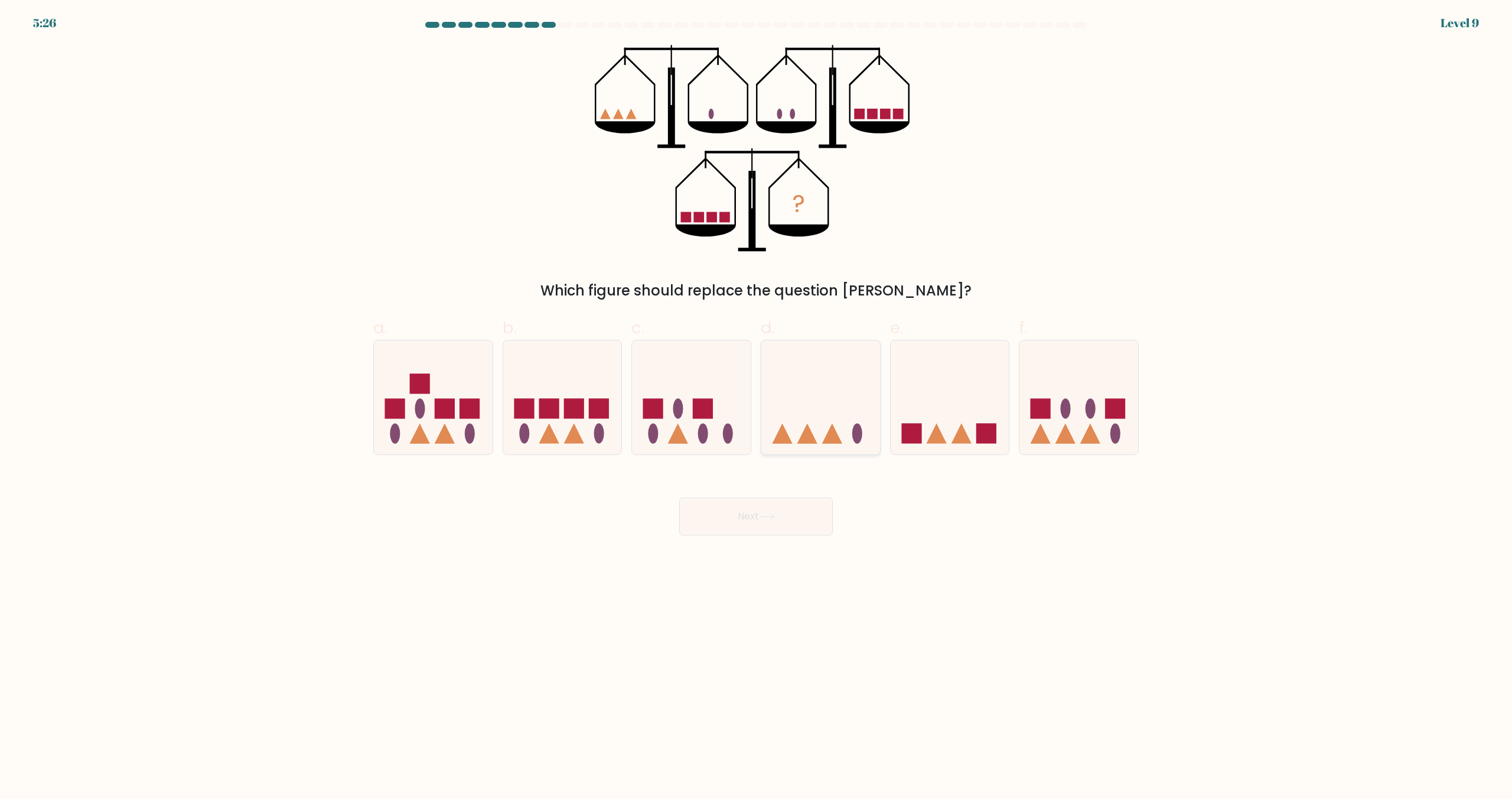
click at [791, 419] on icon at bounding box center [820, 398] width 119 height 98
click at [757, 407] on input "d." at bounding box center [756, 403] width 1 height 8
radio input "true"
click at [754, 512] on button "Next" at bounding box center [756, 516] width 154 height 38
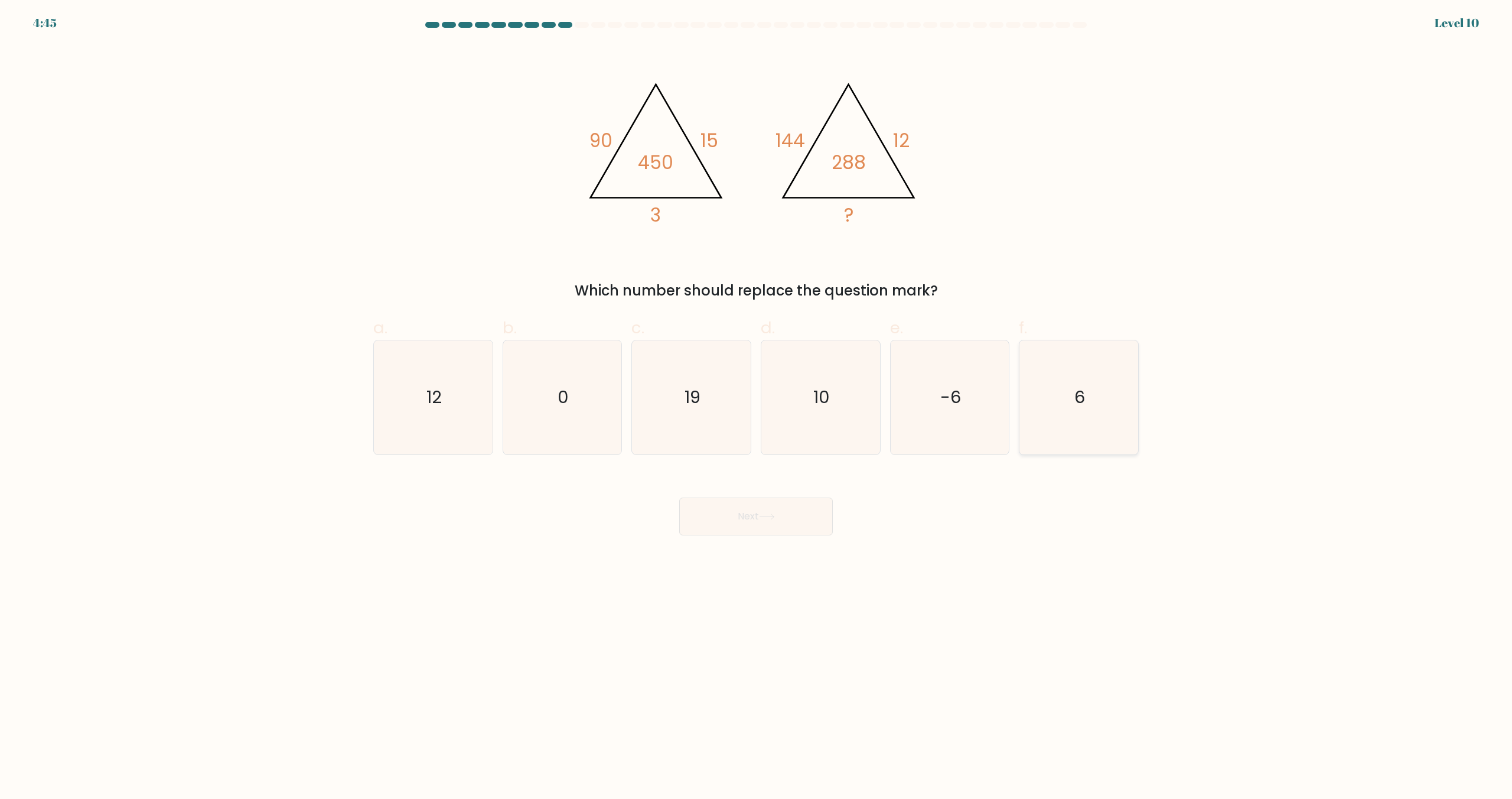
drag, startPoint x: 1083, startPoint y: 425, endPoint x: 1063, endPoint y: 431, distance: 21.3
click at [1081, 425] on icon "6" at bounding box center [1079, 397] width 114 height 114
click at [757, 407] on input "f. 6" at bounding box center [756, 403] width 1 height 8
radio input "true"
click at [743, 524] on button "Next" at bounding box center [756, 516] width 154 height 38
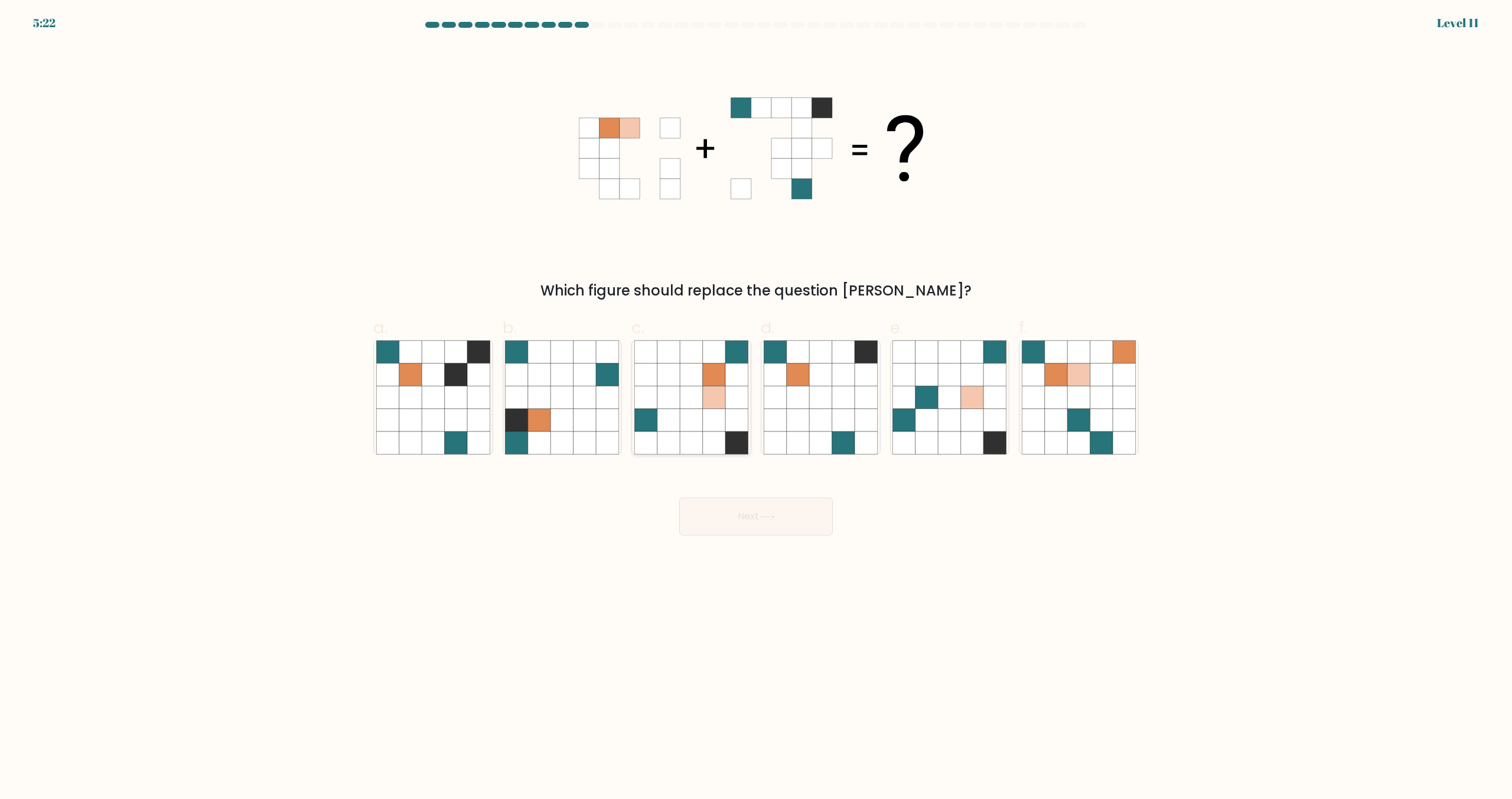
click at [734, 412] on icon at bounding box center [736, 420] width 22 height 22
click at [756, 407] on input "c." at bounding box center [756, 403] width 1 height 8
radio input "true"
click at [751, 517] on button "Next" at bounding box center [756, 516] width 154 height 38
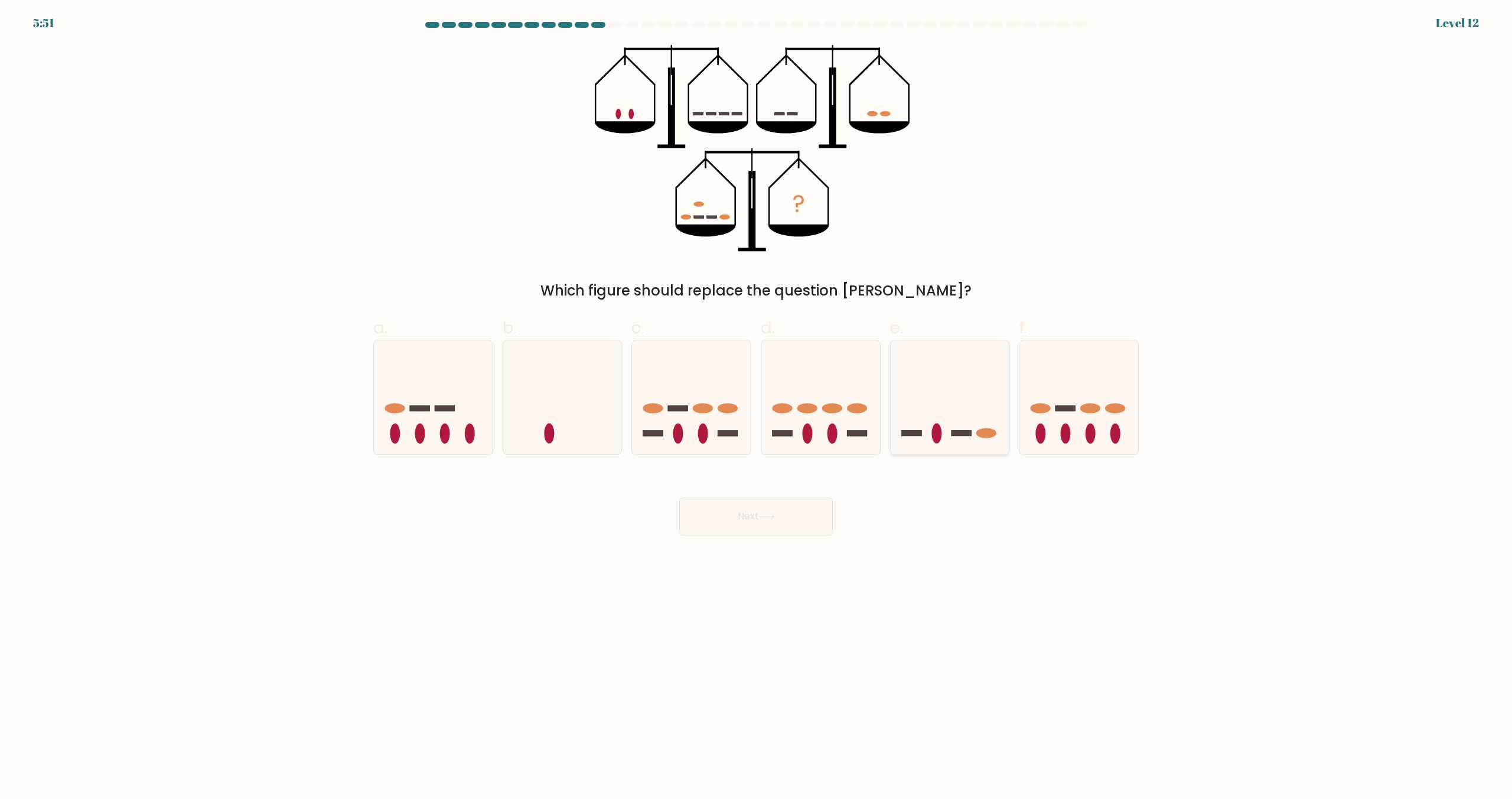
click at [959, 398] on icon at bounding box center [950, 398] width 119 height 98
click at [757, 399] on input "e." at bounding box center [756, 403] width 1 height 8
radio input "true"
click at [798, 523] on button "Next" at bounding box center [756, 516] width 154 height 38
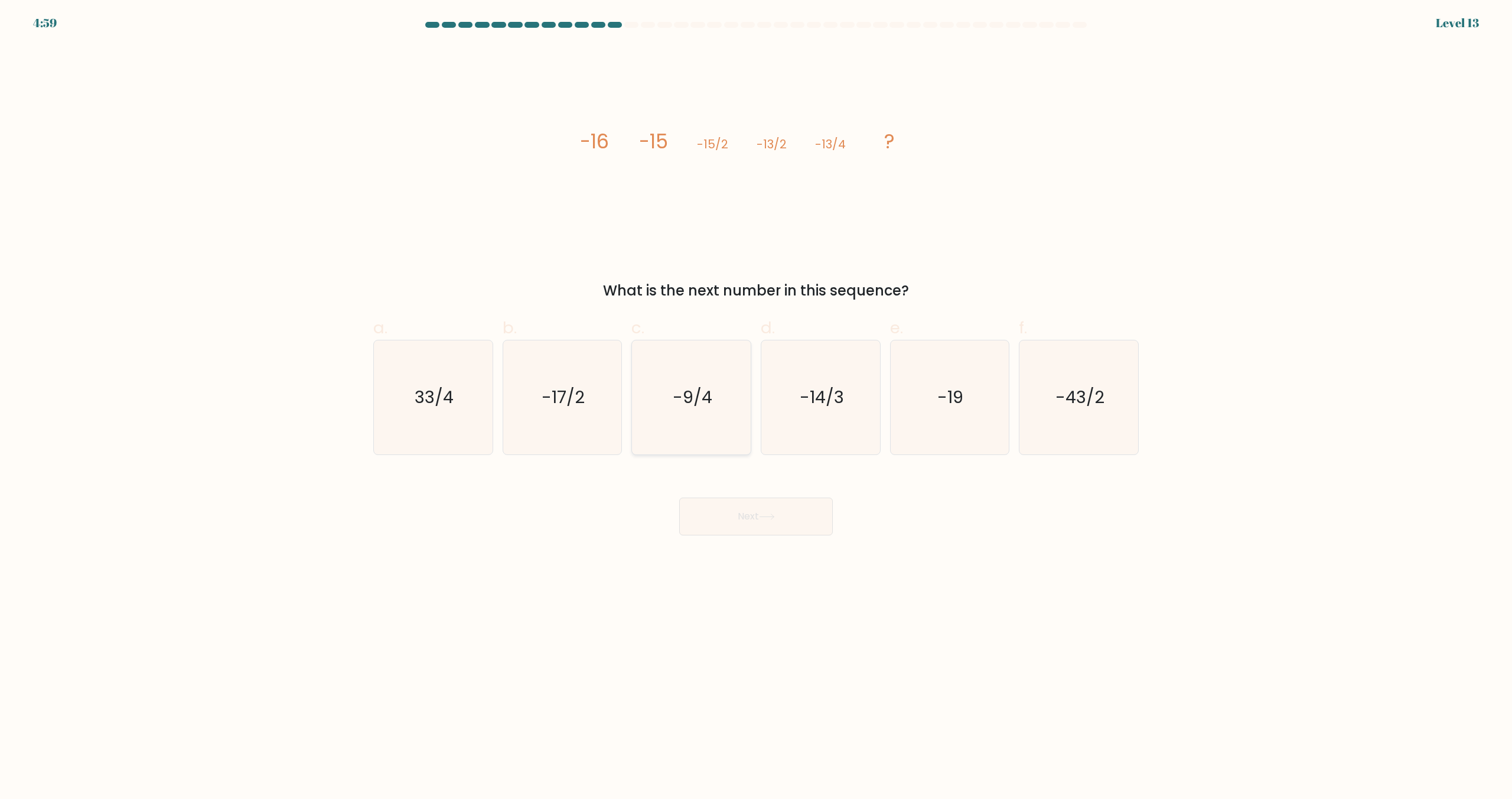
drag, startPoint x: 670, startPoint y: 374, endPoint x: 708, endPoint y: 450, distance: 84.5
click at [669, 374] on icon "-9/4" at bounding box center [691, 397] width 114 height 114
click at [756, 399] on input "c. -9/4" at bounding box center [756, 403] width 1 height 8
radio input "true"
click at [737, 525] on button "Next" at bounding box center [756, 516] width 154 height 38
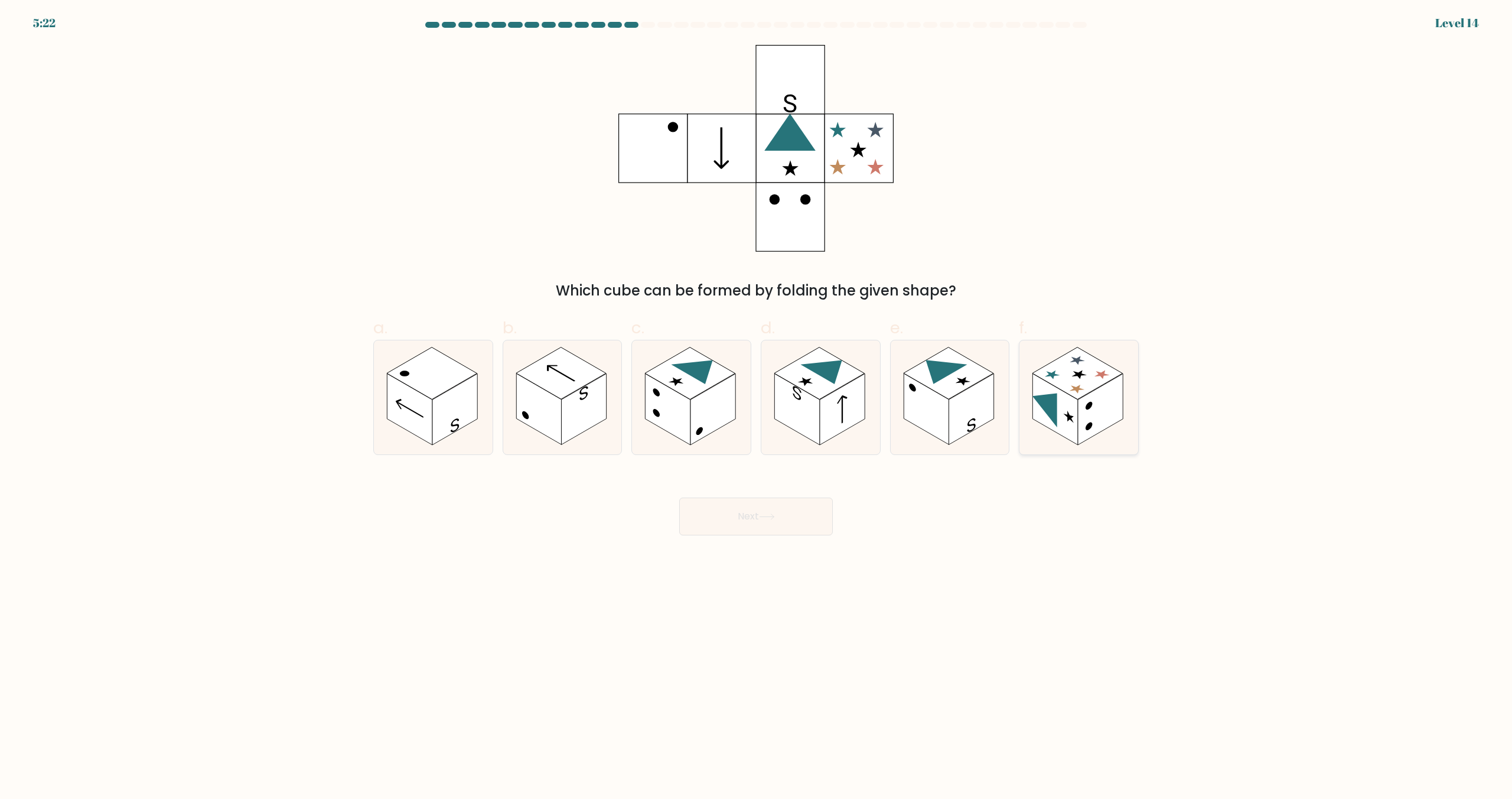
click at [1083, 429] on rect at bounding box center [1100, 409] width 45 height 71
click at [757, 407] on input "f." at bounding box center [756, 403] width 1 height 8
radio input "true"
click at [761, 527] on button "Next" at bounding box center [756, 516] width 154 height 38
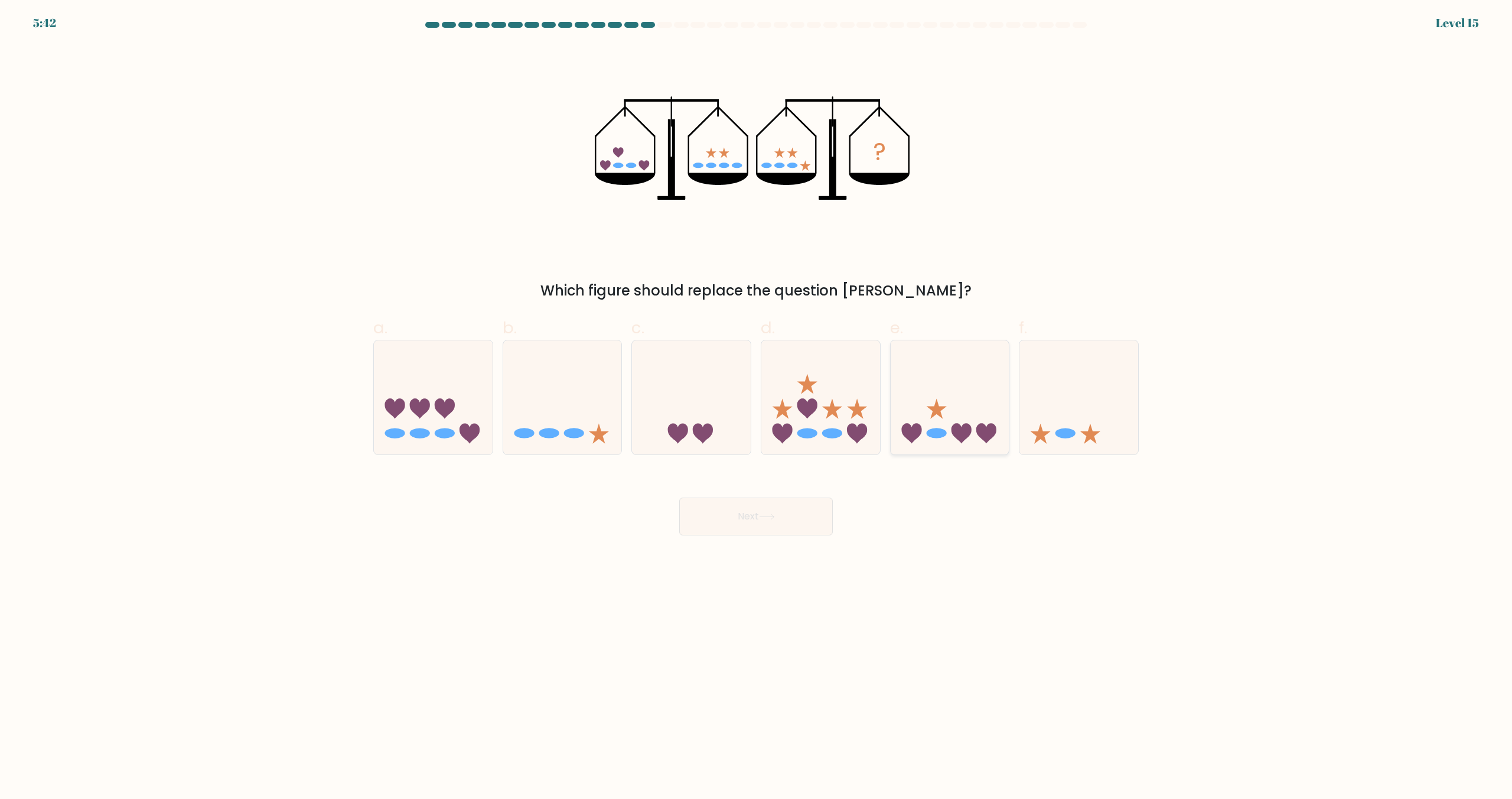
click at [933, 434] on ellipse at bounding box center [936, 433] width 20 height 10
click at [757, 407] on input "e." at bounding box center [756, 403] width 1 height 8
radio input "true"
click at [785, 521] on button "Next" at bounding box center [756, 516] width 154 height 38
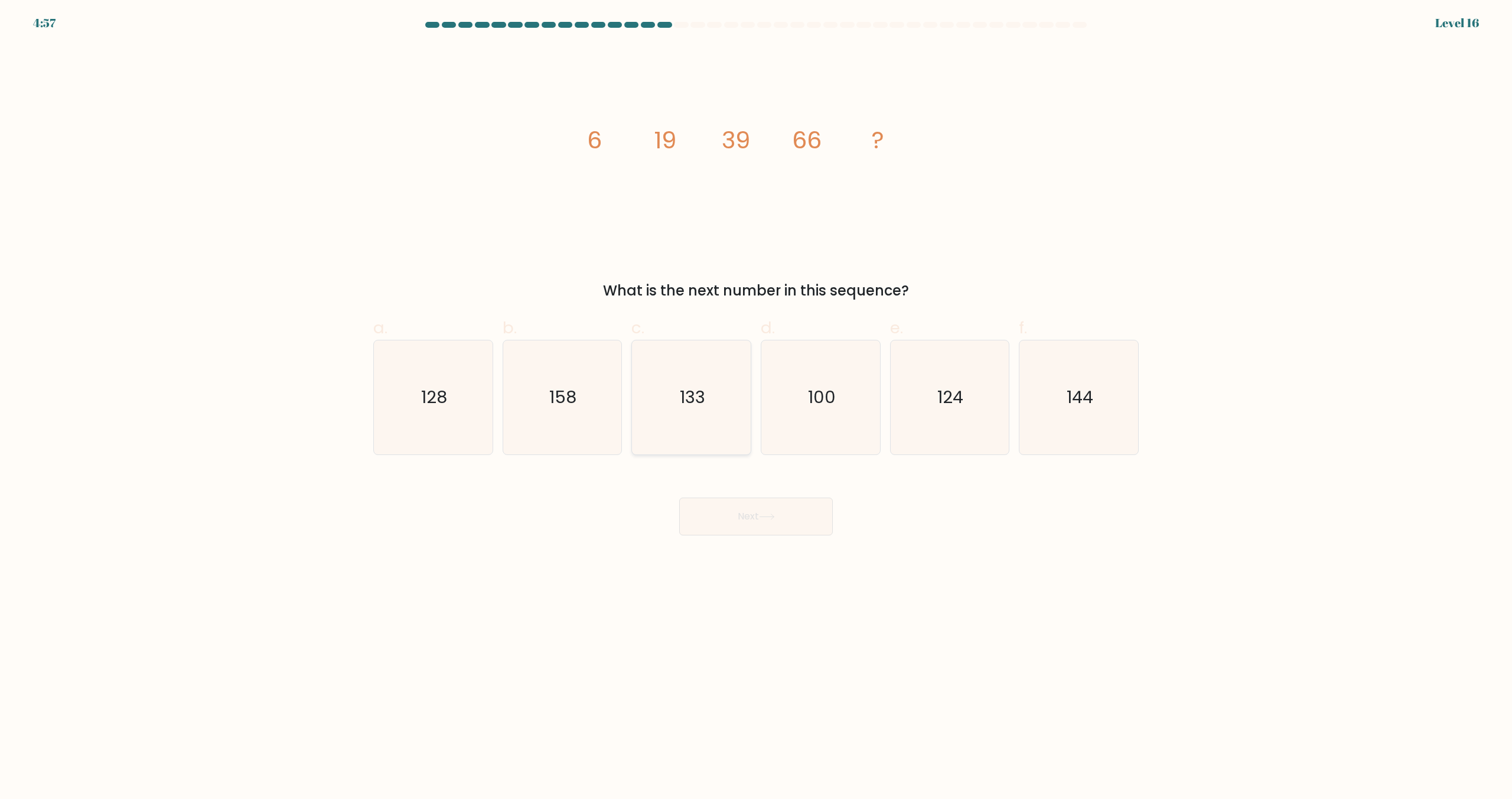
click at [748, 405] on icon "133" at bounding box center [691, 397] width 114 height 114
click at [756, 405] on input "c. 133" at bounding box center [756, 403] width 1 height 8
radio input "true"
click at [763, 520] on button "Next" at bounding box center [756, 516] width 154 height 38
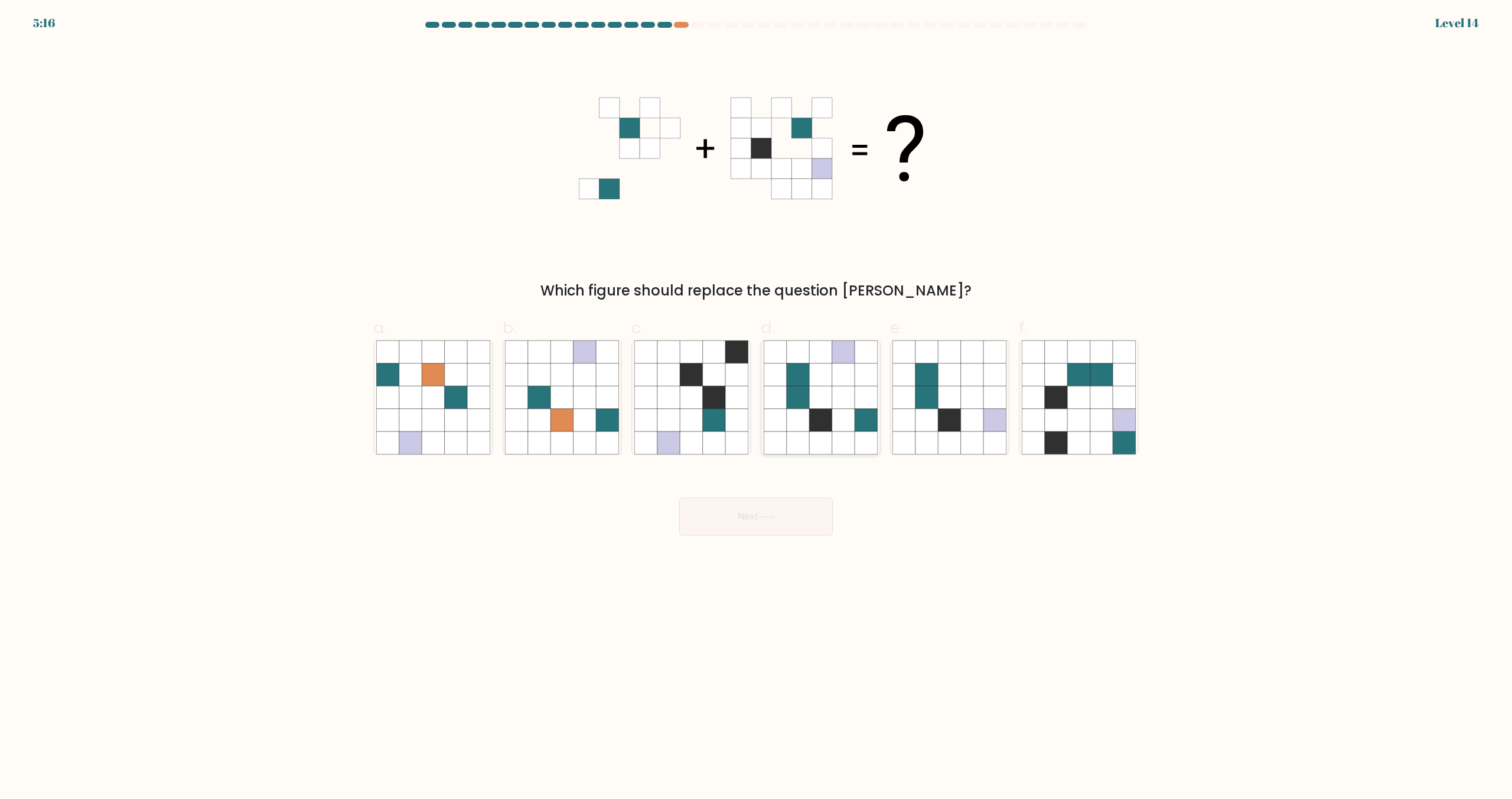
click at [845, 398] on icon at bounding box center [843, 397] width 22 height 22
click at [757, 399] on input "d." at bounding box center [756, 403] width 1 height 8
radio input "true"
drag, startPoint x: 768, startPoint y: 499, endPoint x: 768, endPoint y: 510, distance: 10.6
click at [768, 509] on button "Next" at bounding box center [756, 516] width 154 height 38
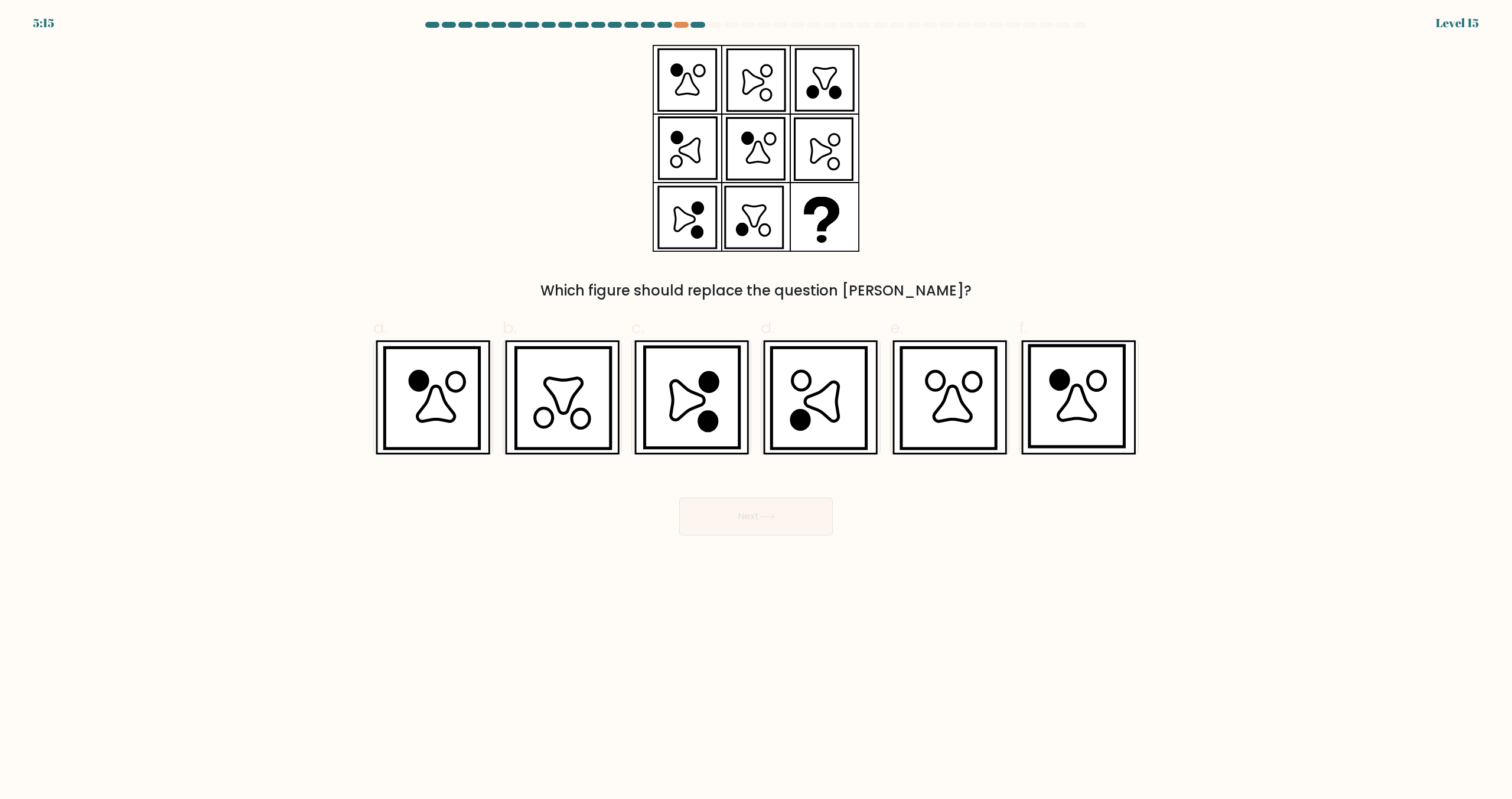
click at [768, 510] on button "Next" at bounding box center [756, 516] width 154 height 38
click at [897, 496] on div "Next" at bounding box center [756, 502] width 780 height 66
click at [996, 409] on icon at bounding box center [948, 398] width 95 height 101
click at [757, 407] on input "e." at bounding box center [756, 403] width 1 height 8
radio input "true"
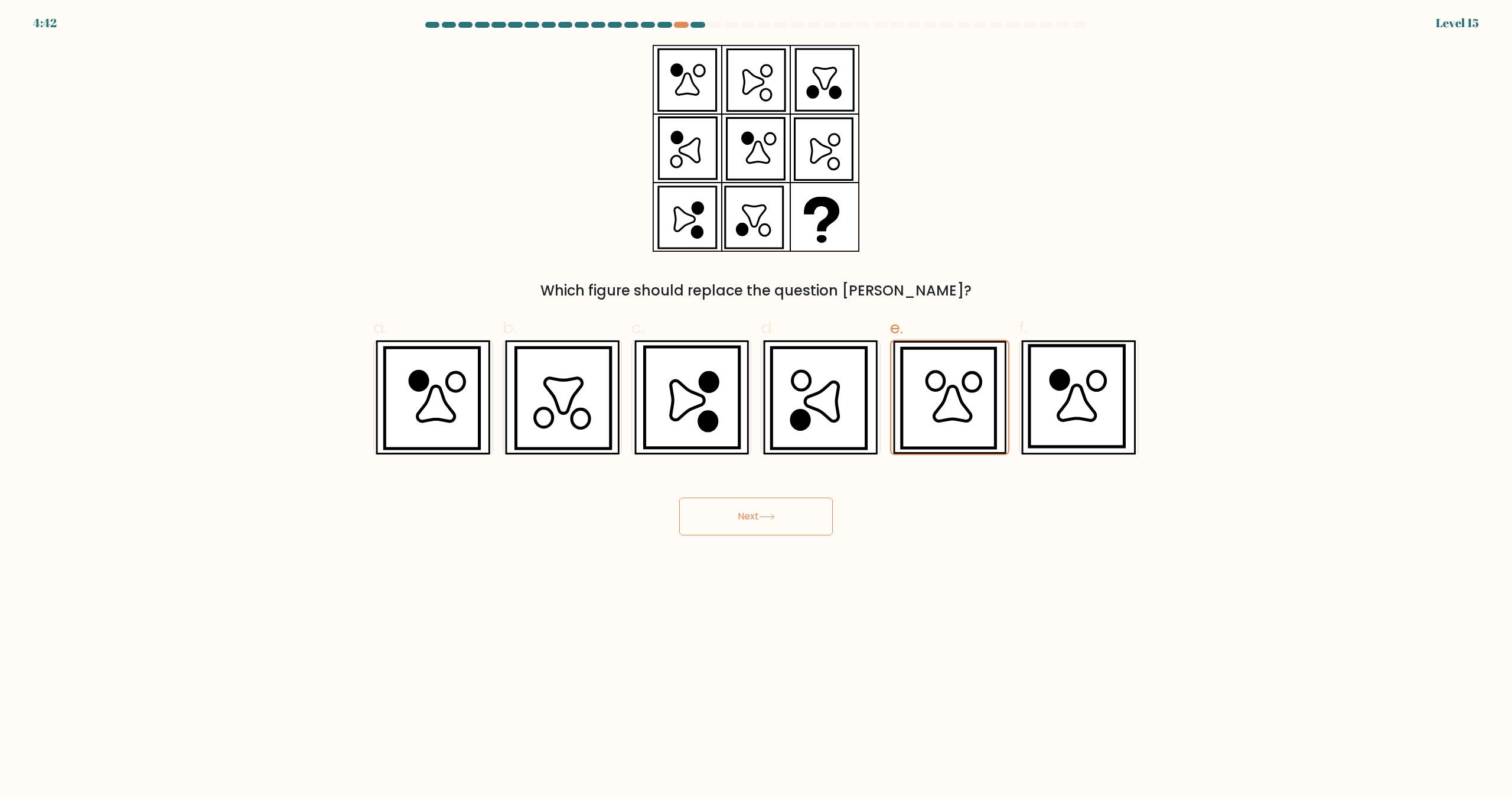
click at [746, 529] on button "Next" at bounding box center [756, 516] width 154 height 38
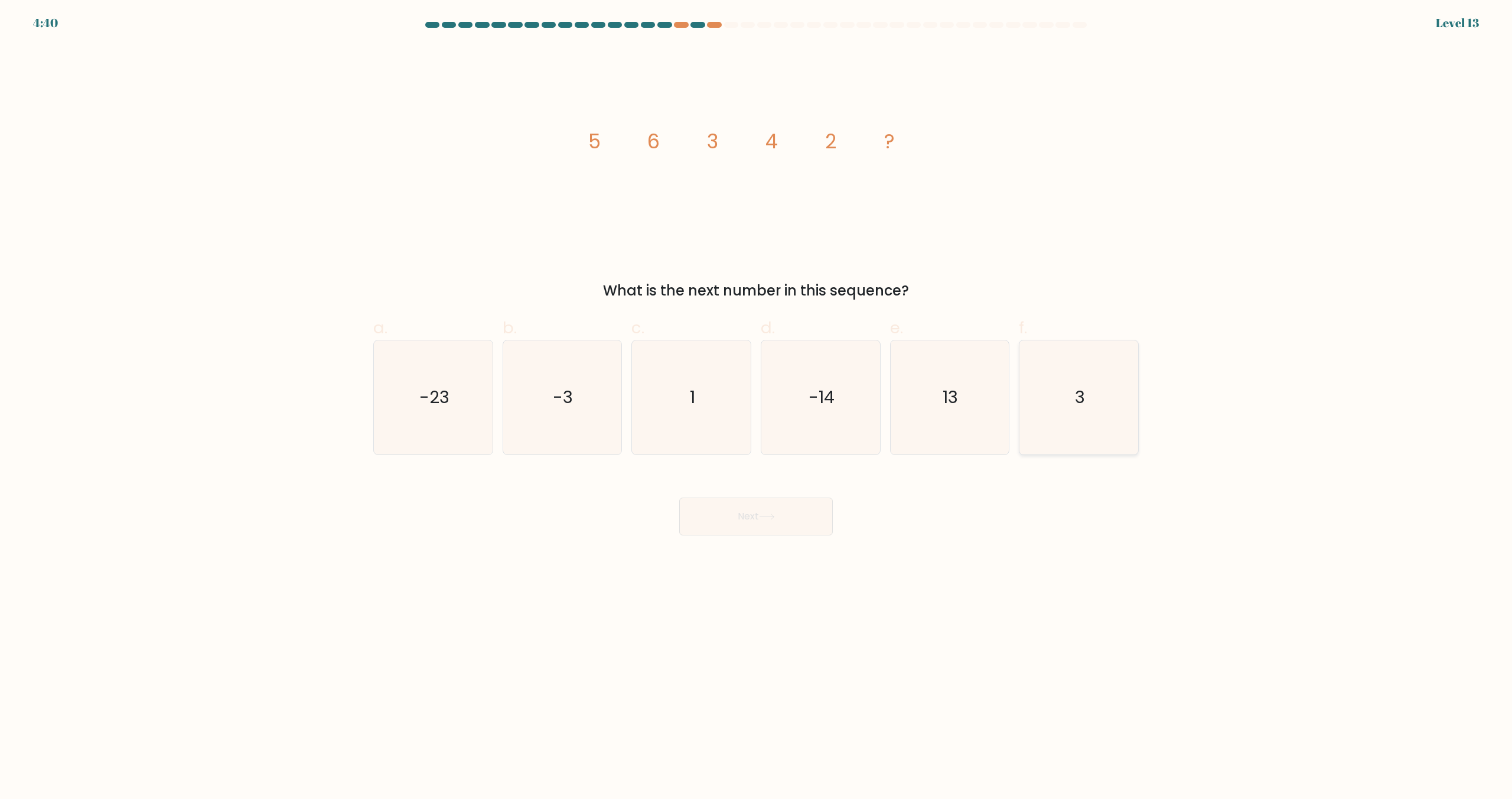
click at [1092, 403] on icon "3" at bounding box center [1079, 397] width 114 height 114
click at [757, 403] on input "f. 3" at bounding box center [756, 403] width 1 height 8
radio input "true"
click at [785, 520] on button "Next" at bounding box center [756, 516] width 154 height 38
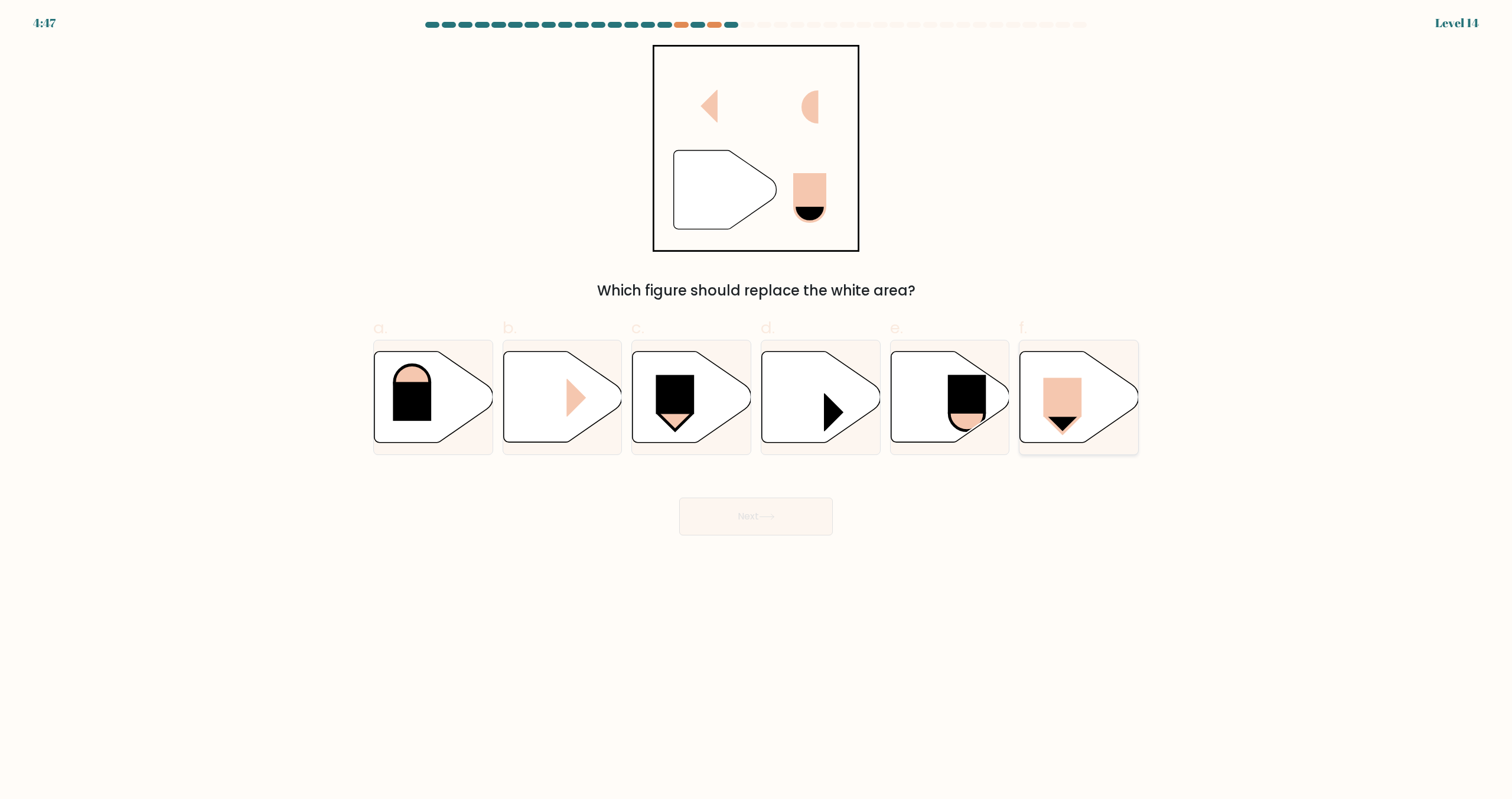
click at [1111, 418] on icon at bounding box center [1079, 396] width 119 height 91
click at [757, 407] on input "f." at bounding box center [756, 403] width 1 height 8
radio input "true"
click at [784, 510] on button "Next" at bounding box center [756, 516] width 154 height 38
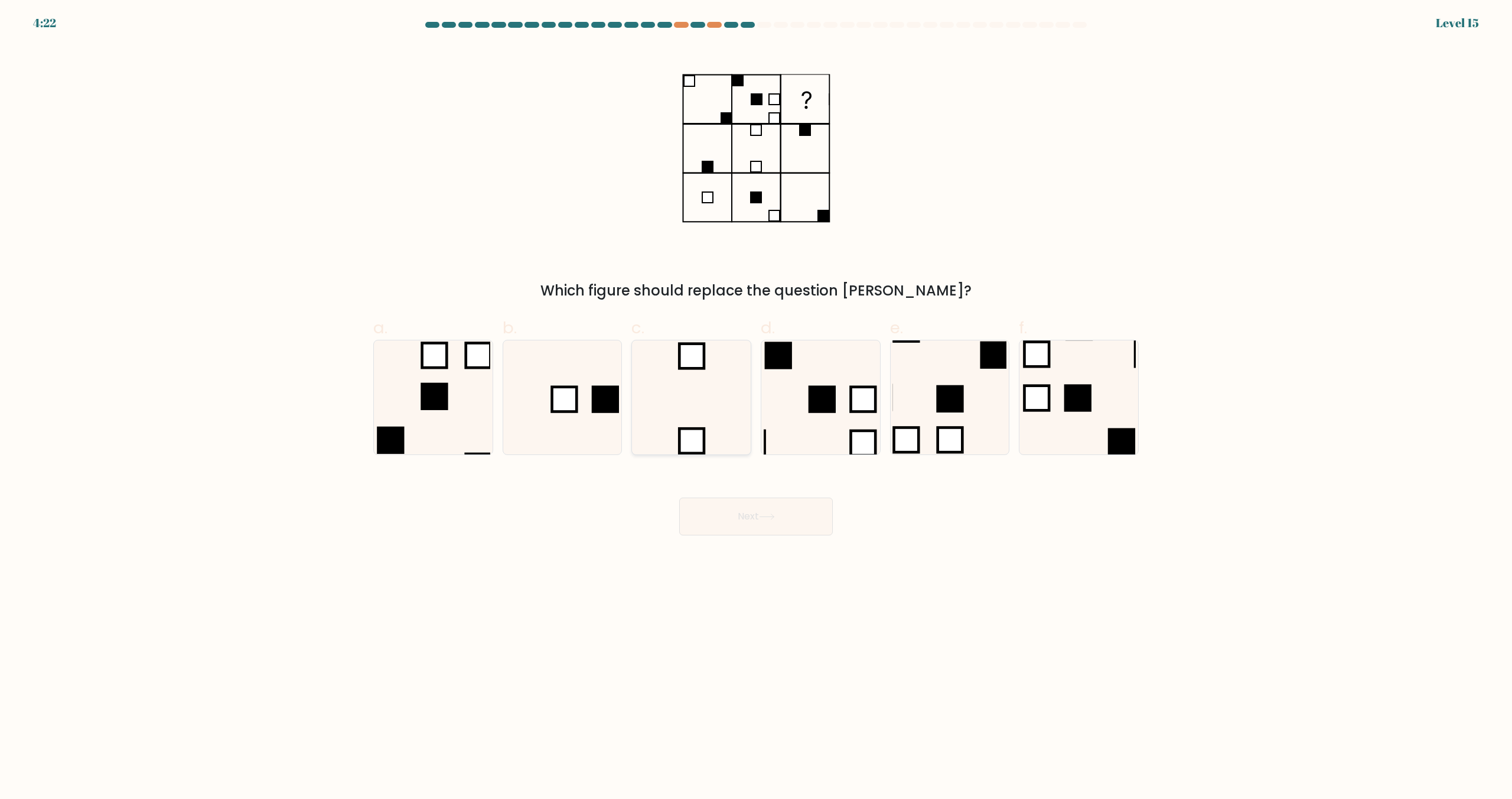
click at [705, 388] on icon at bounding box center [691, 397] width 114 height 114
click at [756, 399] on input "c." at bounding box center [756, 403] width 1 height 8
radio input "true"
click at [590, 403] on icon at bounding box center [562, 397] width 114 height 114
click at [756, 403] on input "b." at bounding box center [756, 403] width 1 height 8
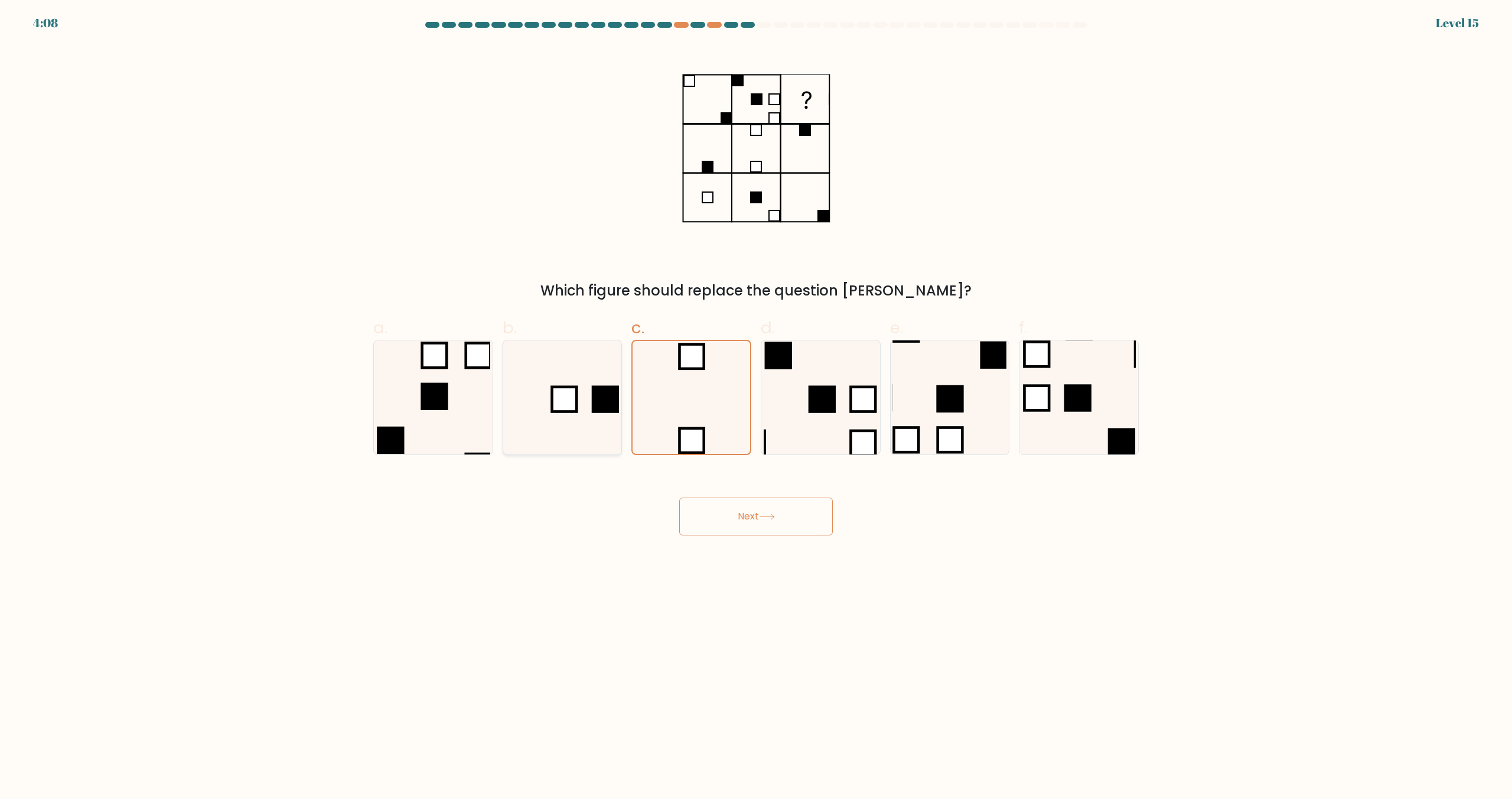
radio input "true"
click at [777, 519] on button "Next" at bounding box center [756, 516] width 154 height 38
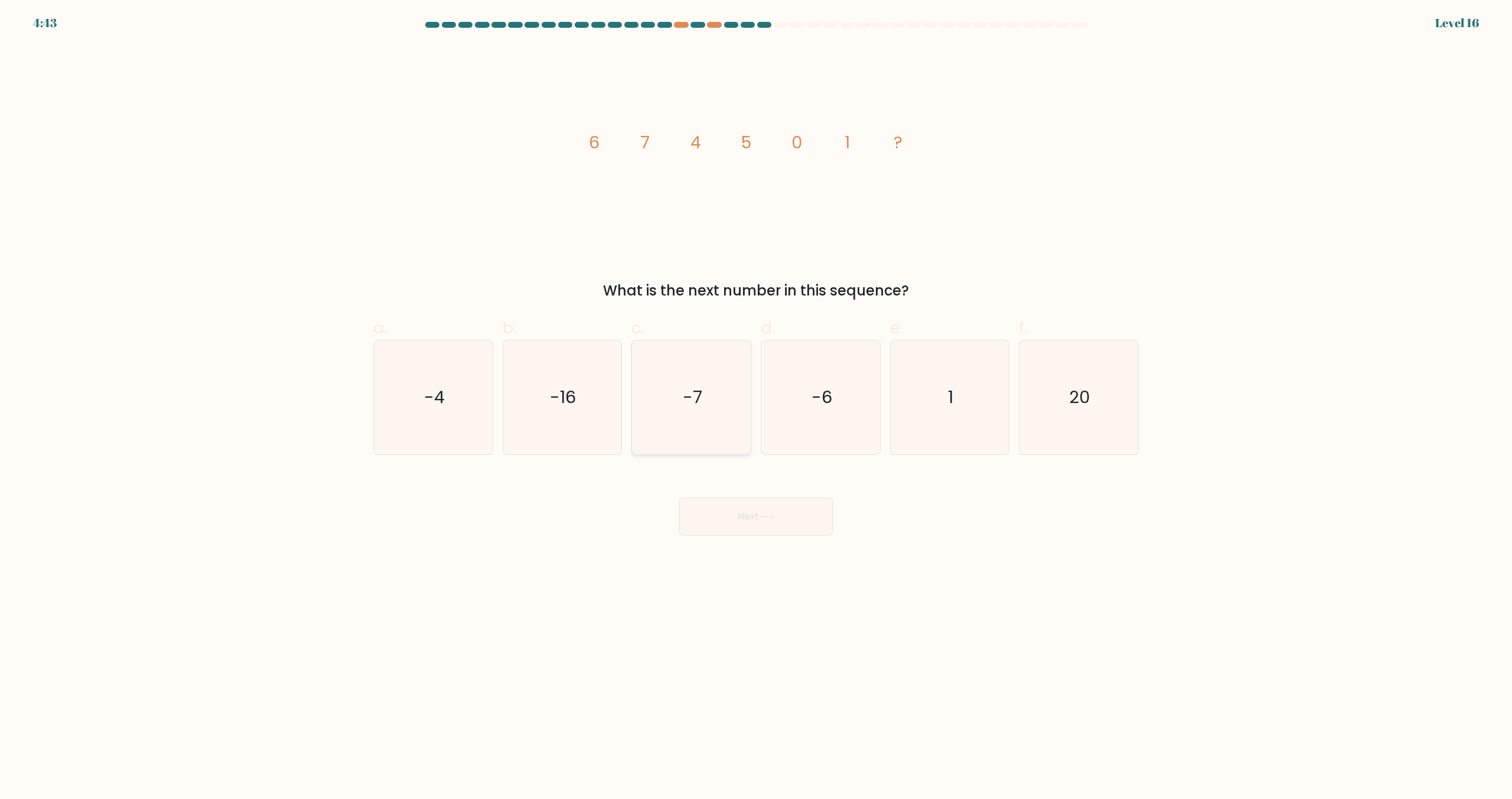
click at [730, 398] on icon "-7" at bounding box center [691, 397] width 114 height 114
click at [756, 399] on input "c. -7" at bounding box center [756, 403] width 1 height 8
radio input "true"
click at [773, 507] on button "Next" at bounding box center [756, 516] width 154 height 38
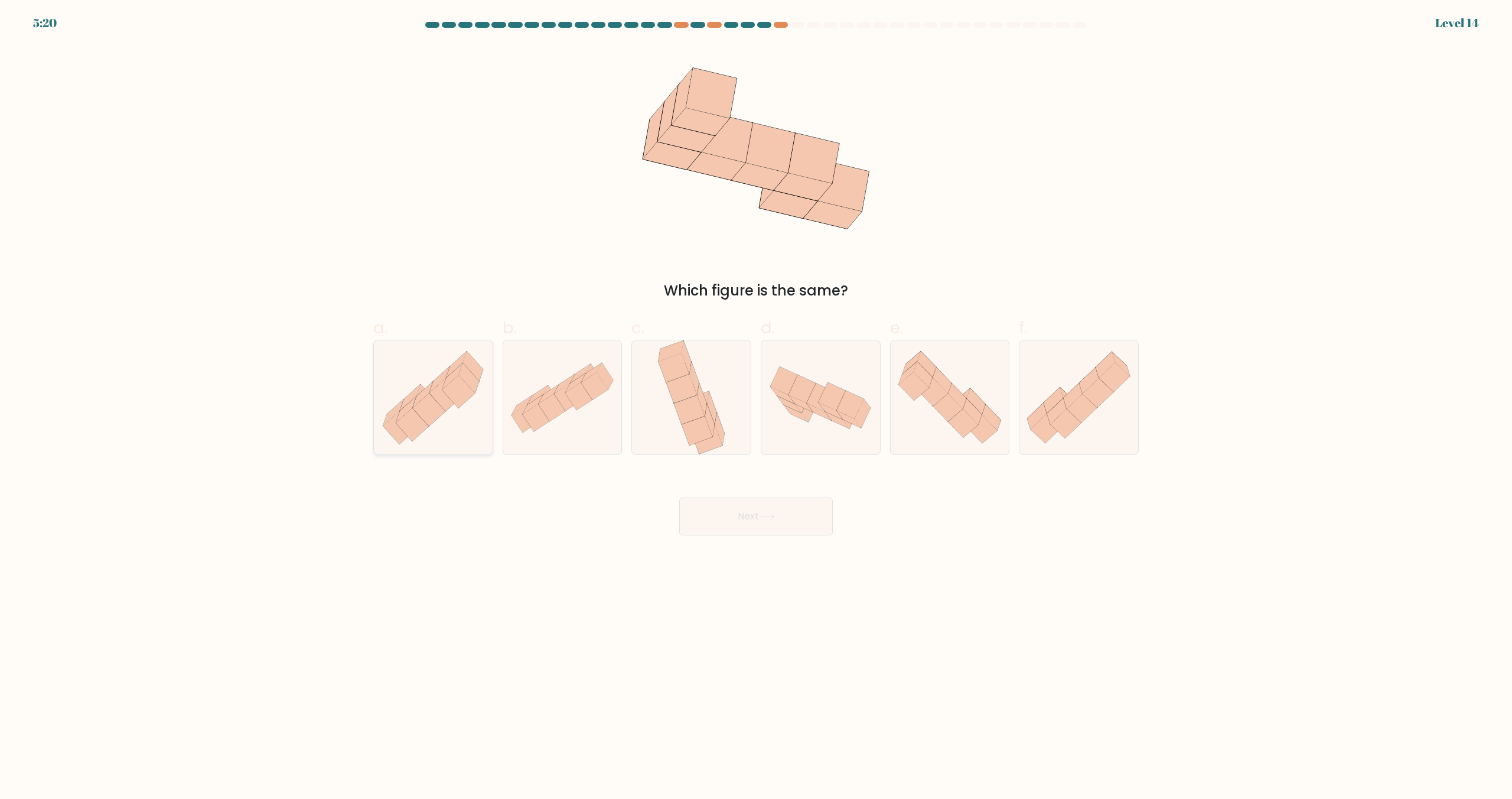
click at [439, 395] on icon at bounding box center [445, 394] width 32 height 33
click at [756, 399] on input "a." at bounding box center [756, 403] width 1 height 8
radio input "true"
click at [774, 518] on icon at bounding box center [767, 516] width 16 height 6
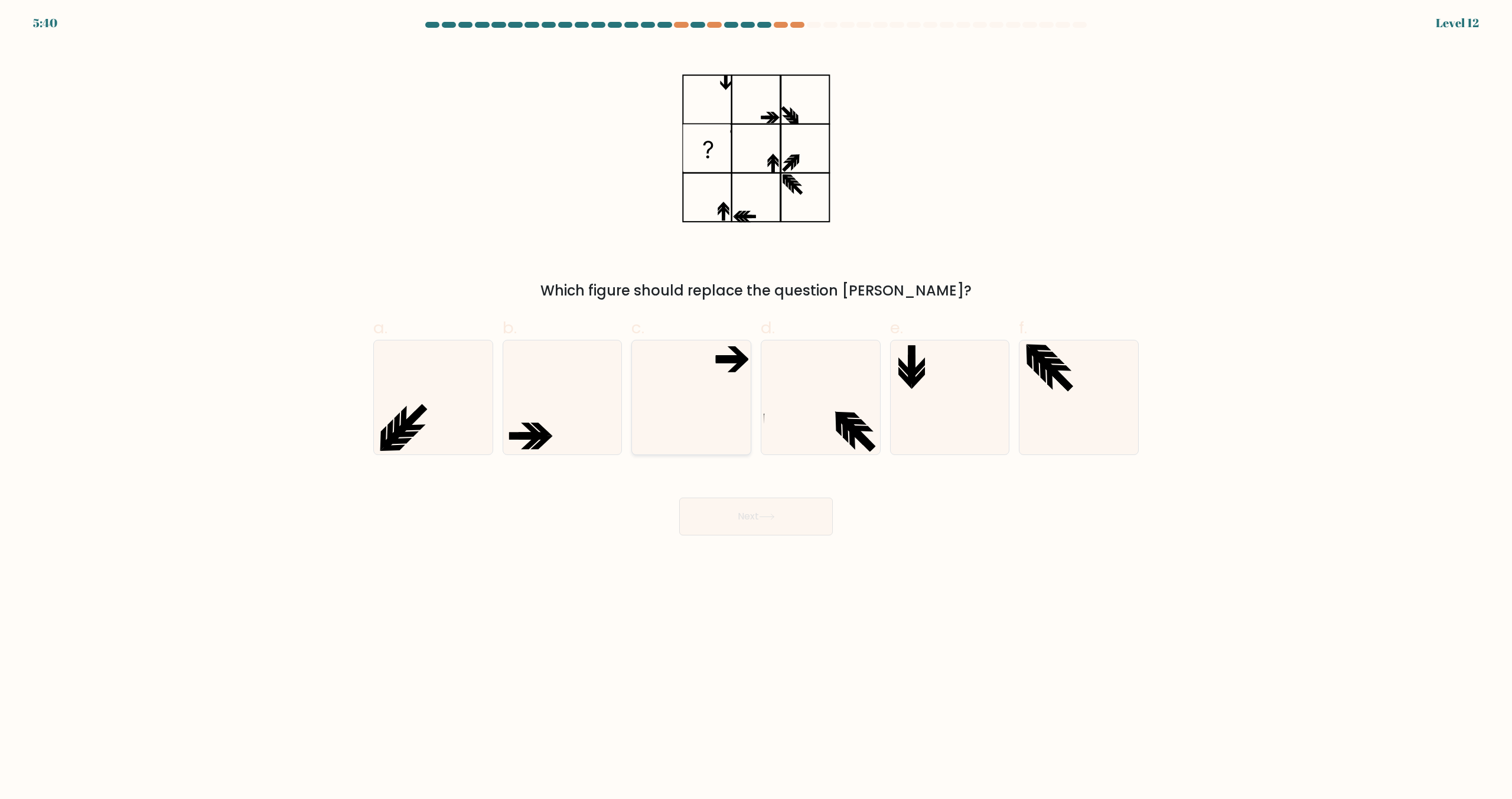
click at [717, 386] on icon at bounding box center [691, 397] width 114 height 114
click at [756, 399] on input "c." at bounding box center [756, 403] width 1 height 8
radio input "true"
click at [781, 525] on button "Next" at bounding box center [756, 516] width 154 height 38
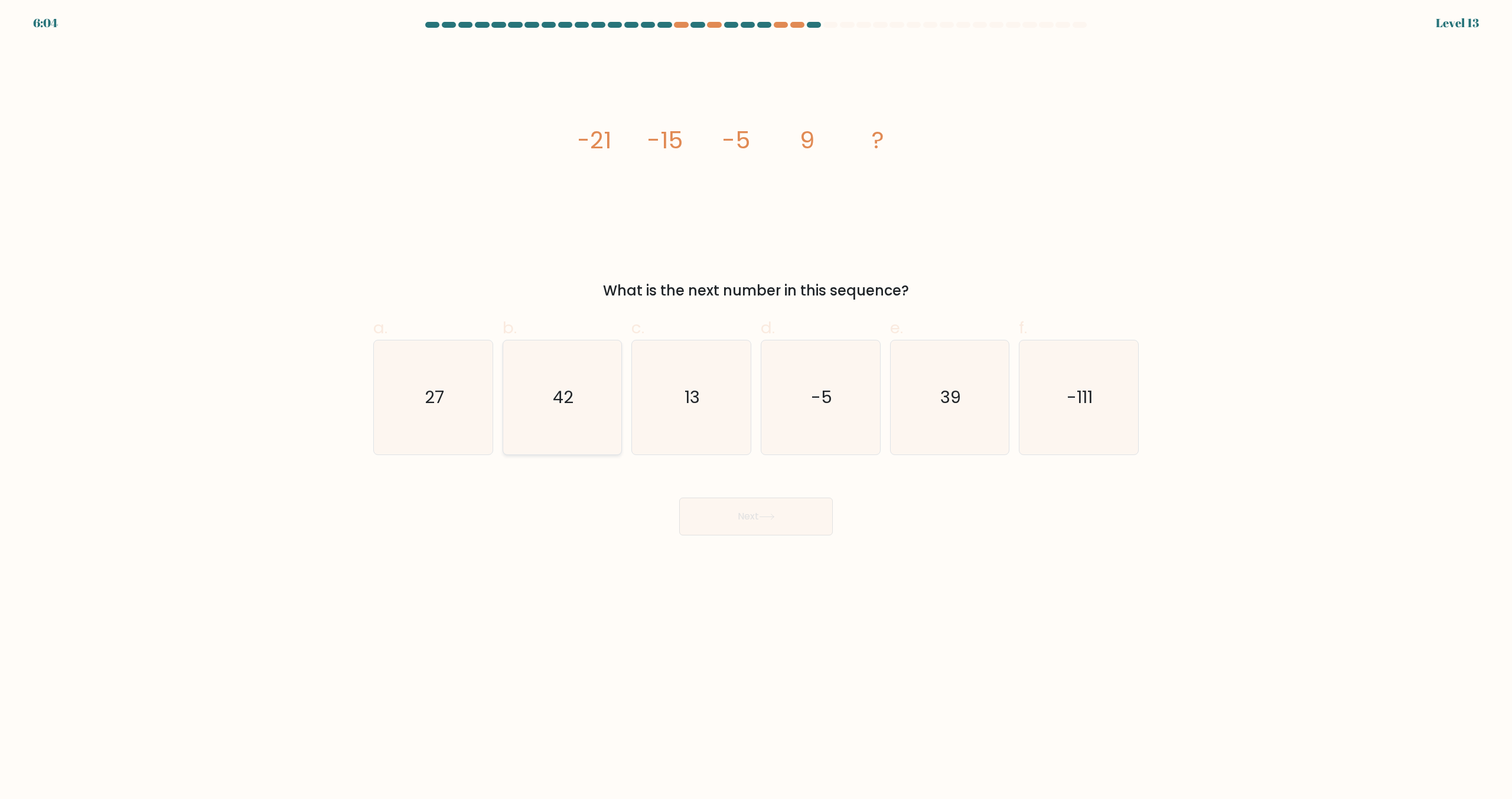
drag, startPoint x: 462, startPoint y: 419, endPoint x: 517, endPoint y: 452, distance: 63.8
click at [463, 419] on icon "27" at bounding box center [433, 397] width 114 height 114
click at [756, 407] on input "a. 27" at bounding box center [756, 403] width 1 height 8
radio input "true"
click at [718, 514] on button "Next" at bounding box center [756, 516] width 154 height 38
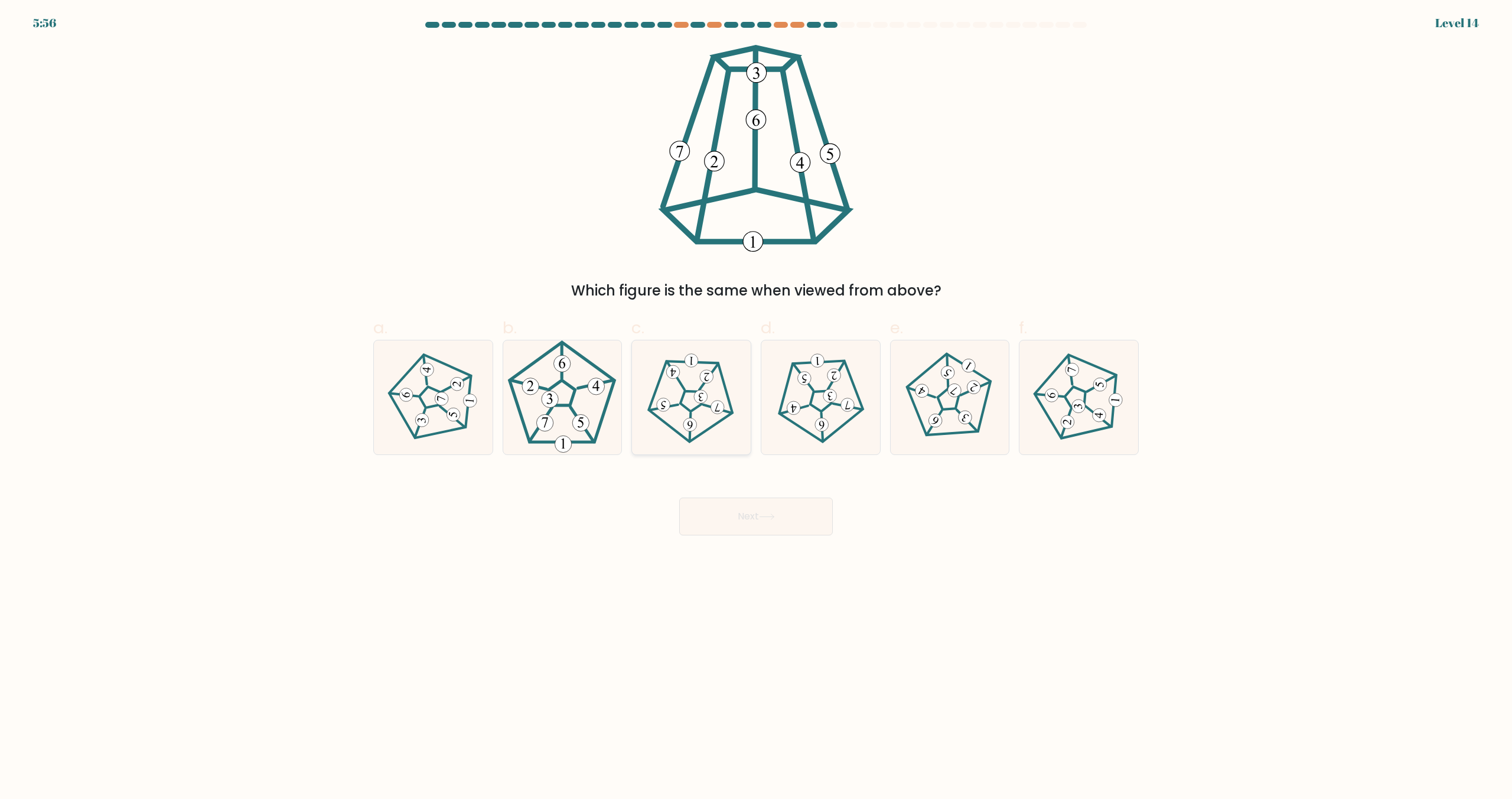
click at [676, 430] on 230 at bounding box center [691, 401] width 87 height 83
click at [756, 407] on input "c." at bounding box center [756, 403] width 1 height 8
radio input "true"
click at [764, 499] on button "Next" at bounding box center [756, 516] width 154 height 38
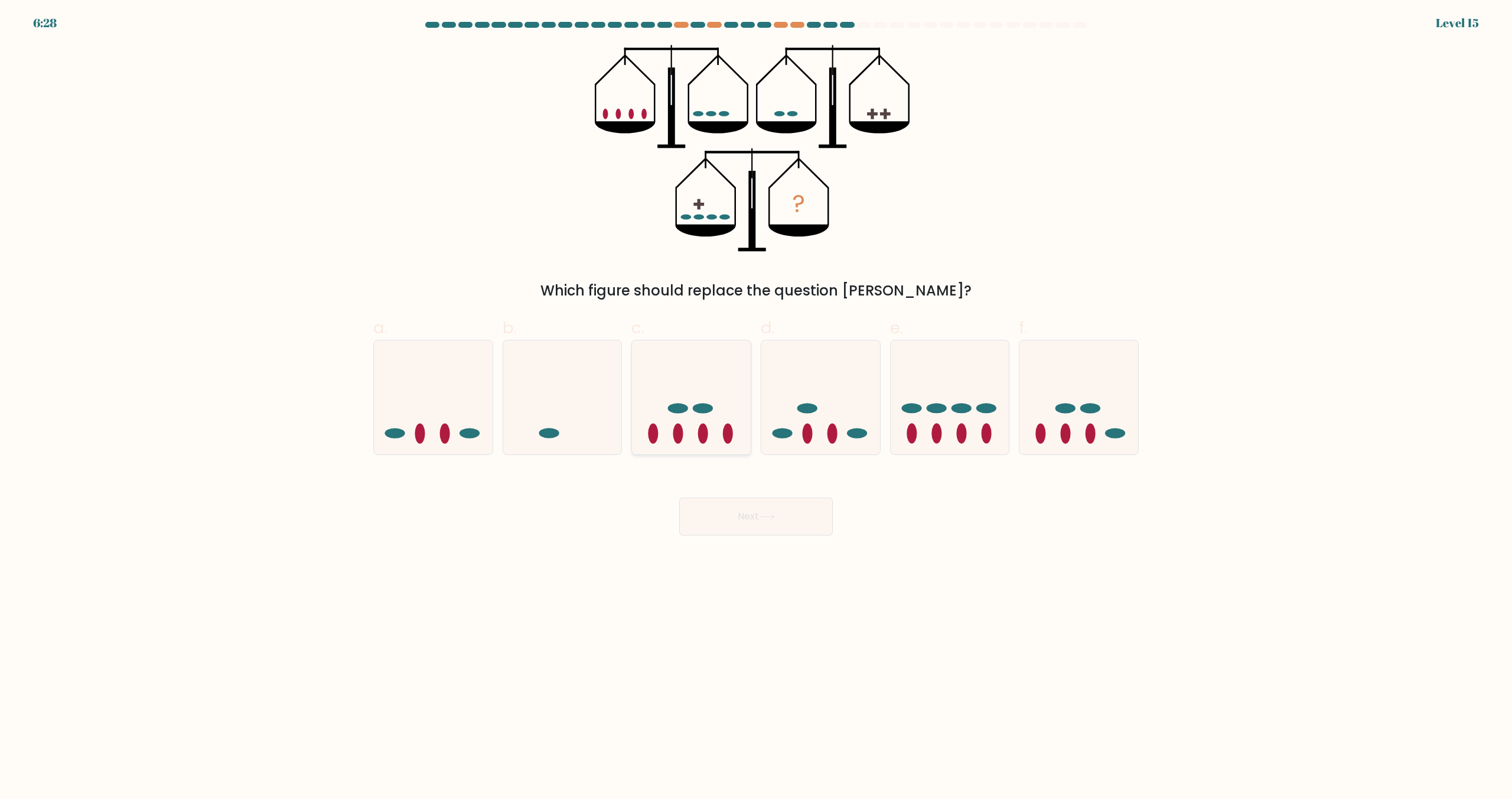
click at [719, 432] on icon at bounding box center [691, 398] width 119 height 98
click at [756, 407] on input "c." at bounding box center [756, 403] width 1 height 8
radio input "true"
click at [740, 521] on button "Next" at bounding box center [756, 516] width 154 height 38
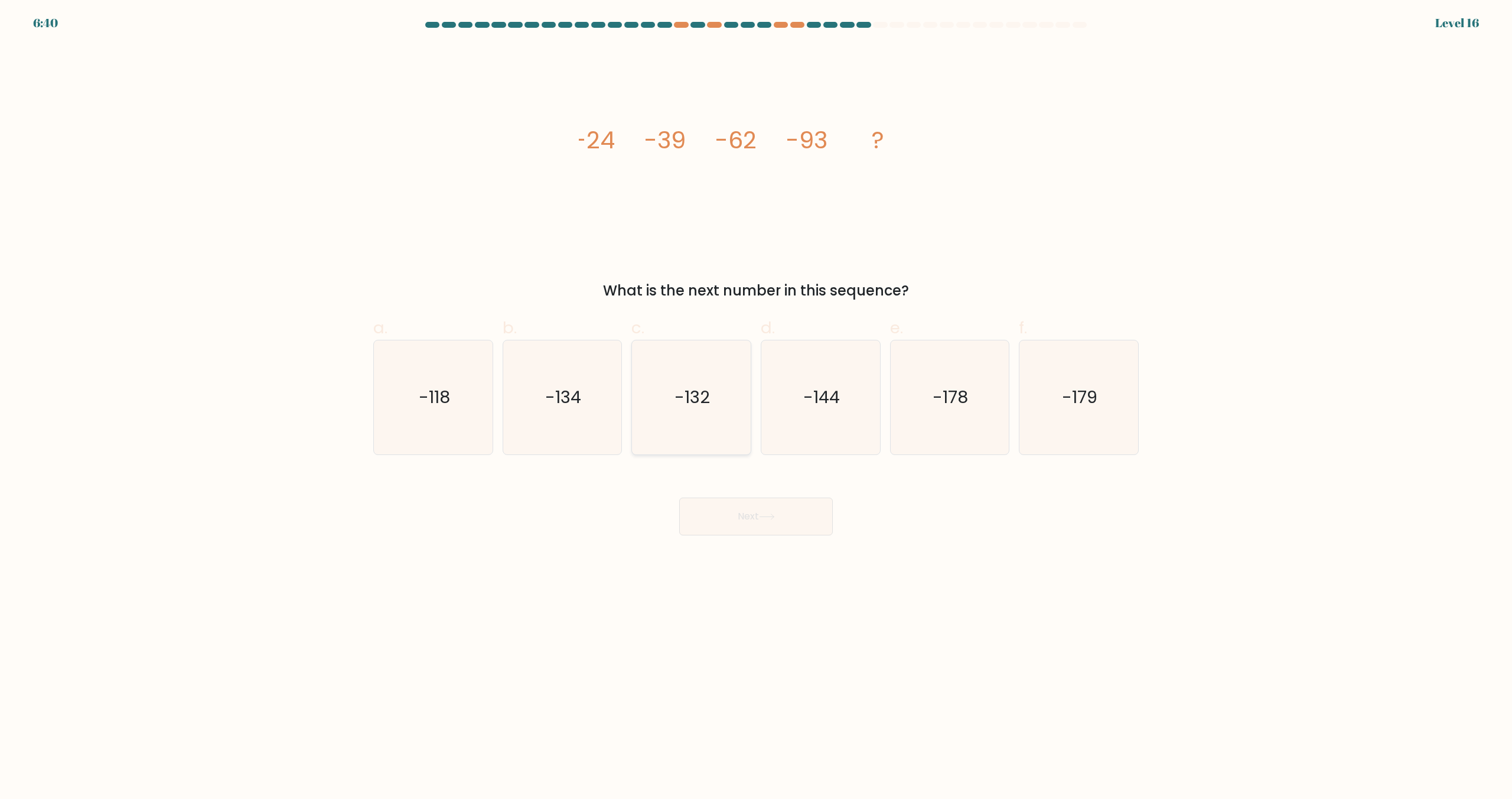
click at [685, 415] on icon "-132" at bounding box center [691, 397] width 114 height 114
click at [756, 407] on input "c. -132" at bounding box center [756, 403] width 1 height 8
radio input "true"
click at [782, 523] on button "Next" at bounding box center [756, 516] width 154 height 38
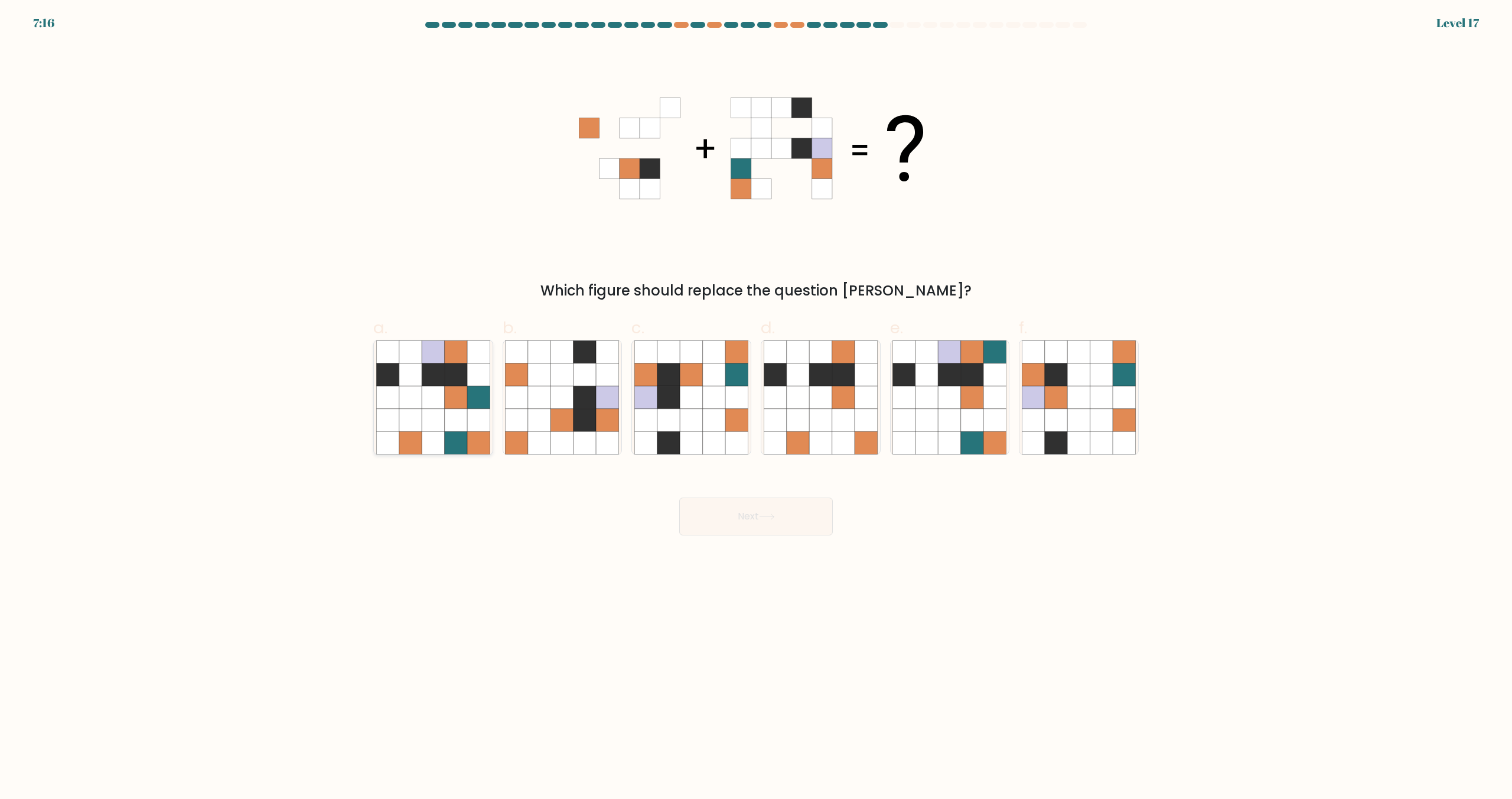
click at [482, 396] on icon at bounding box center [478, 397] width 22 height 22
click at [756, 399] on input "a." at bounding box center [756, 403] width 1 height 8
radio input "true"
click at [449, 368] on icon at bounding box center [455, 375] width 22 height 22
click at [756, 399] on input "a." at bounding box center [756, 403] width 1 height 8
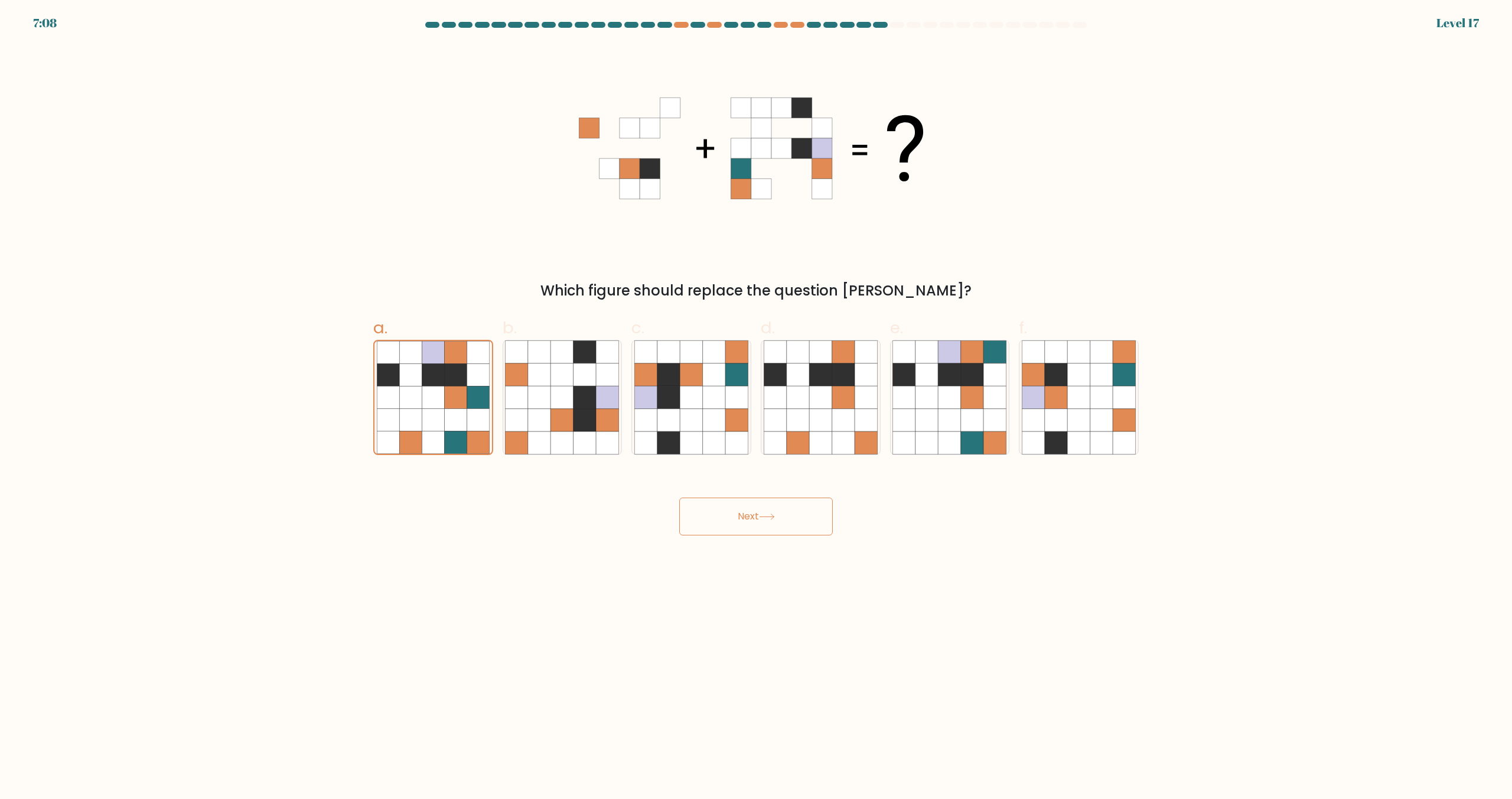
click at [695, 499] on button "Next" at bounding box center [756, 516] width 154 height 38
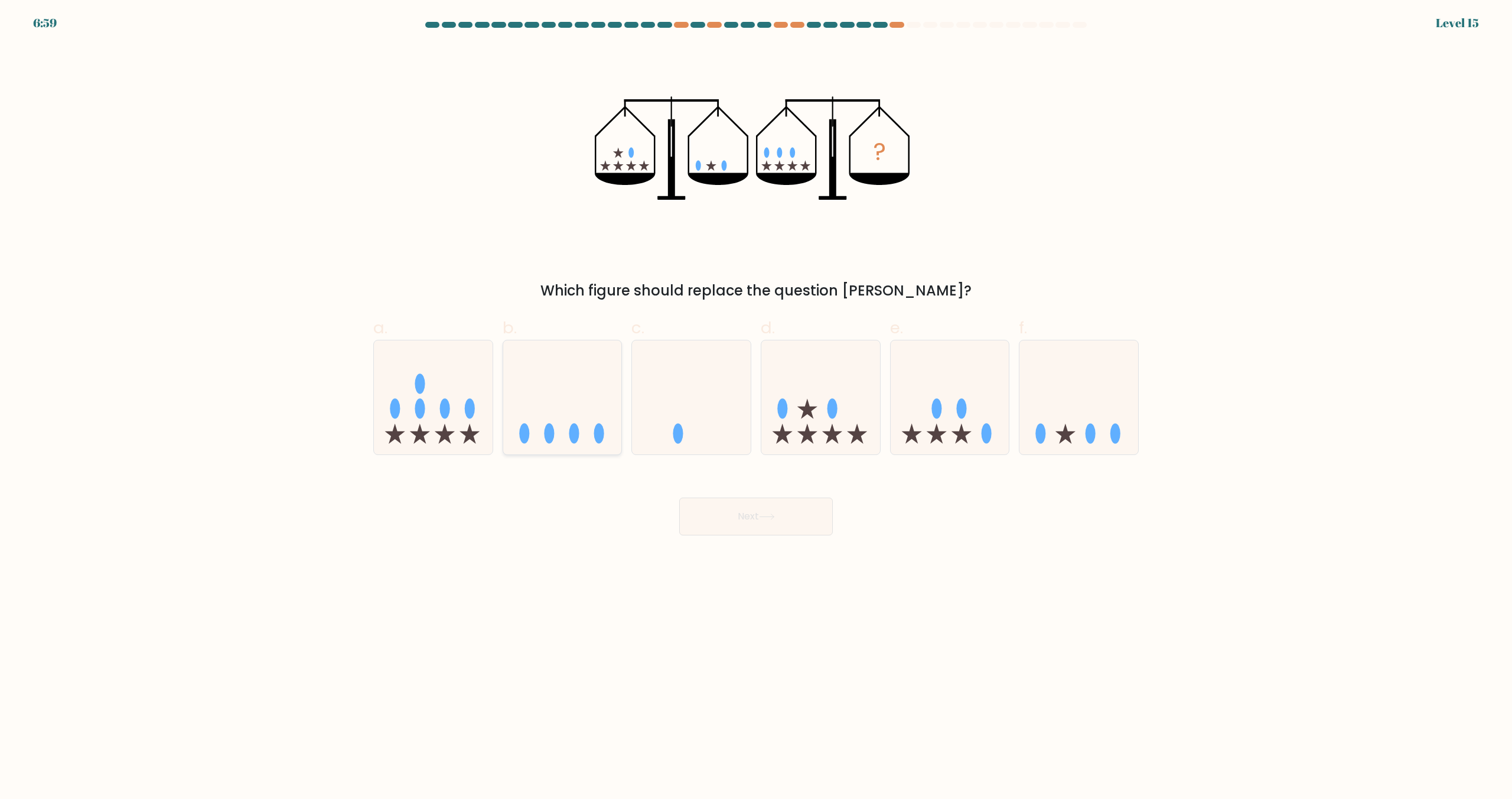
click at [603, 357] on icon at bounding box center [562, 398] width 119 height 98
click at [756, 399] on input "b." at bounding box center [756, 403] width 1 height 8
radio input "true"
click at [760, 526] on button "Next" at bounding box center [756, 516] width 154 height 38
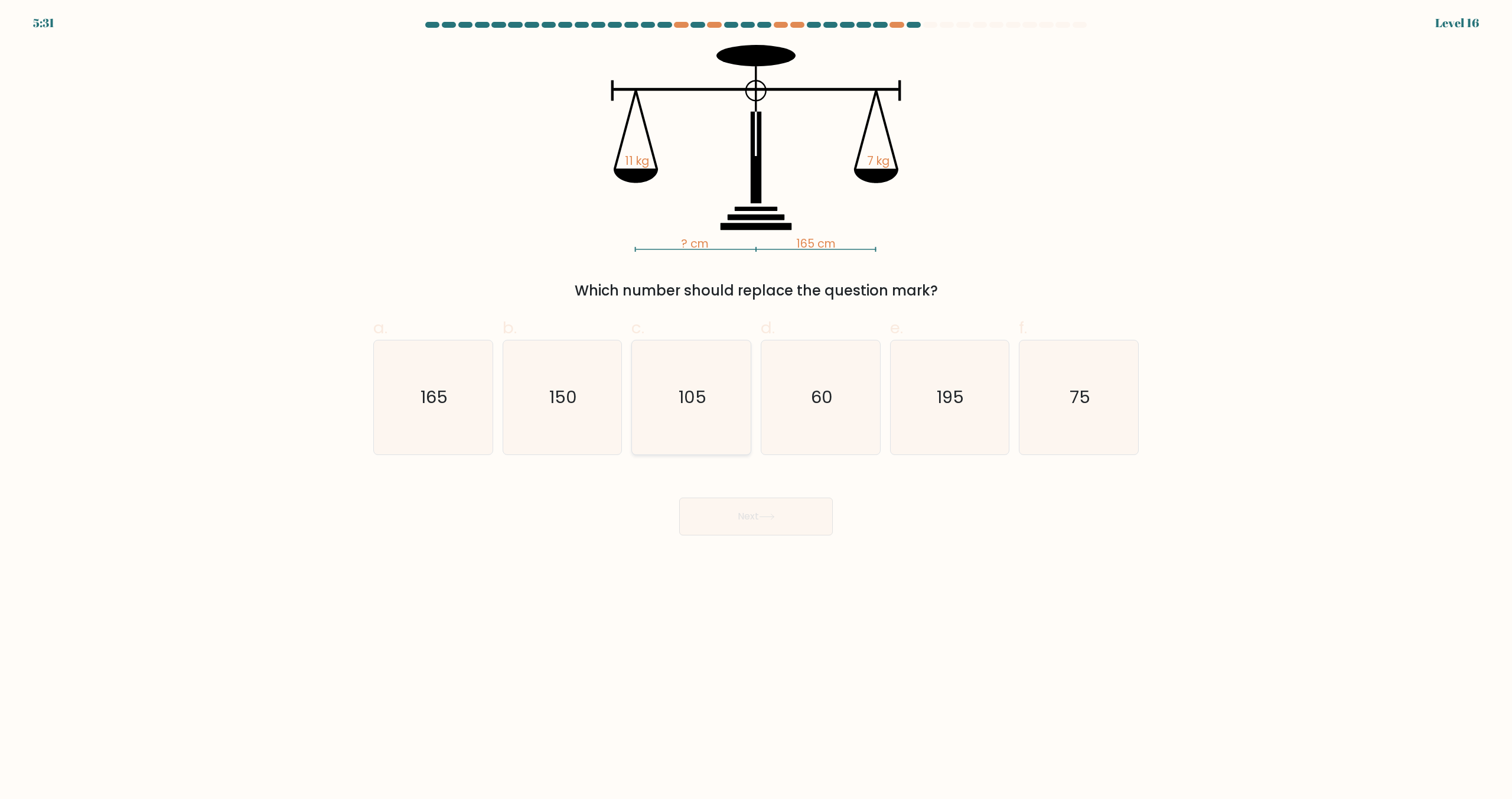
click at [674, 424] on icon "105" at bounding box center [691, 397] width 114 height 114
click at [756, 407] on input "c. 105" at bounding box center [756, 403] width 1 height 8
radio input "true"
click at [741, 535] on button "Next" at bounding box center [756, 516] width 154 height 38
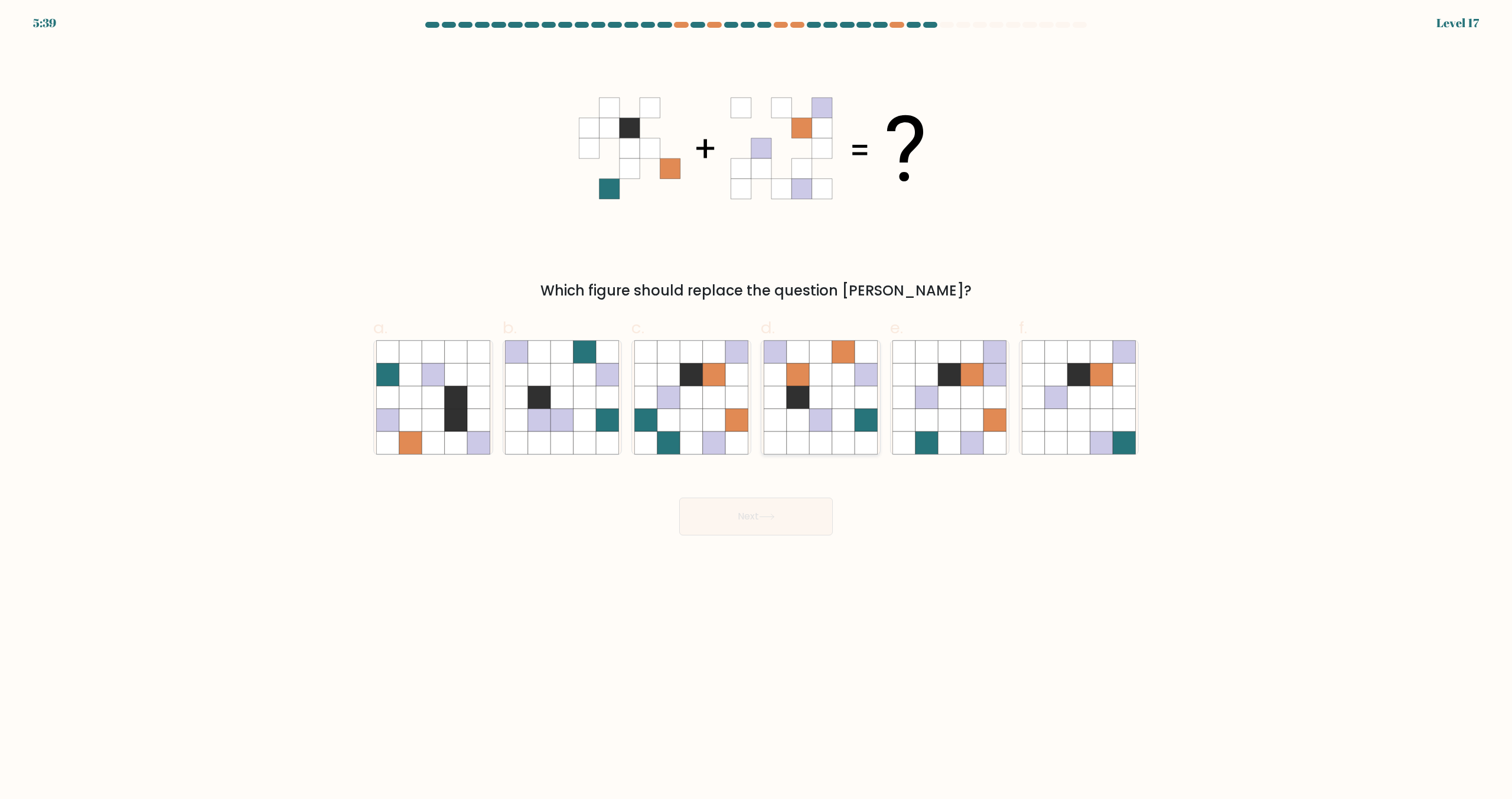
click at [795, 390] on icon at bounding box center [798, 397] width 22 height 22
click at [757, 399] on input "d." at bounding box center [756, 403] width 1 height 8
radio input "true"
click at [767, 507] on button "Next" at bounding box center [756, 516] width 154 height 38
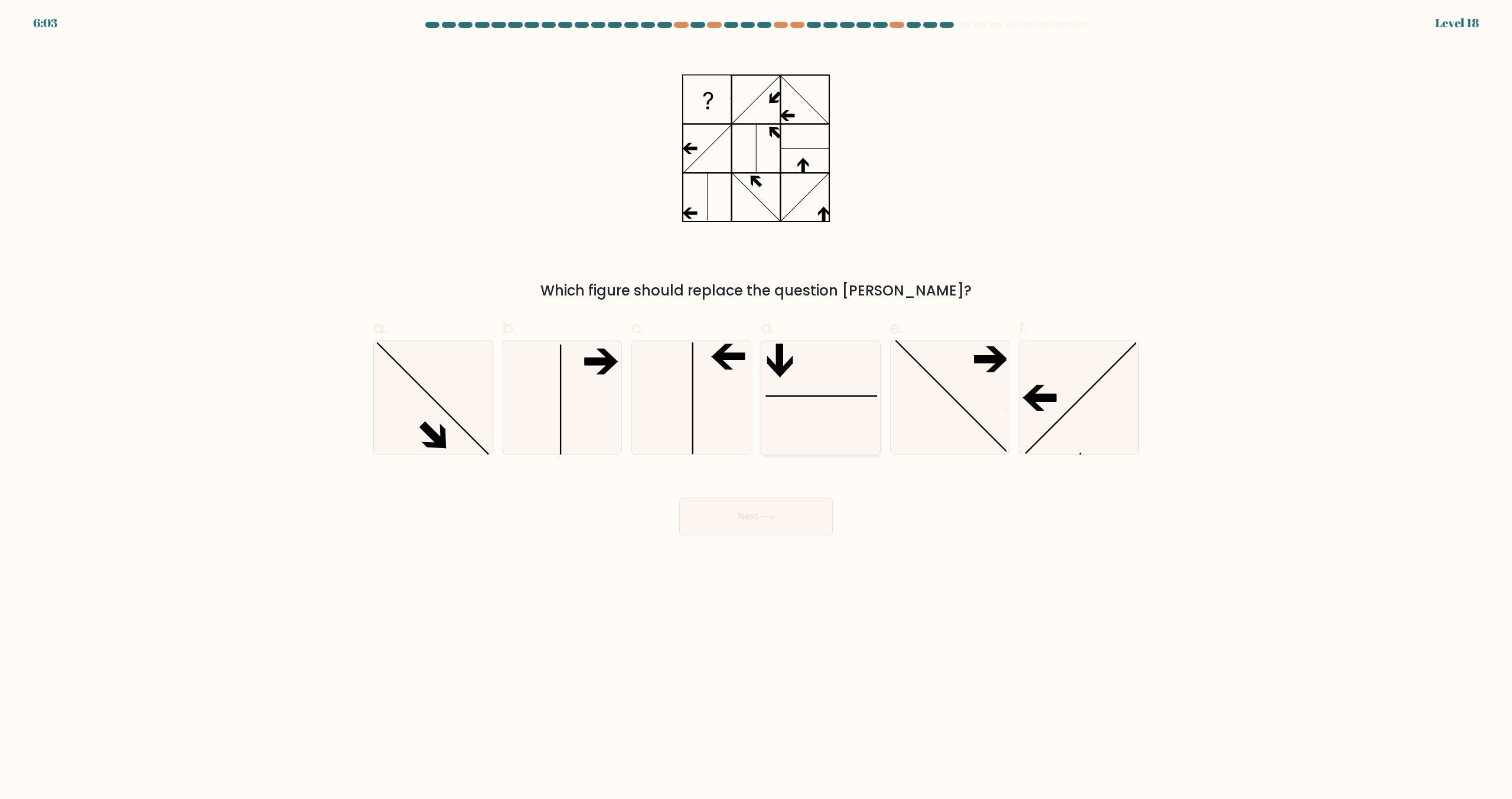
click at [854, 429] on icon at bounding box center [821, 397] width 114 height 114
click at [757, 407] on input "d." at bounding box center [756, 403] width 1 height 8
radio input "true"
click at [761, 505] on button "Next" at bounding box center [756, 516] width 154 height 38
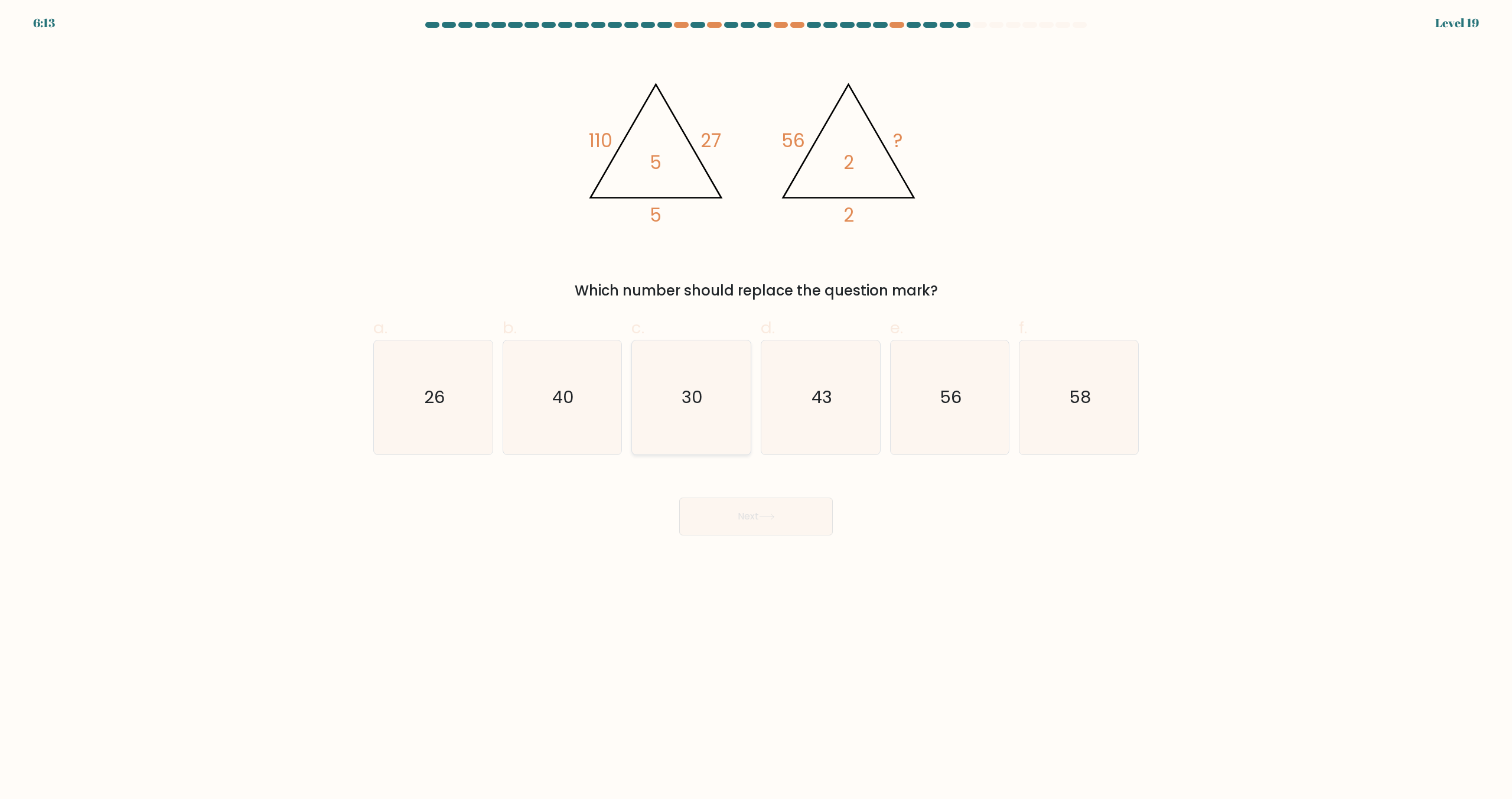
click at [687, 415] on icon "30" at bounding box center [691, 397] width 114 height 114
click at [756, 407] on input "c. 30" at bounding box center [756, 403] width 1 height 8
radio input "true"
click at [705, 535] on button "Next" at bounding box center [756, 516] width 154 height 38
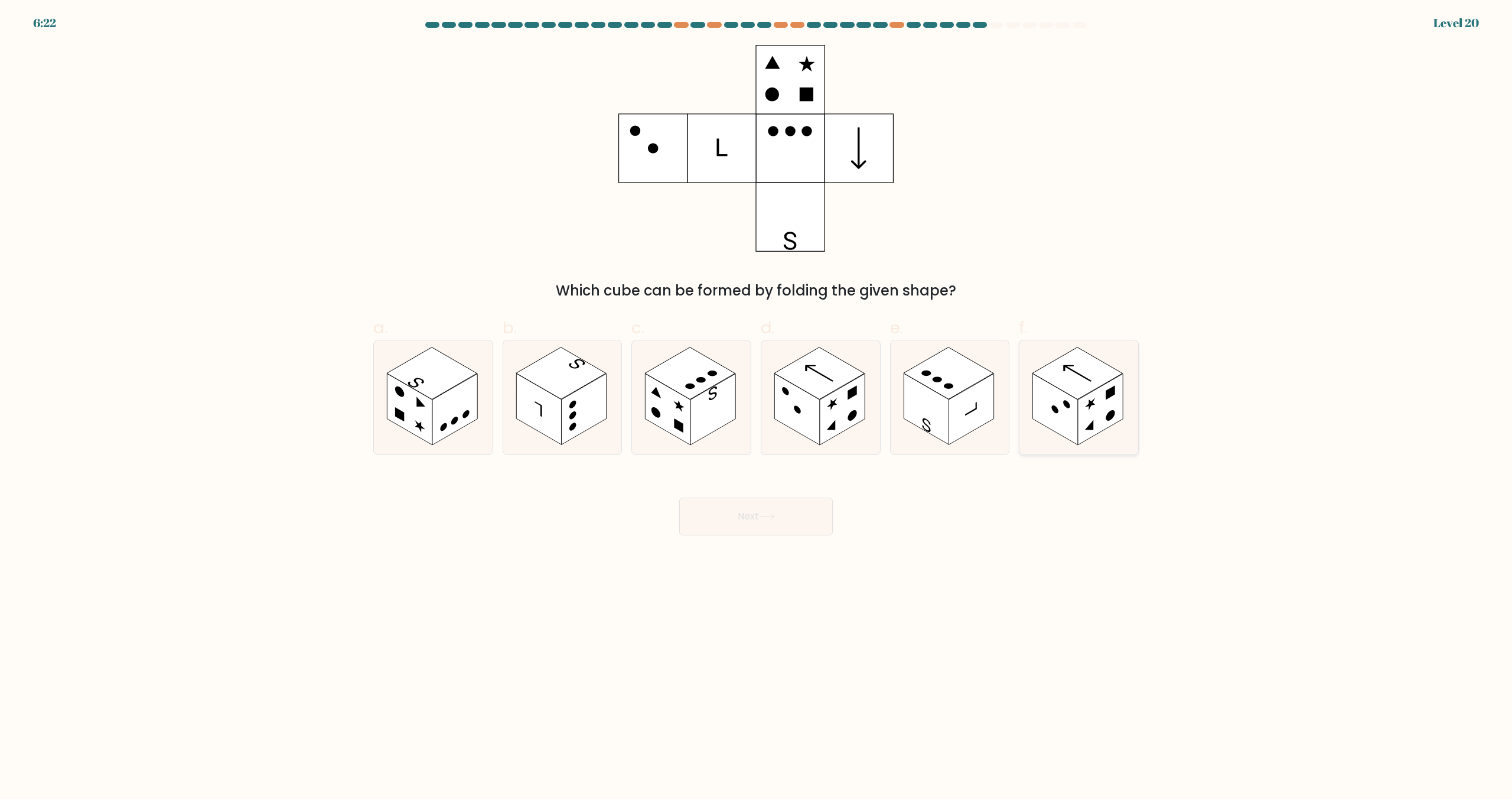
click at [1085, 405] on rect at bounding box center [1100, 409] width 45 height 71
click at [757, 405] on input "f." at bounding box center [756, 403] width 1 height 8
radio input "true"
click at [800, 526] on button "Next" at bounding box center [756, 516] width 154 height 38
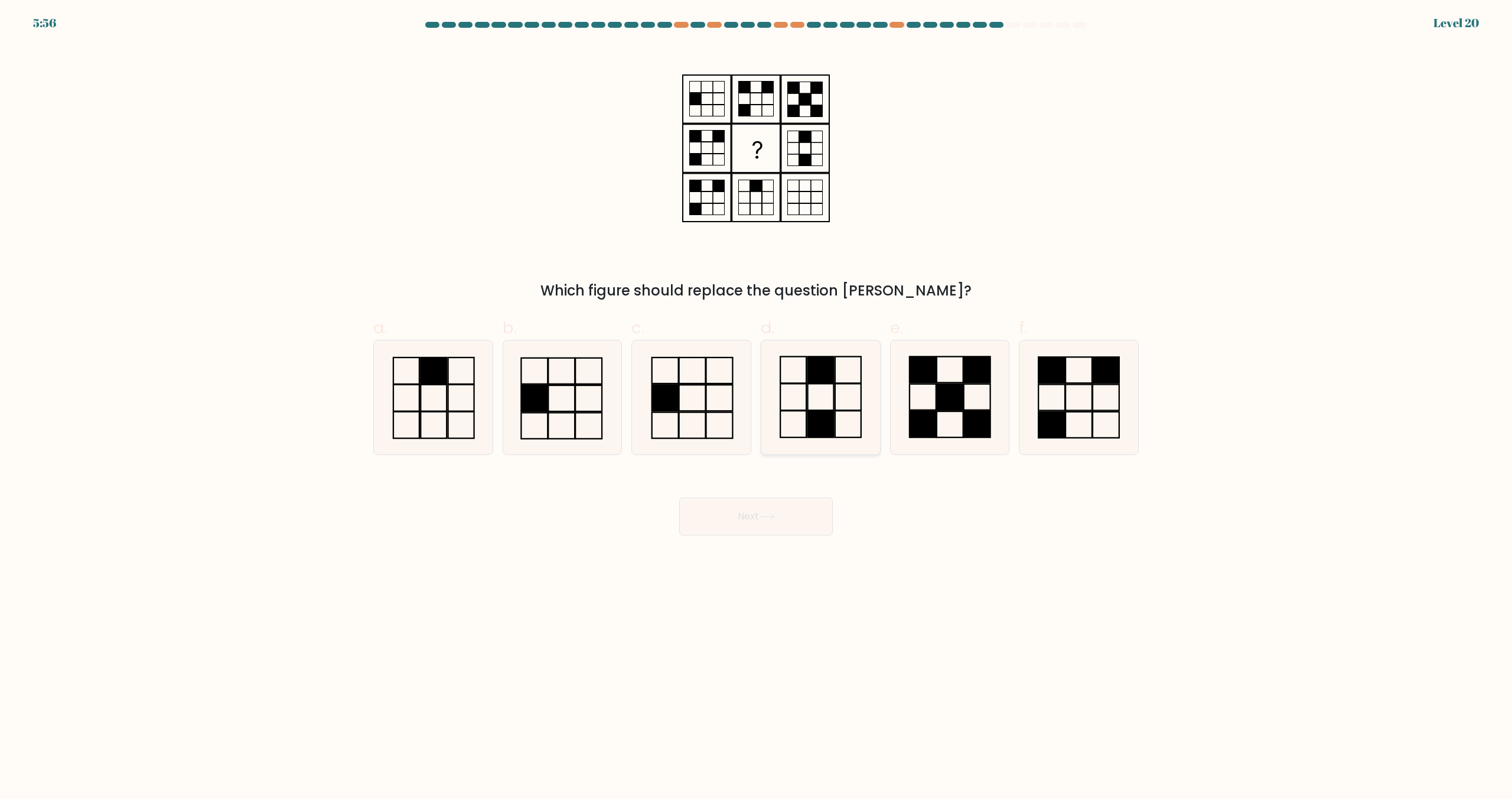
click at [844, 367] on icon at bounding box center [821, 397] width 114 height 114
click at [757, 399] on input "d." at bounding box center [756, 403] width 1 height 8
radio input "true"
click at [805, 524] on button "Next" at bounding box center [756, 516] width 154 height 38
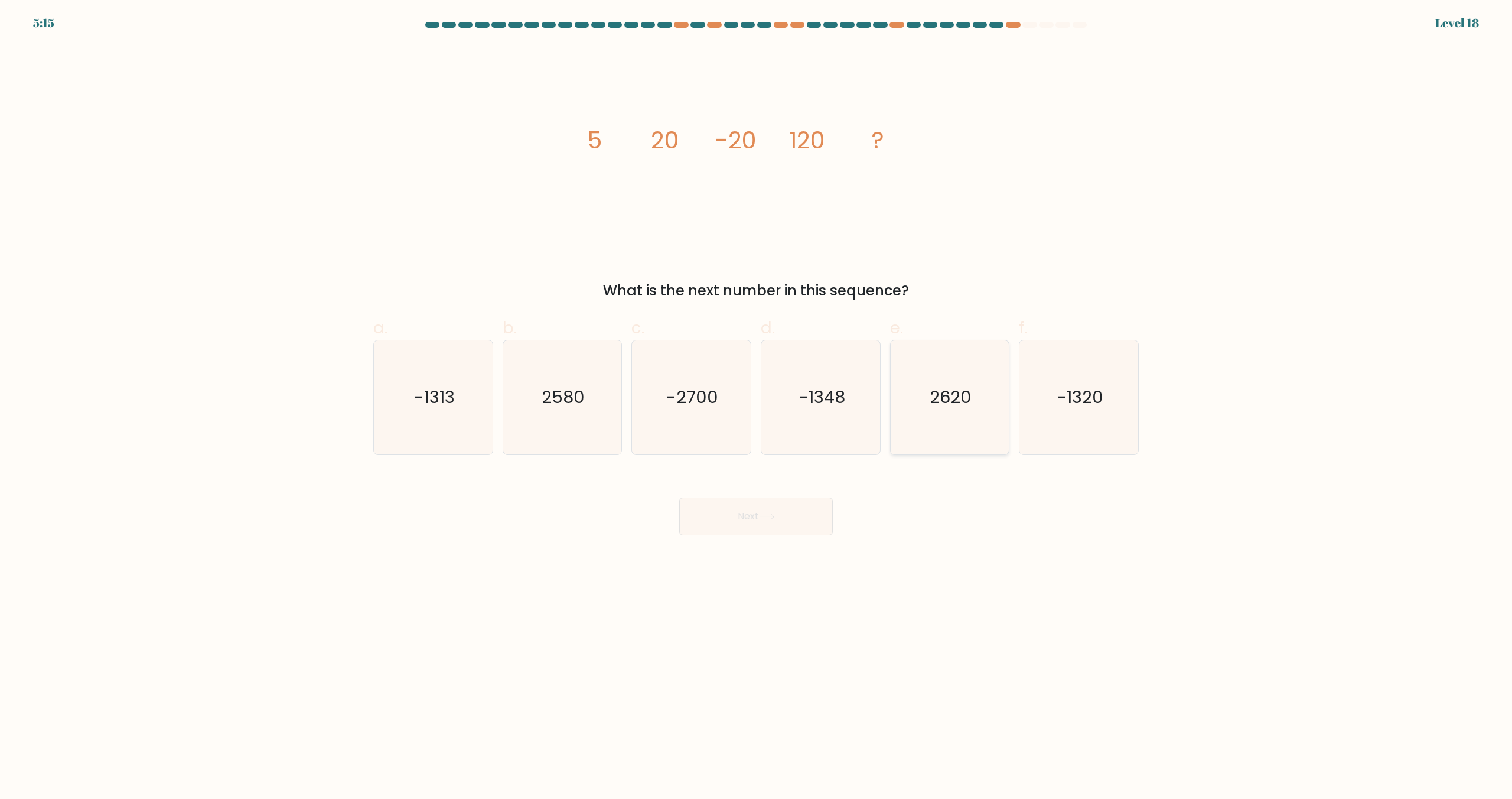
click at [953, 400] on text "2620" at bounding box center [951, 398] width 42 height 24
click at [757, 400] on input "e. 2620" at bounding box center [756, 403] width 1 height 8
radio input "true"
click at [792, 523] on button "Next" at bounding box center [756, 516] width 154 height 38
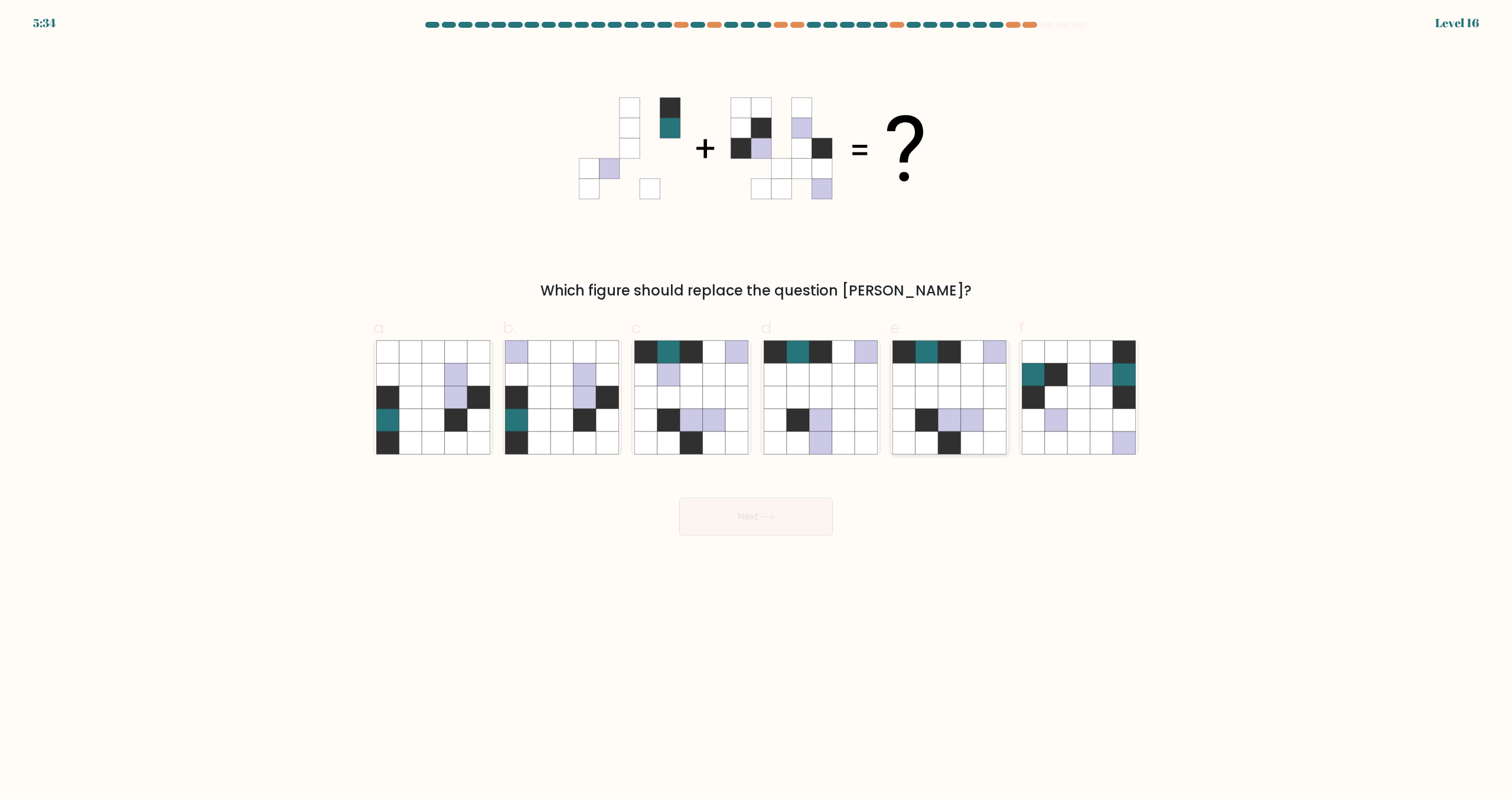
click at [897, 450] on icon at bounding box center [904, 442] width 22 height 22
click at [757, 407] on input "e." at bounding box center [756, 403] width 1 height 8
radio input "true"
click at [797, 490] on div "Next" at bounding box center [756, 502] width 780 height 66
click at [802, 521] on button "Next" at bounding box center [756, 516] width 154 height 38
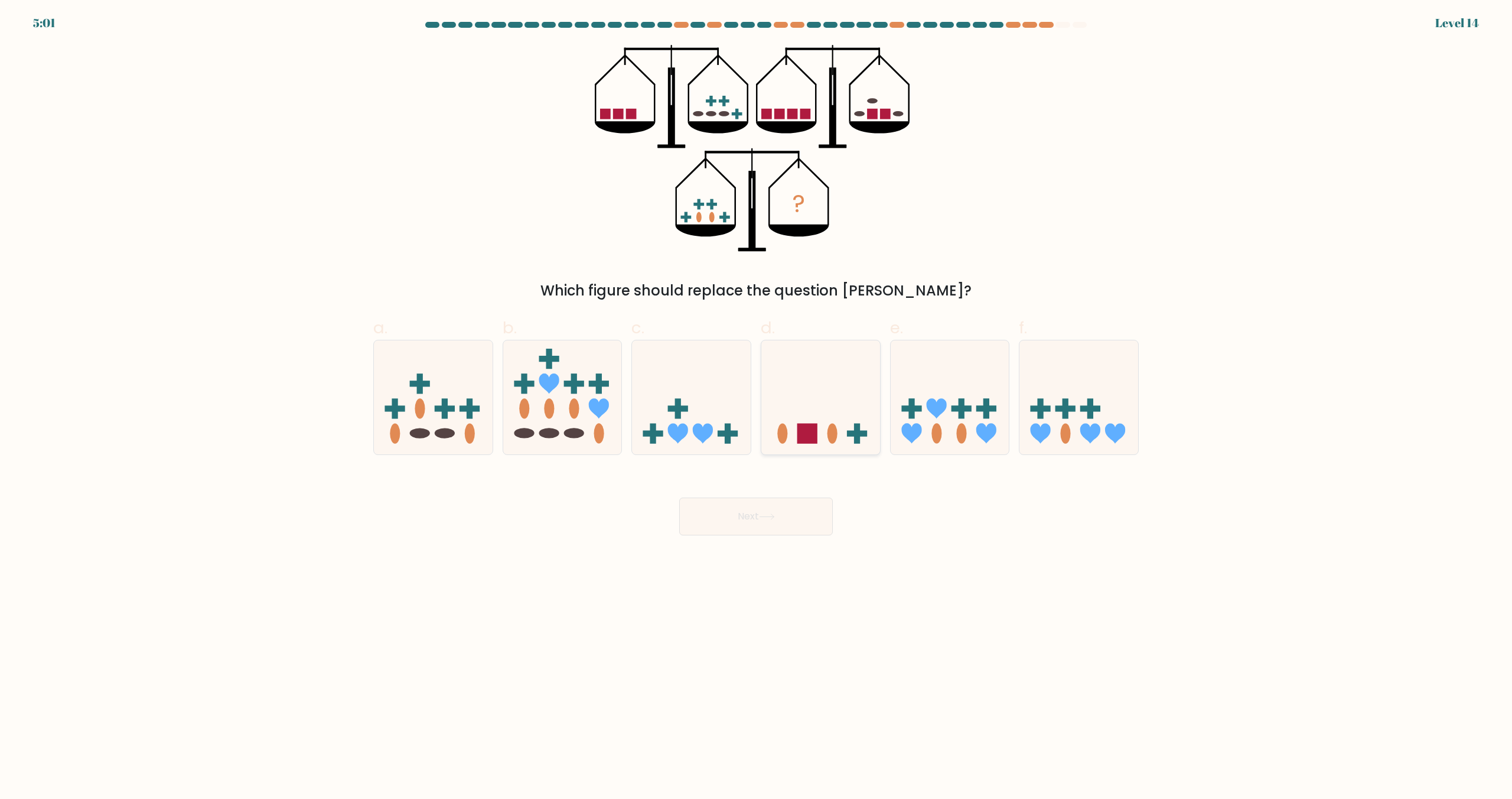
click at [842, 429] on icon at bounding box center [820, 398] width 119 height 98
click at [757, 407] on input "d." at bounding box center [756, 403] width 1 height 8
radio input "true"
click at [771, 529] on button "Next" at bounding box center [756, 516] width 154 height 38
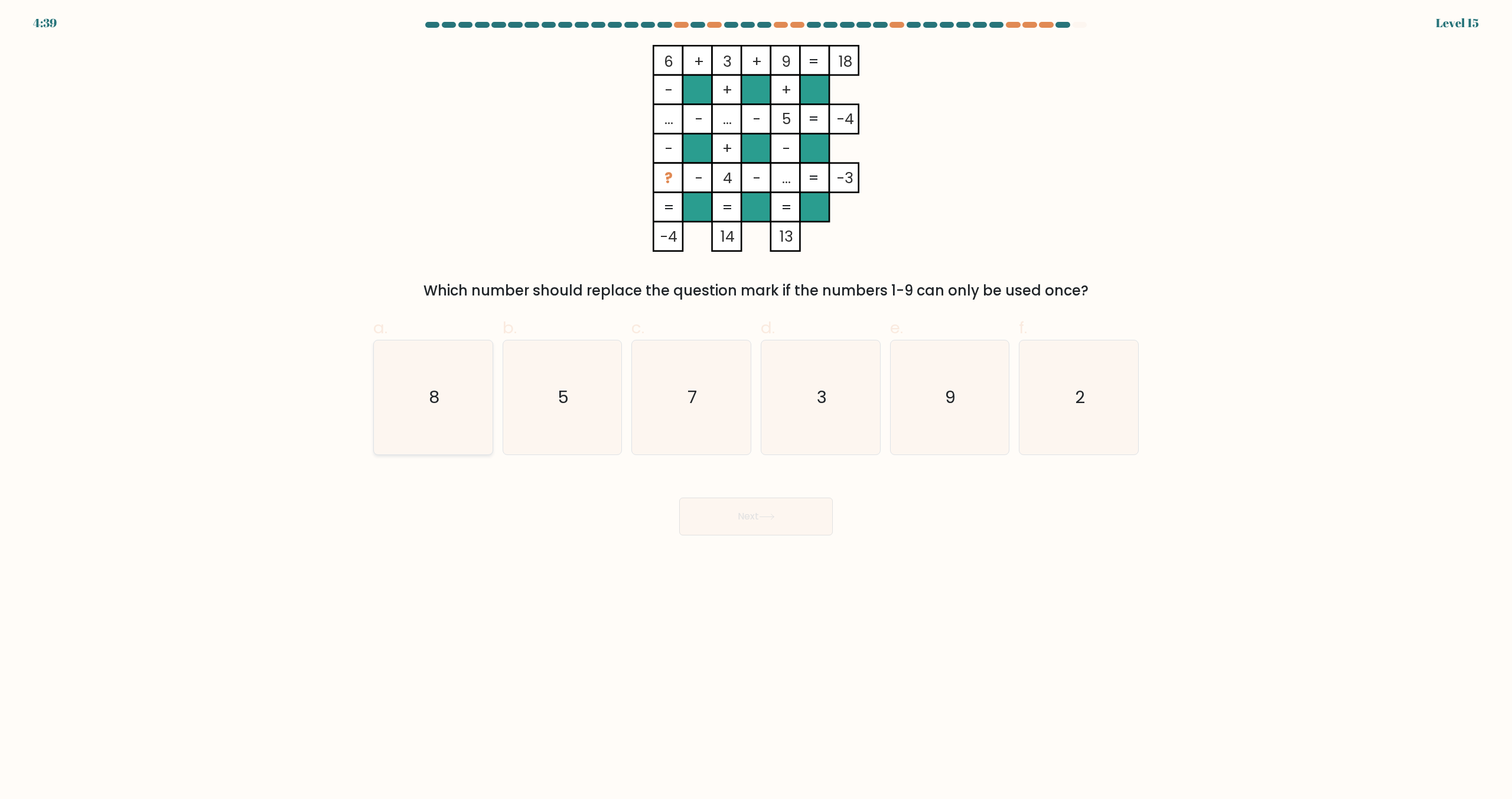
click at [487, 392] on icon "8" at bounding box center [433, 397] width 114 height 114
click at [756, 399] on input "a. 8" at bounding box center [756, 403] width 1 height 8
radio input "true"
click at [754, 516] on button "Next" at bounding box center [756, 516] width 154 height 38
